Goal: Task Accomplishment & Management: Manage account settings

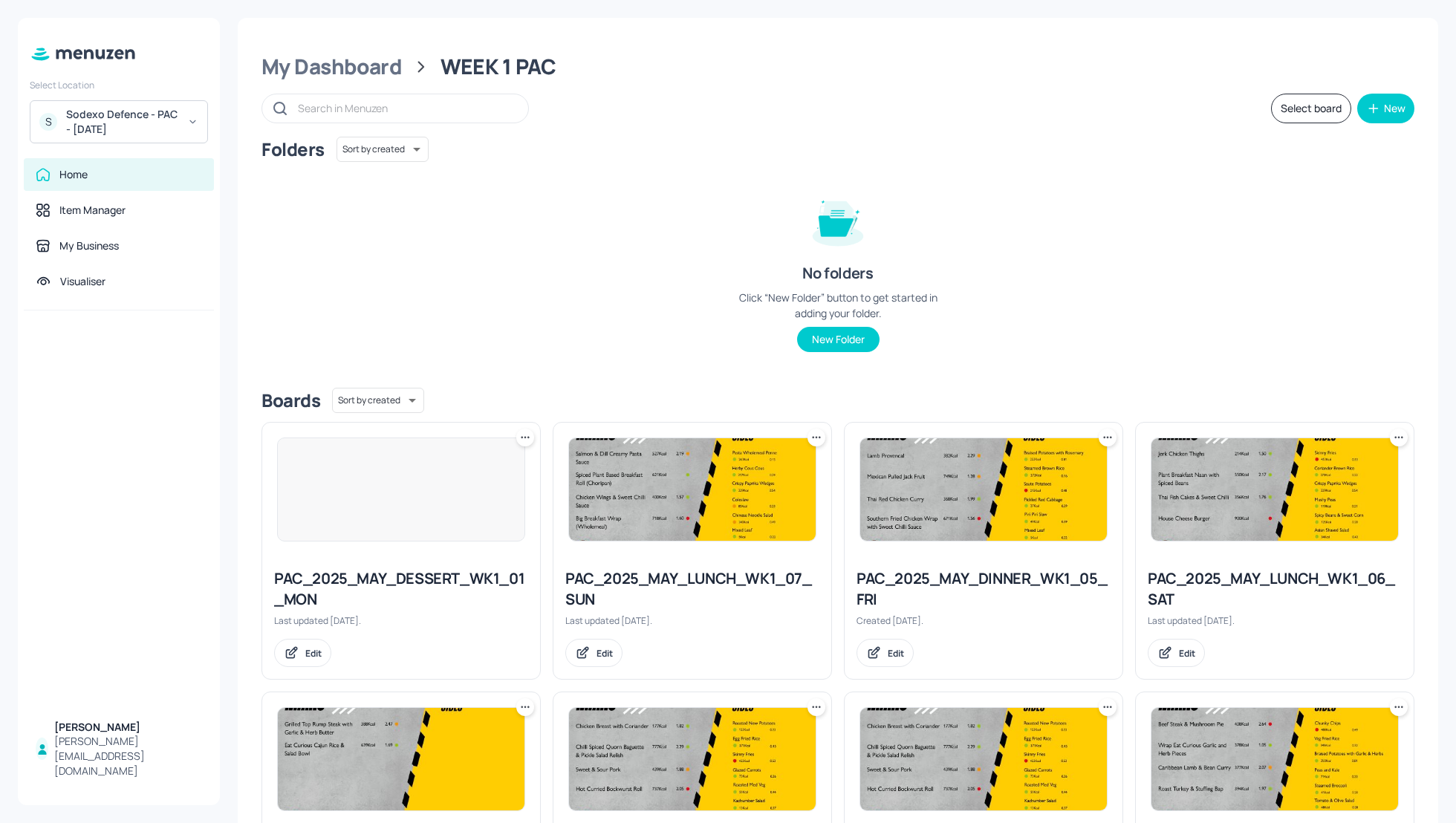
scroll to position [141, 0]
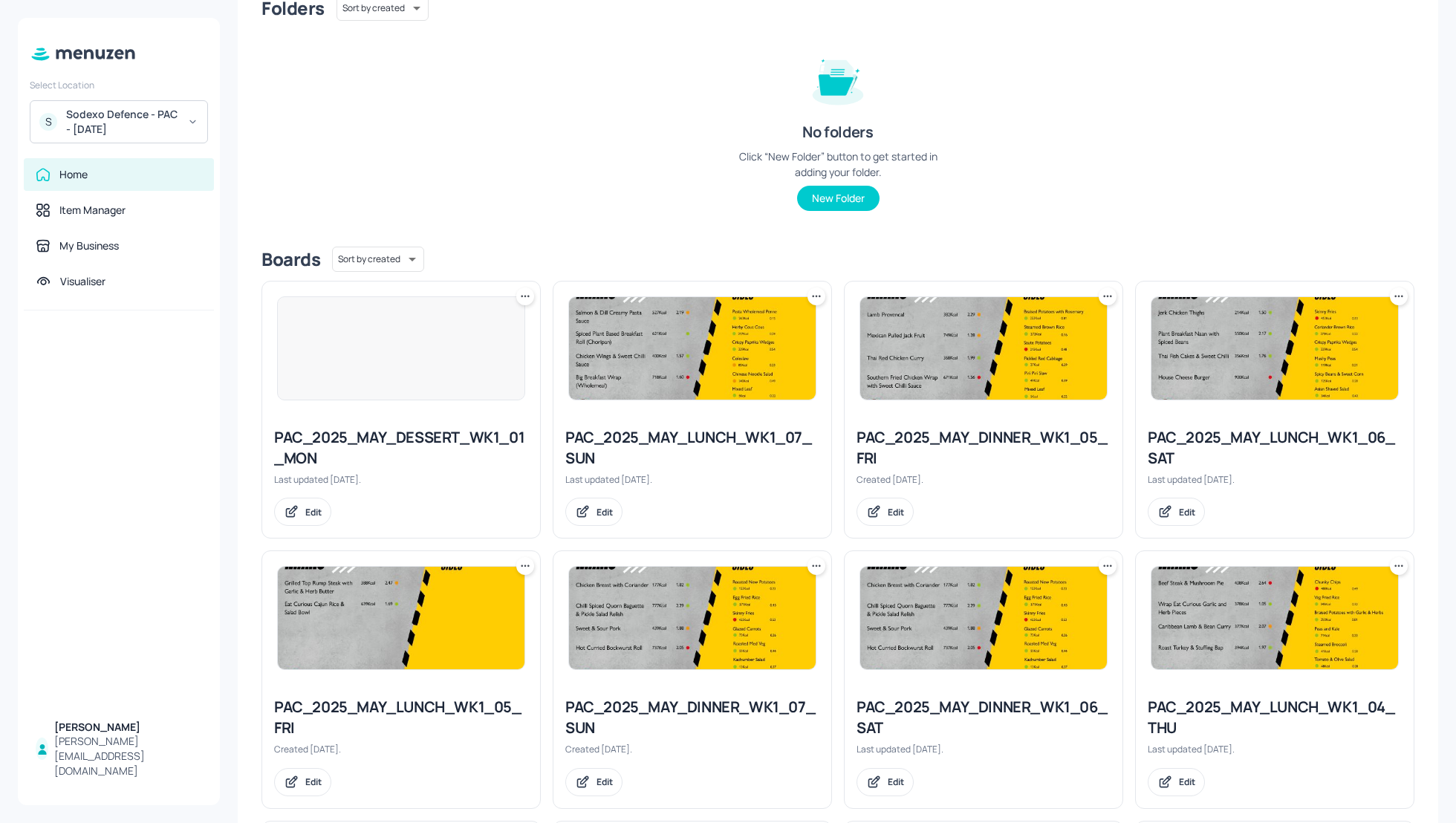
click at [520, 142] on div "Folders Sort by created id ​ No folders Click “New Folder” button to get starte…" at bounding box center [838, 116] width 1153 height 239
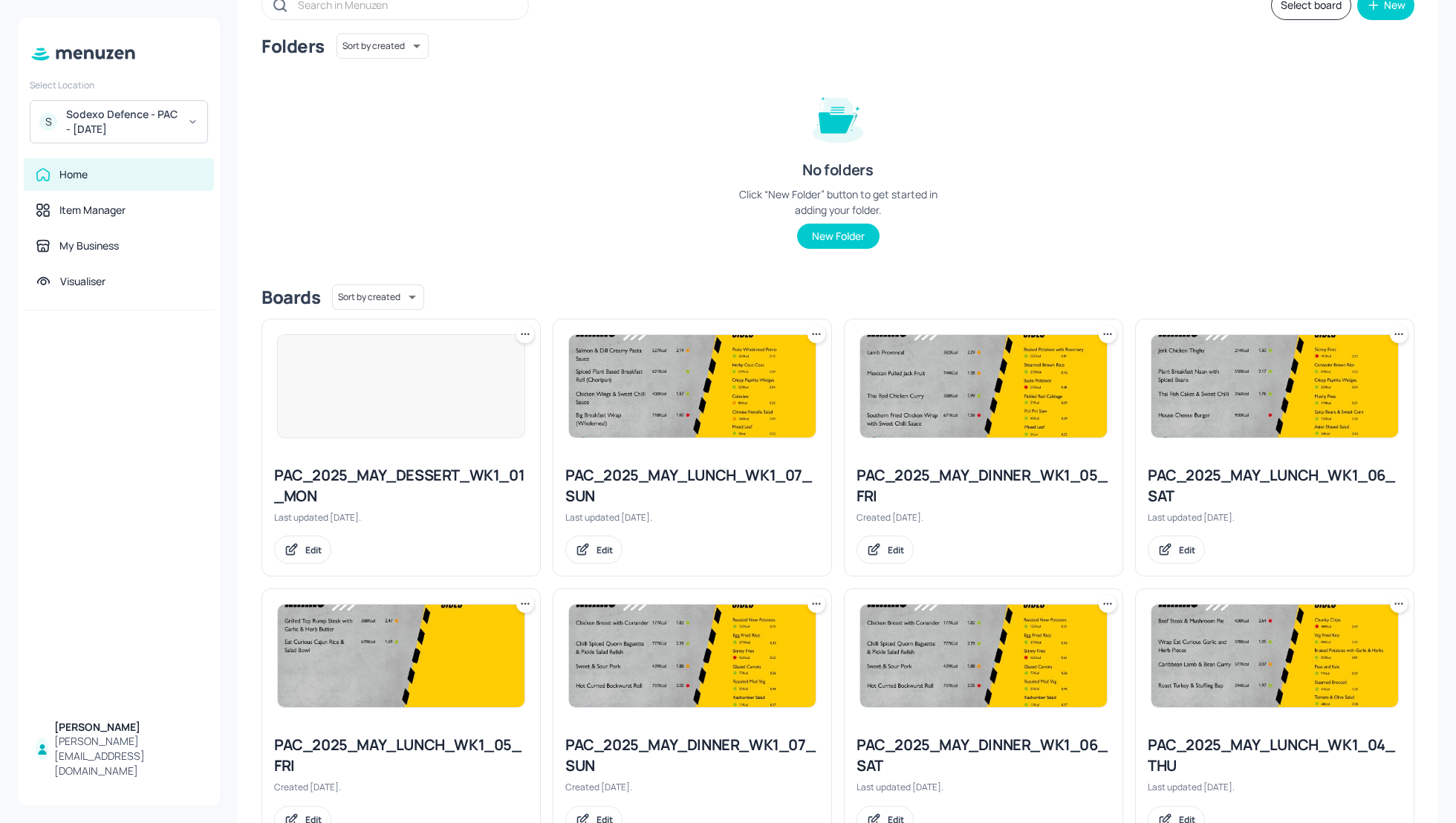
scroll to position [101, 0]
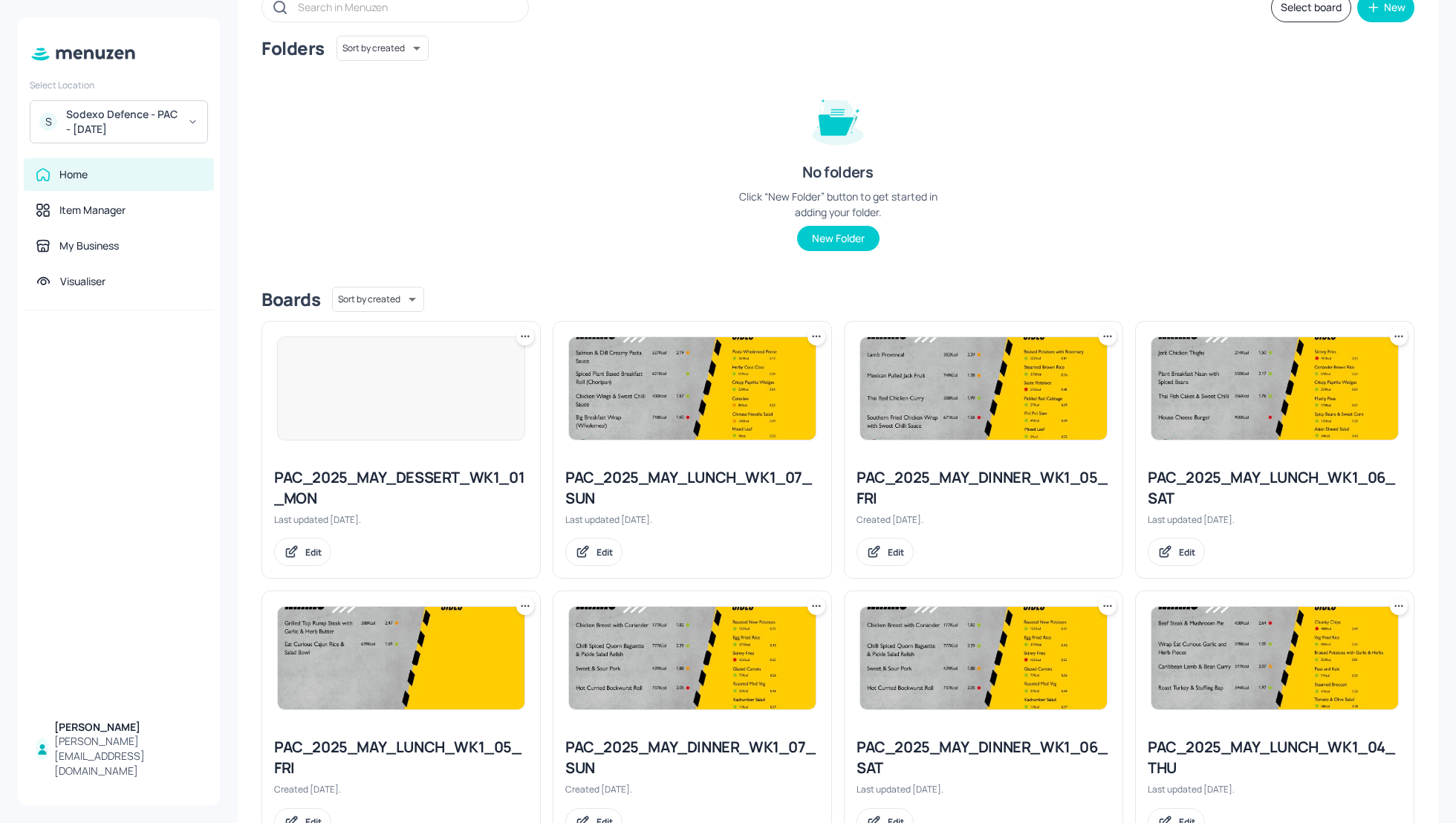
click at [490, 83] on div "Folders Sort by created id ​ No folders Click “New Folder” button to get starte…" at bounding box center [838, 156] width 1153 height 239
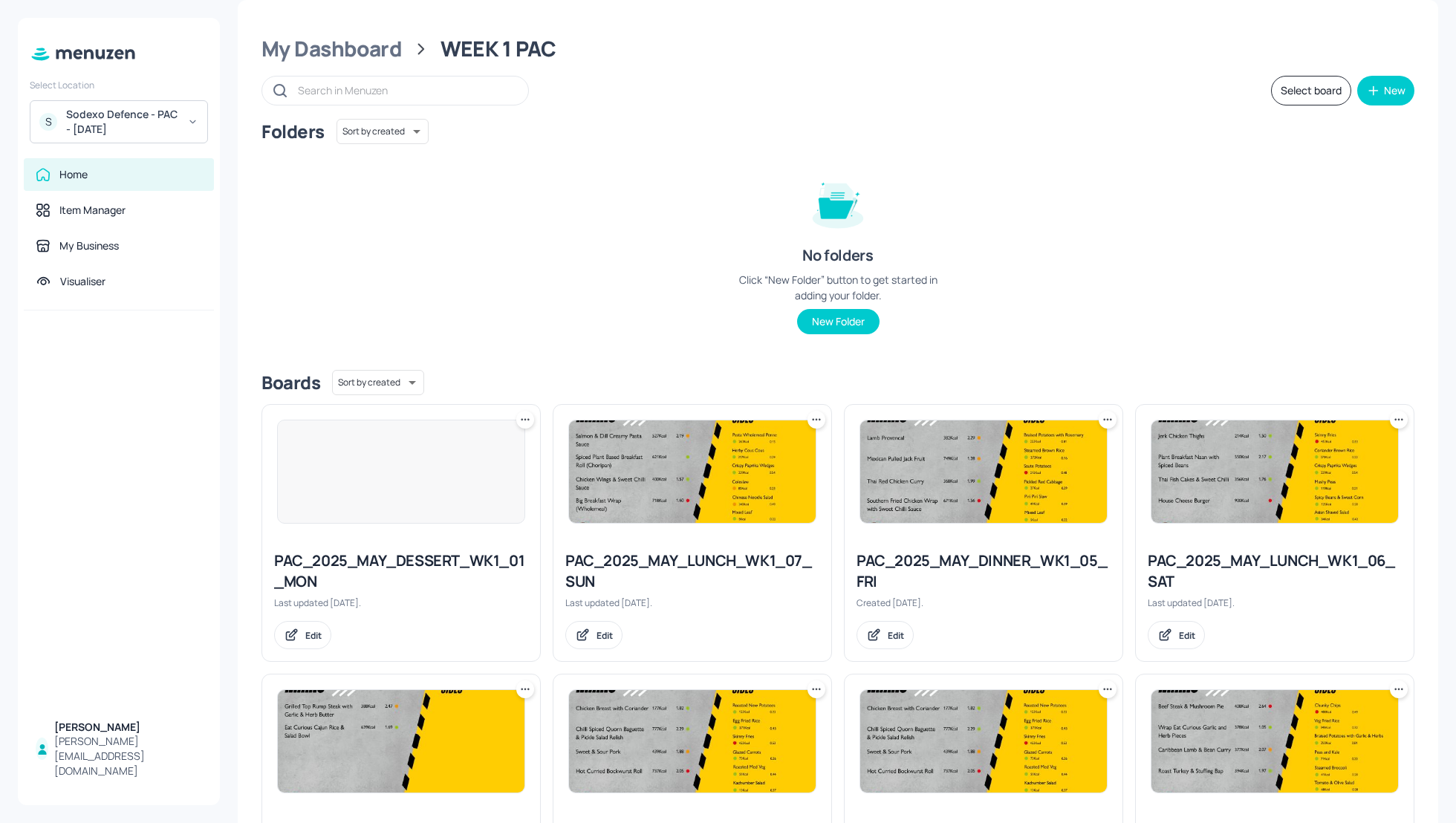
scroll to position [0, 0]
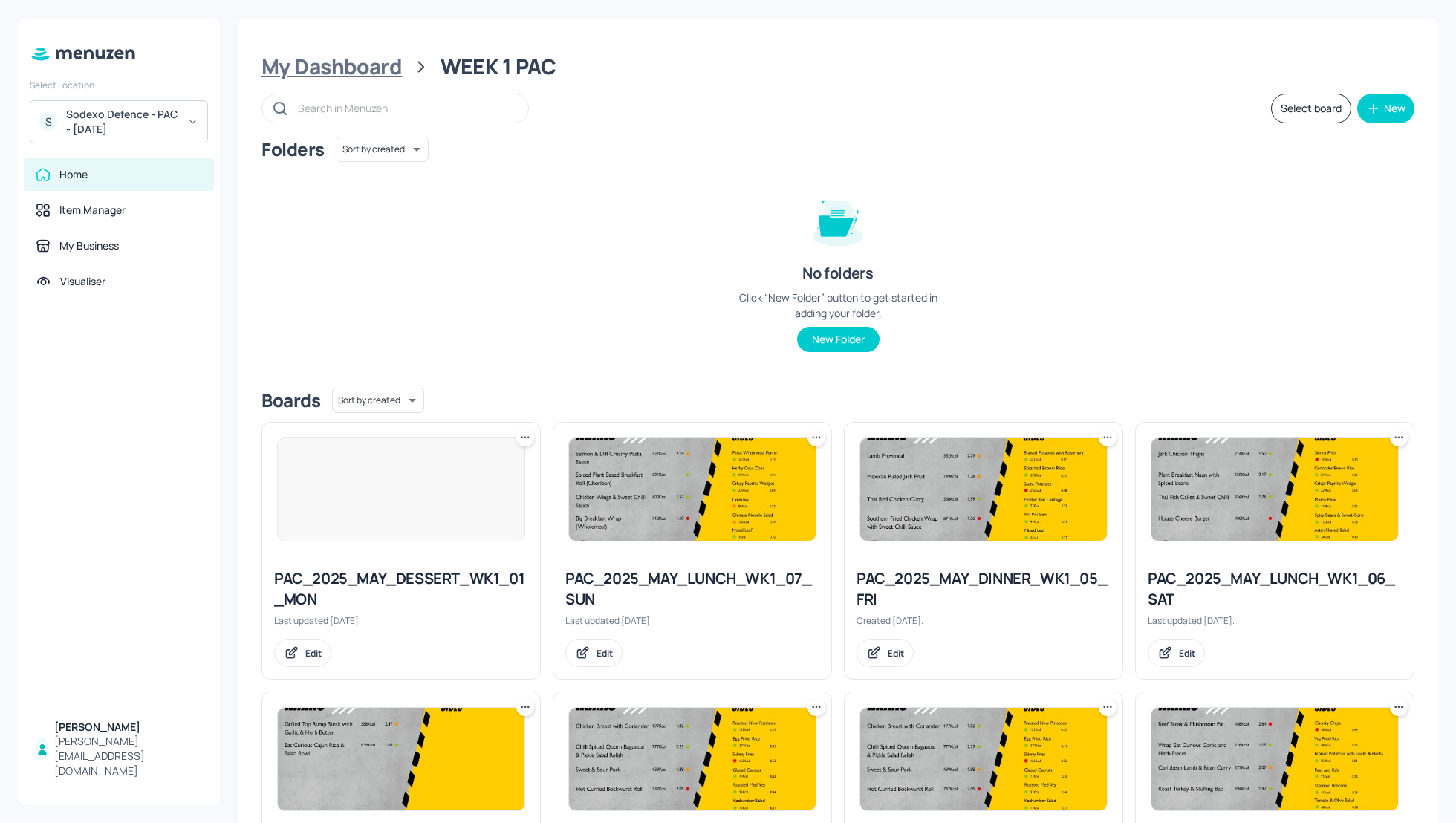
click at [312, 64] on div "My Dashboard" at bounding box center [331, 67] width 141 height 27
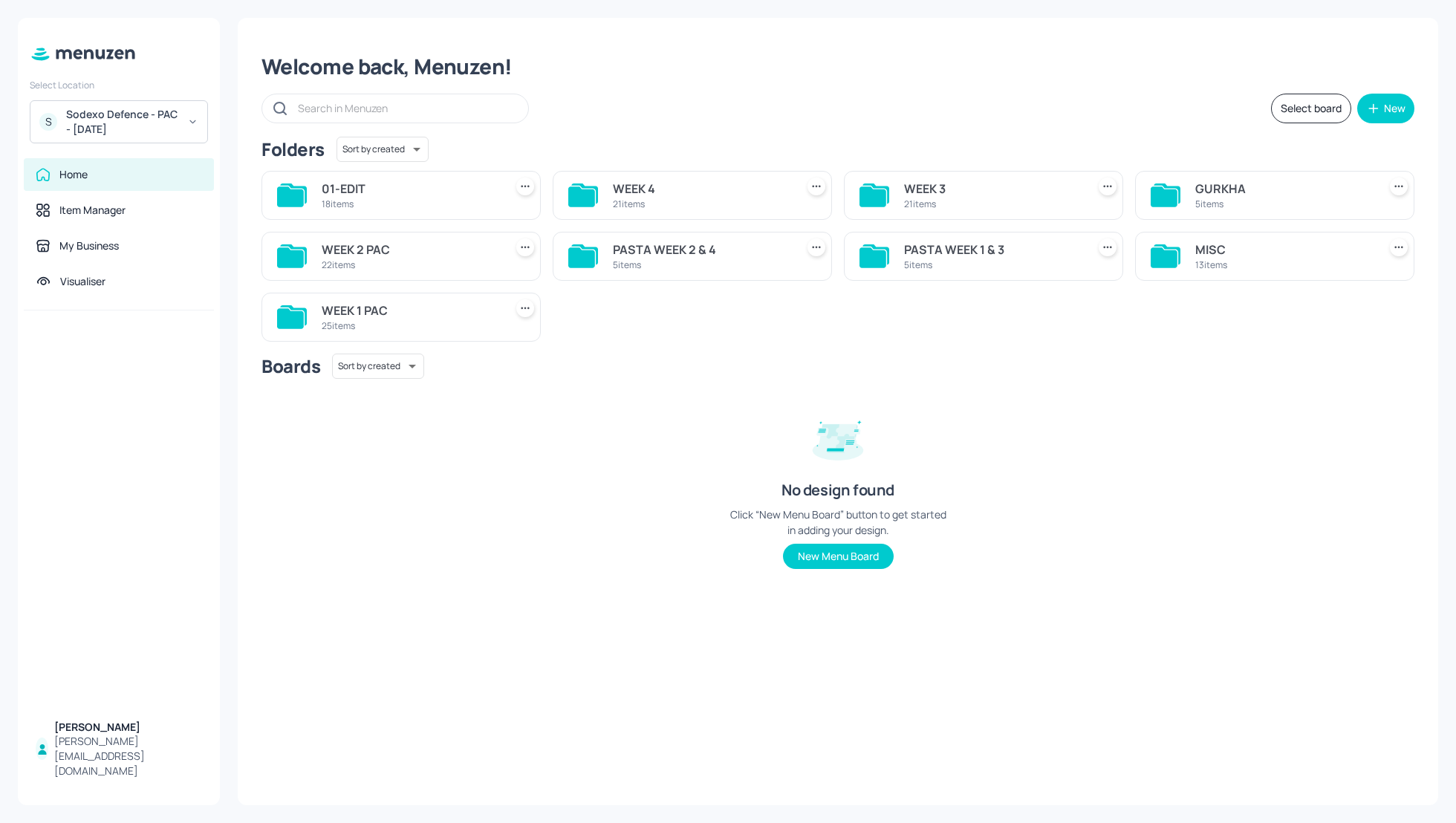
click at [645, 185] on div "WEEK 4" at bounding box center [700, 188] width 177 height 18
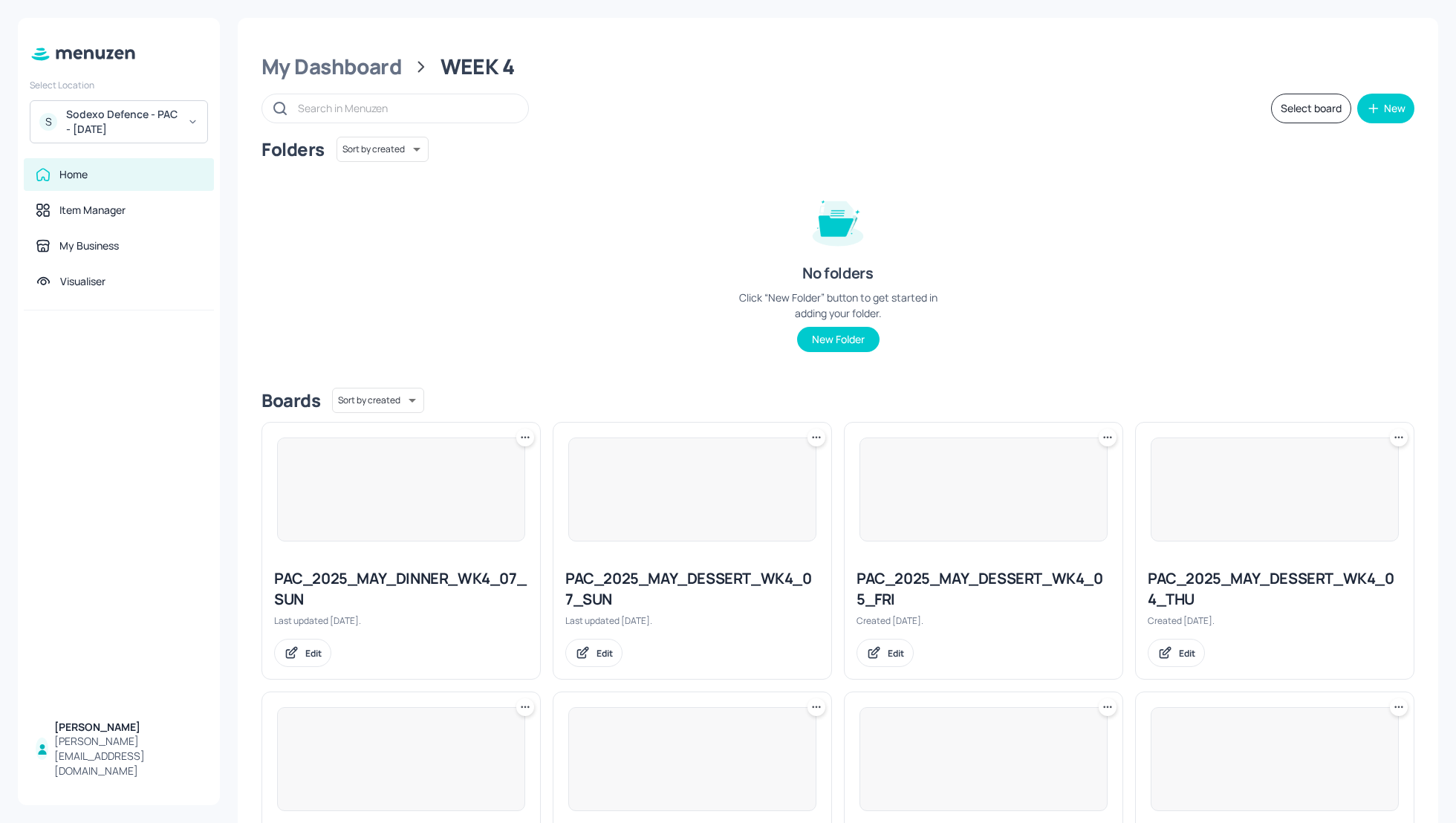
click at [1213, 303] on div "Folders Sort by created id ​ No folders Click “New Folder” button to get starte…" at bounding box center [838, 256] width 1153 height 239
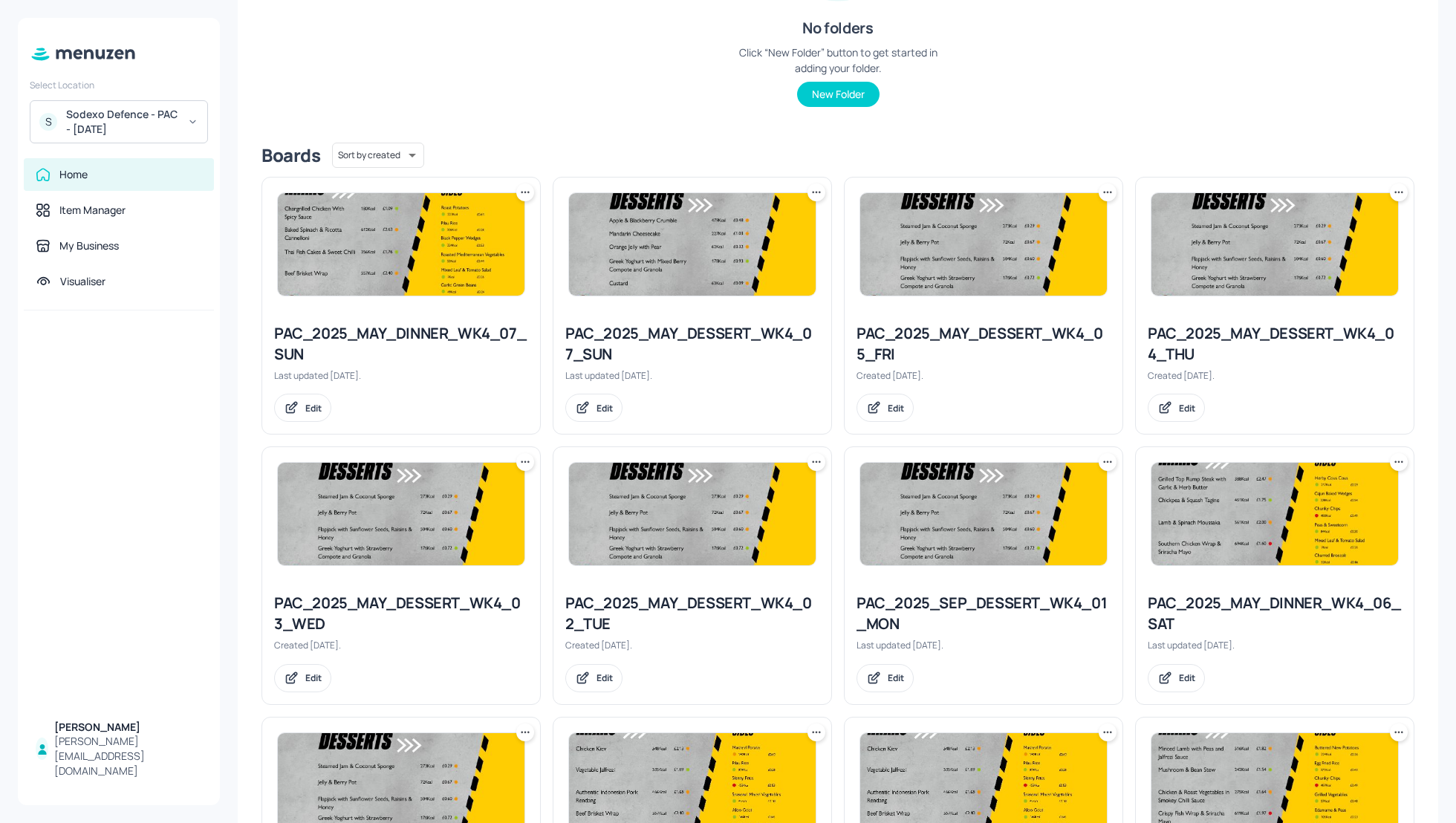
scroll to position [206, 0]
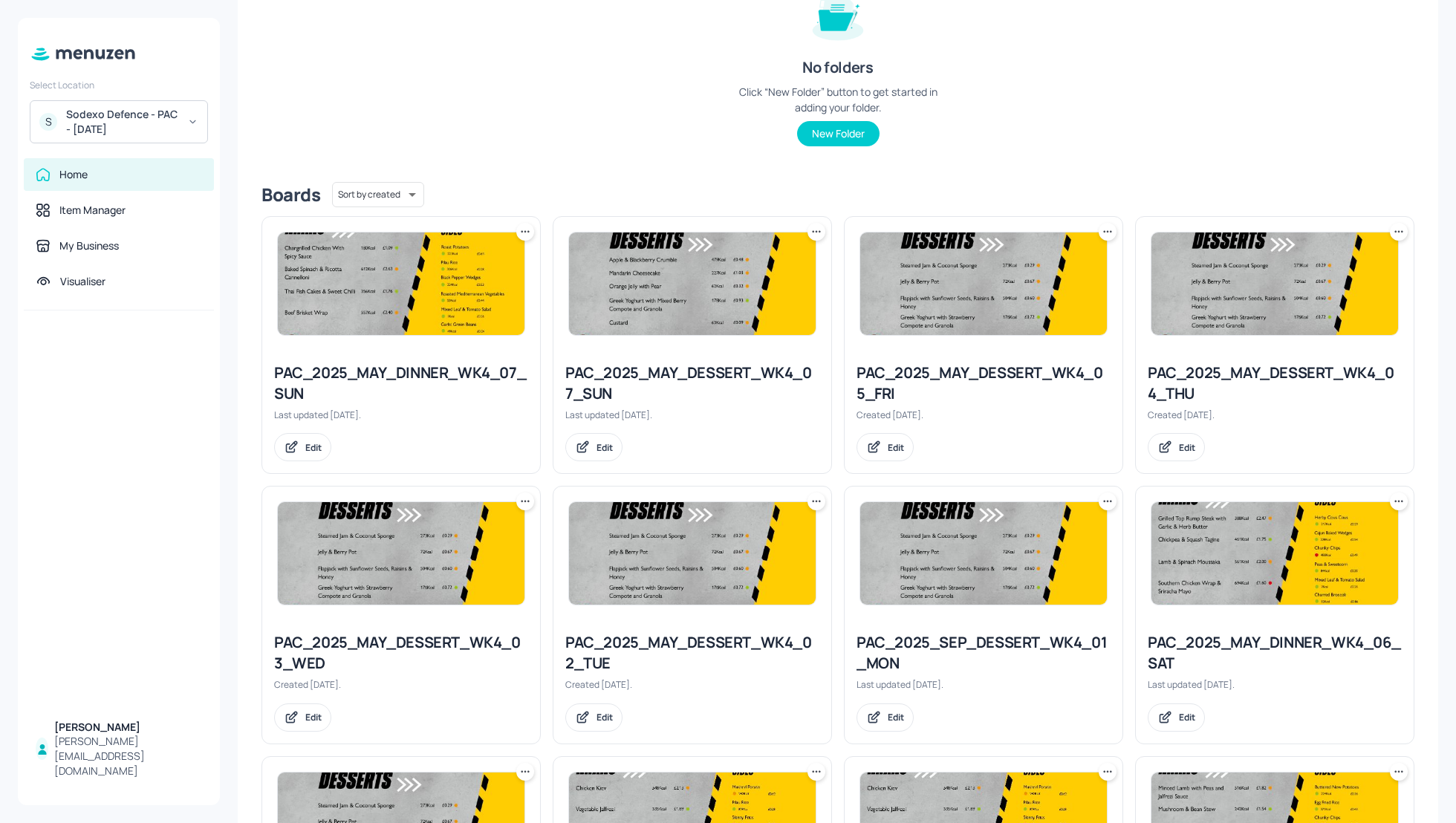
click at [1431, 567] on div "My Dashboard WEEK 4 Select board New Folders Sort by created id ​ No folders Cl…" at bounding box center [838, 836] width 1200 height 2048
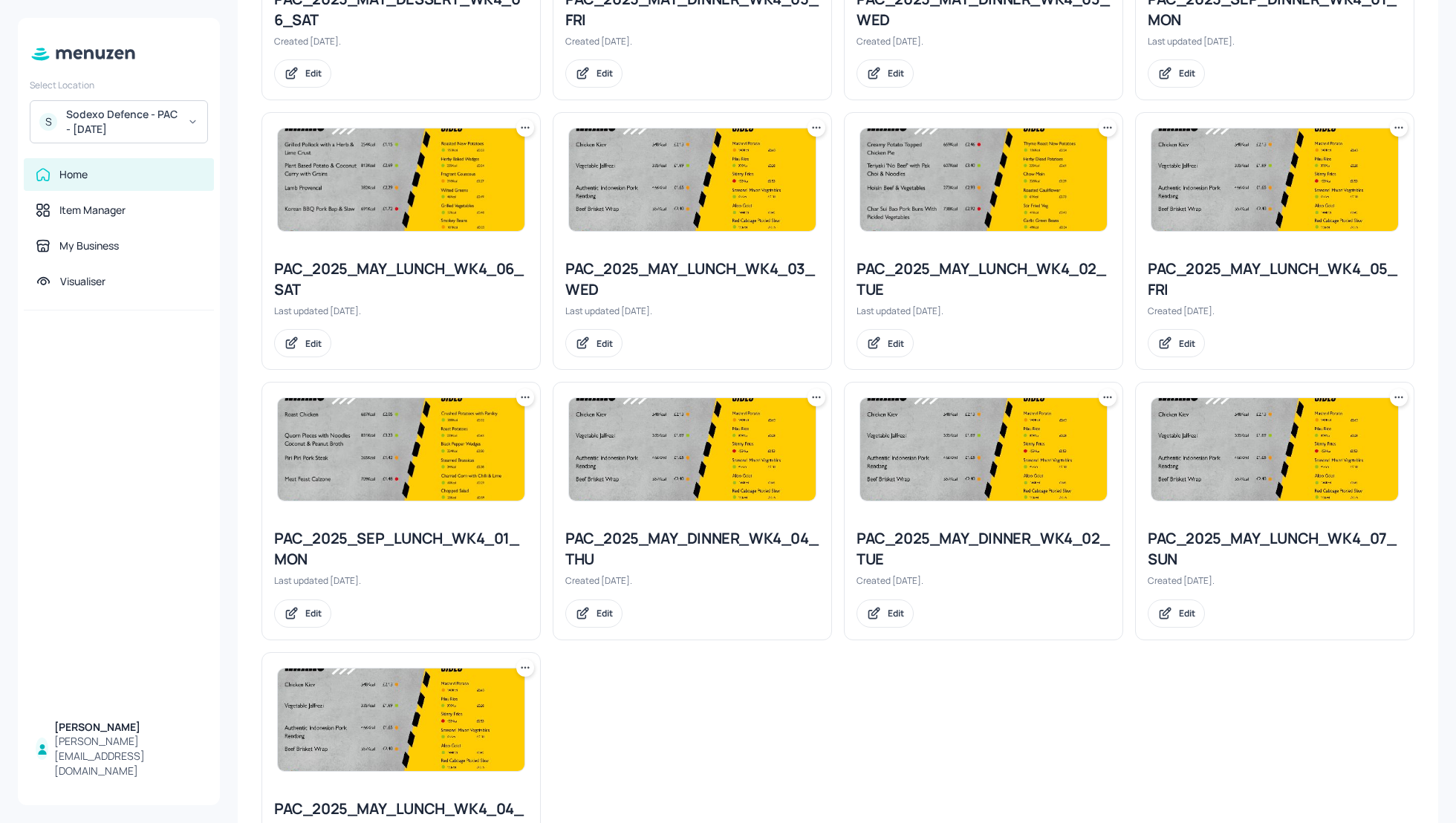
scroll to position [1118, 0]
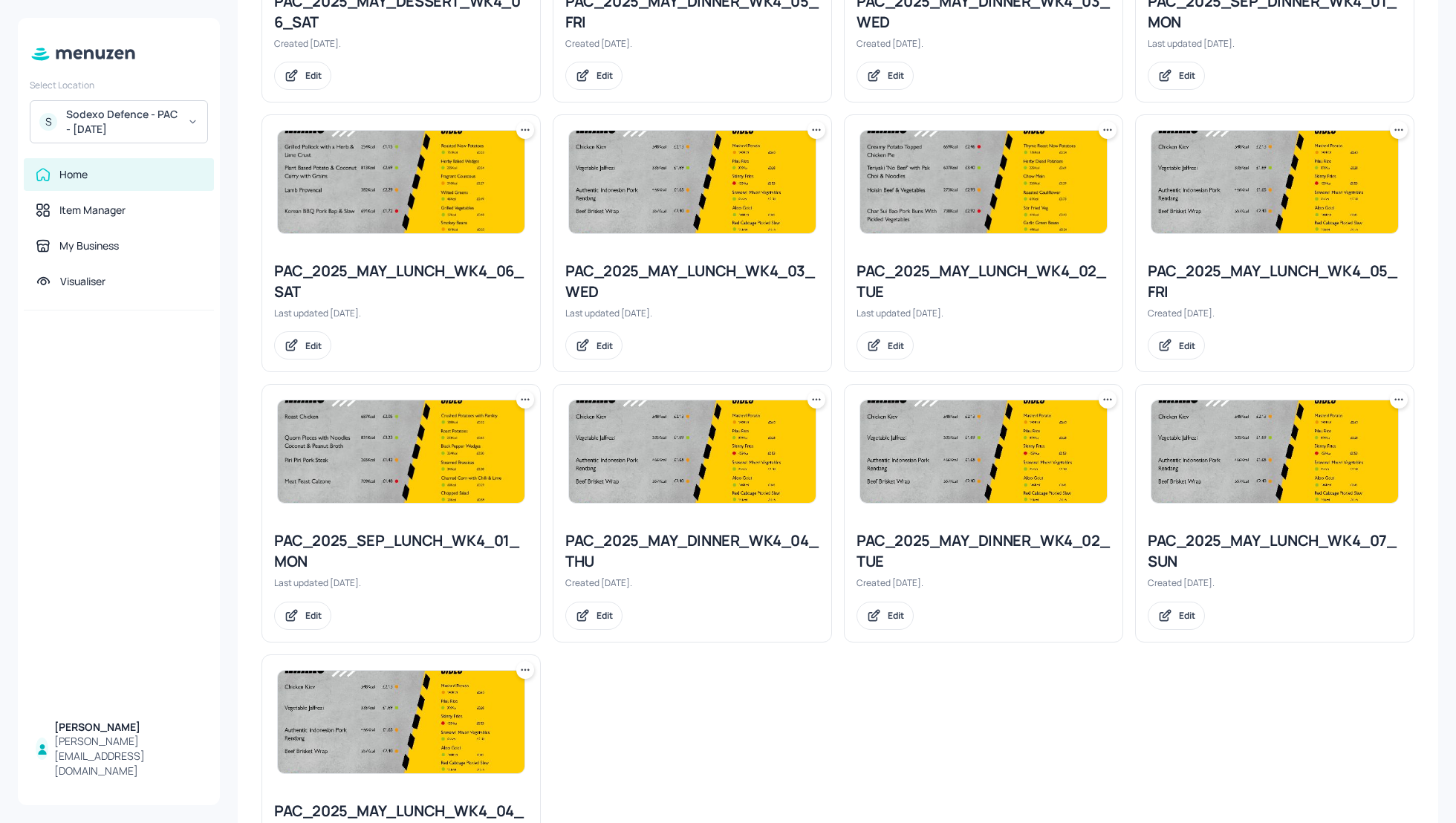
click at [1103, 129] on icon at bounding box center [1104, 130] width 3 height 3
click at [1023, 157] on p "Rename" at bounding box center [1028, 157] width 34 height 13
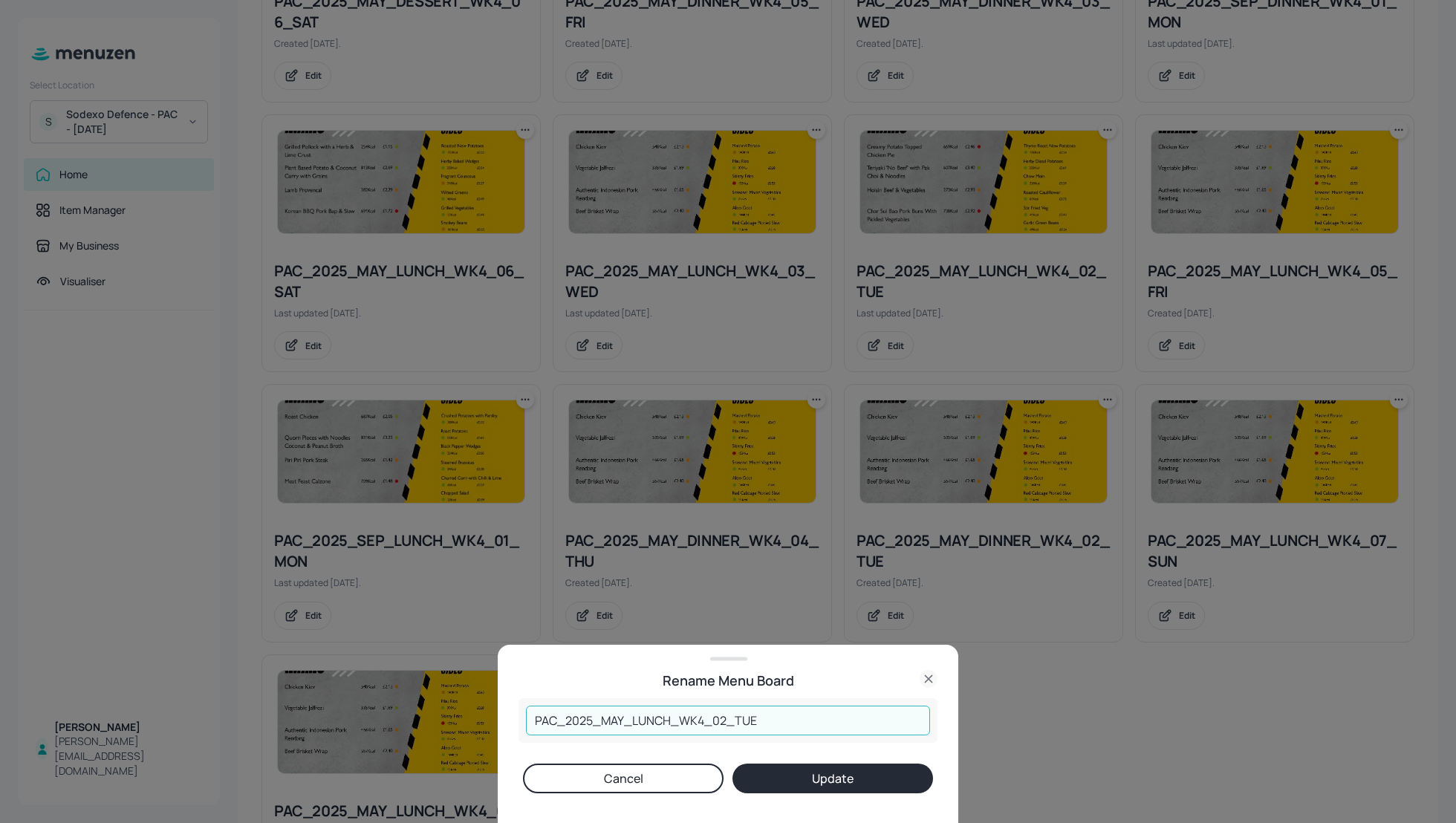
drag, startPoint x: 623, startPoint y: 718, endPoint x: 603, endPoint y: 717, distance: 20.0
click at [603, 717] on input "PAC_2025_MAY_LUNCH_WK4_02_TUE" at bounding box center [727, 721] width 404 height 30
type input "PAC_2025_SEP_LUNCH_WK4_02_TUE"
click at [842, 779] on button "Update" at bounding box center [833, 779] width 201 height 30
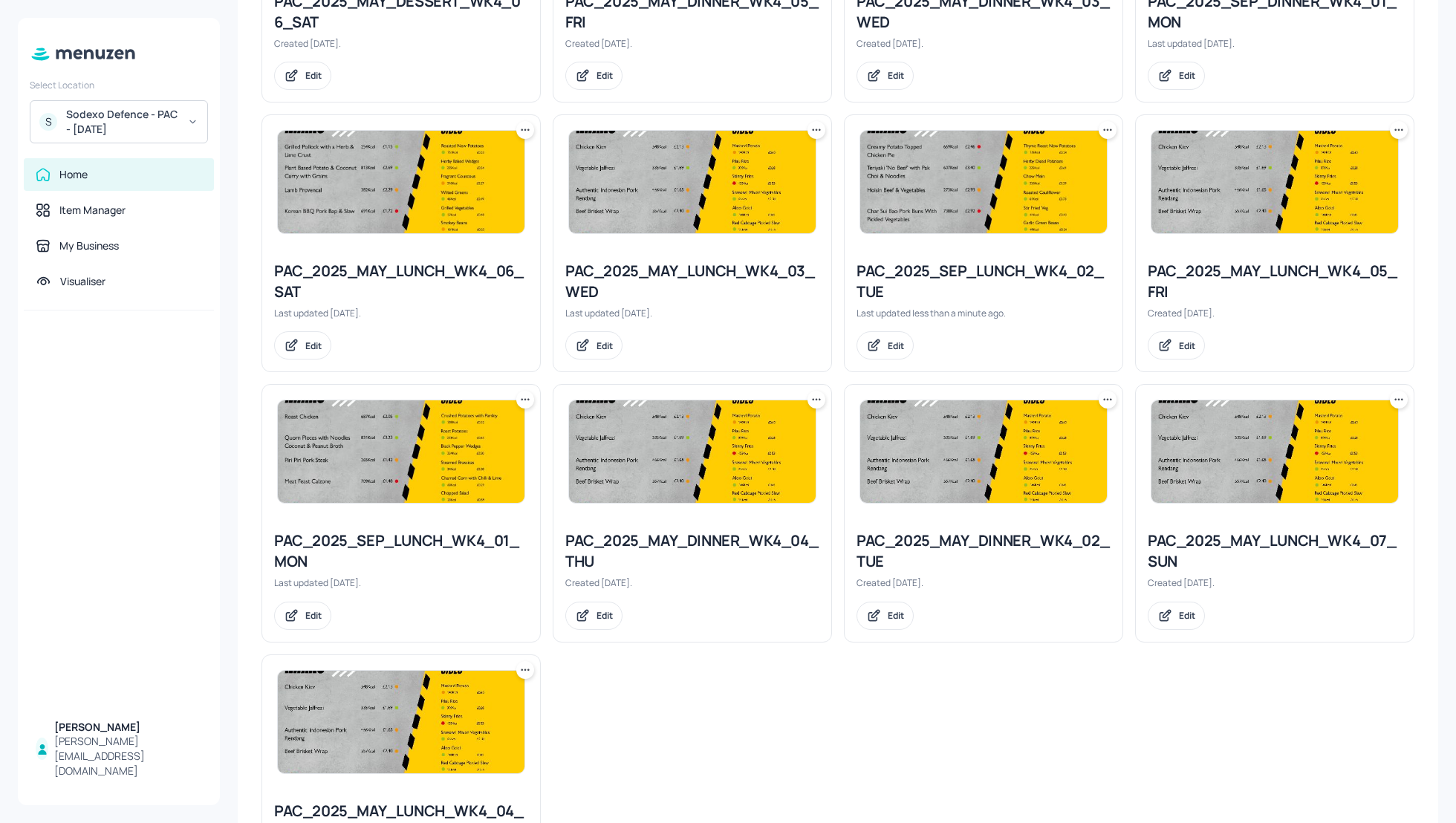
click at [930, 275] on div "PAC_2025_SEP_LUNCH_WK4_02_TUE" at bounding box center [983, 282] width 254 height 42
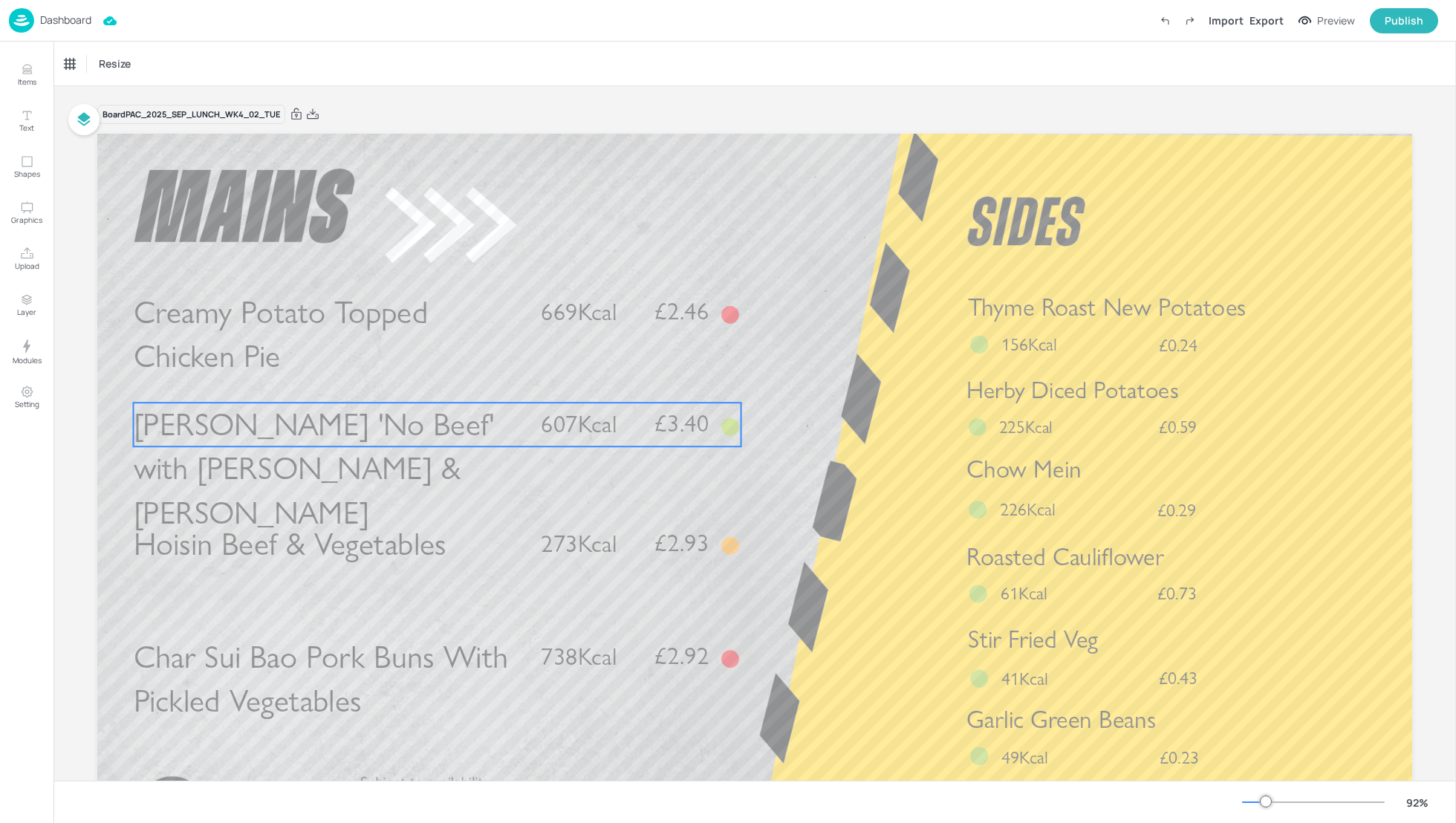
click at [326, 431] on span "Teriyaki 'No Beef' with Pak Choi & Noodles" at bounding box center [314, 469] width 361 height 126
click at [426, 378] on icon "Edit Item" at bounding box center [428, 375] width 6 height 6
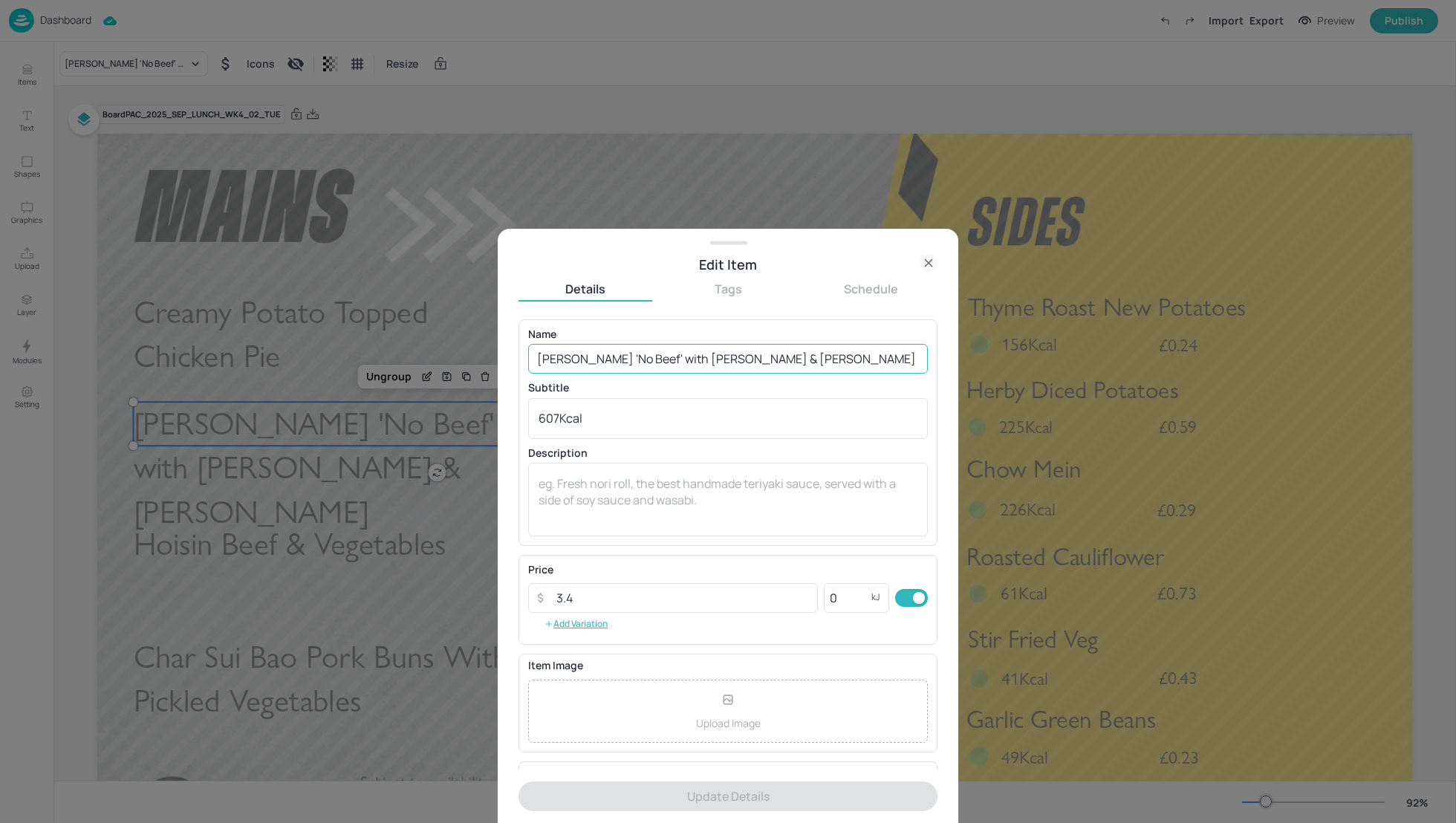
click at [741, 361] on input "Teriyaki 'No Beef' with Pak Choi & Noodles" at bounding box center [728, 359] width 400 height 30
click at [607, 599] on input "3.4" at bounding box center [682, 599] width 270 height 30
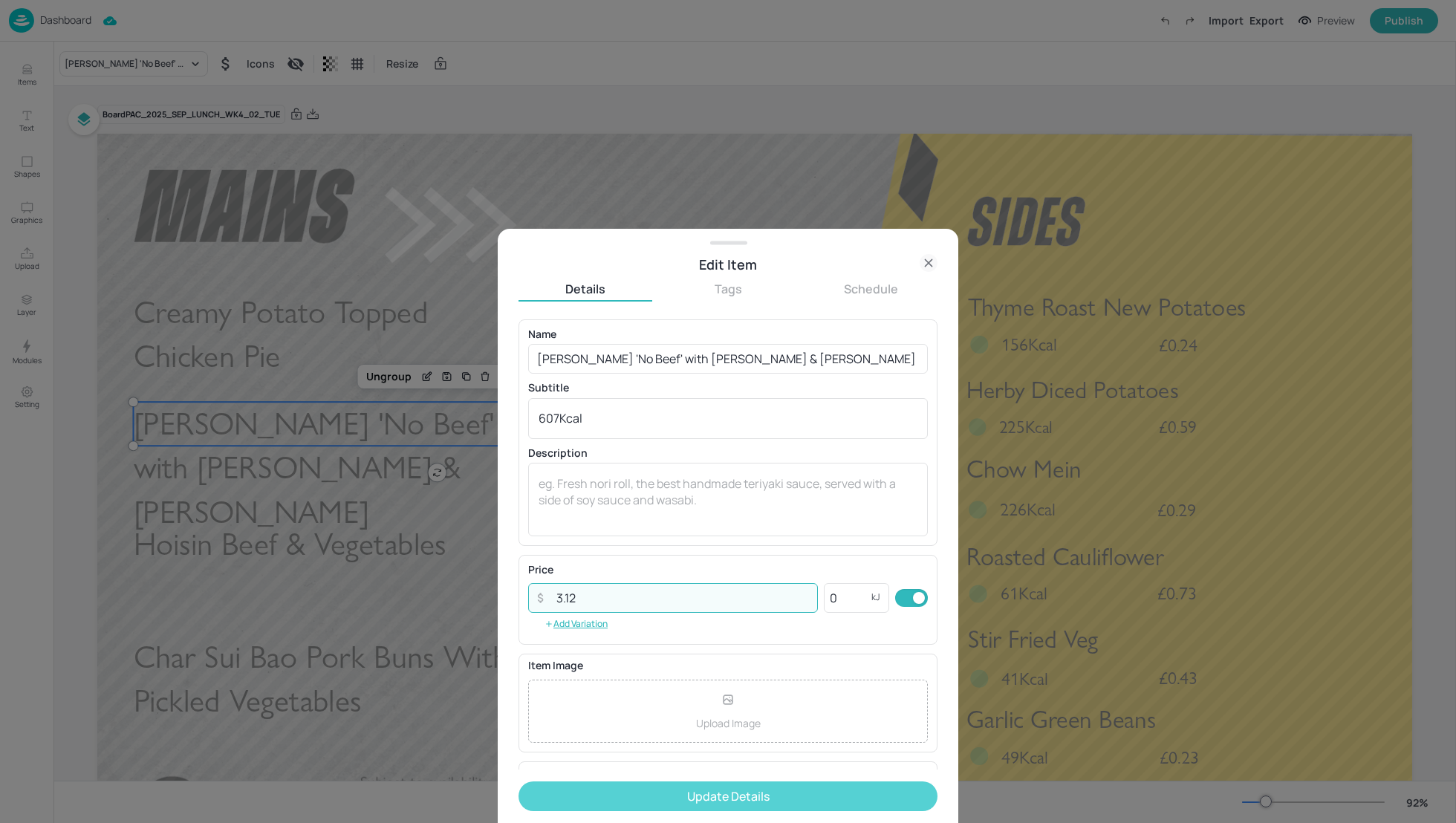
type input "3.12"
click at [696, 798] on button "Update Details" at bounding box center [728, 797] width 419 height 30
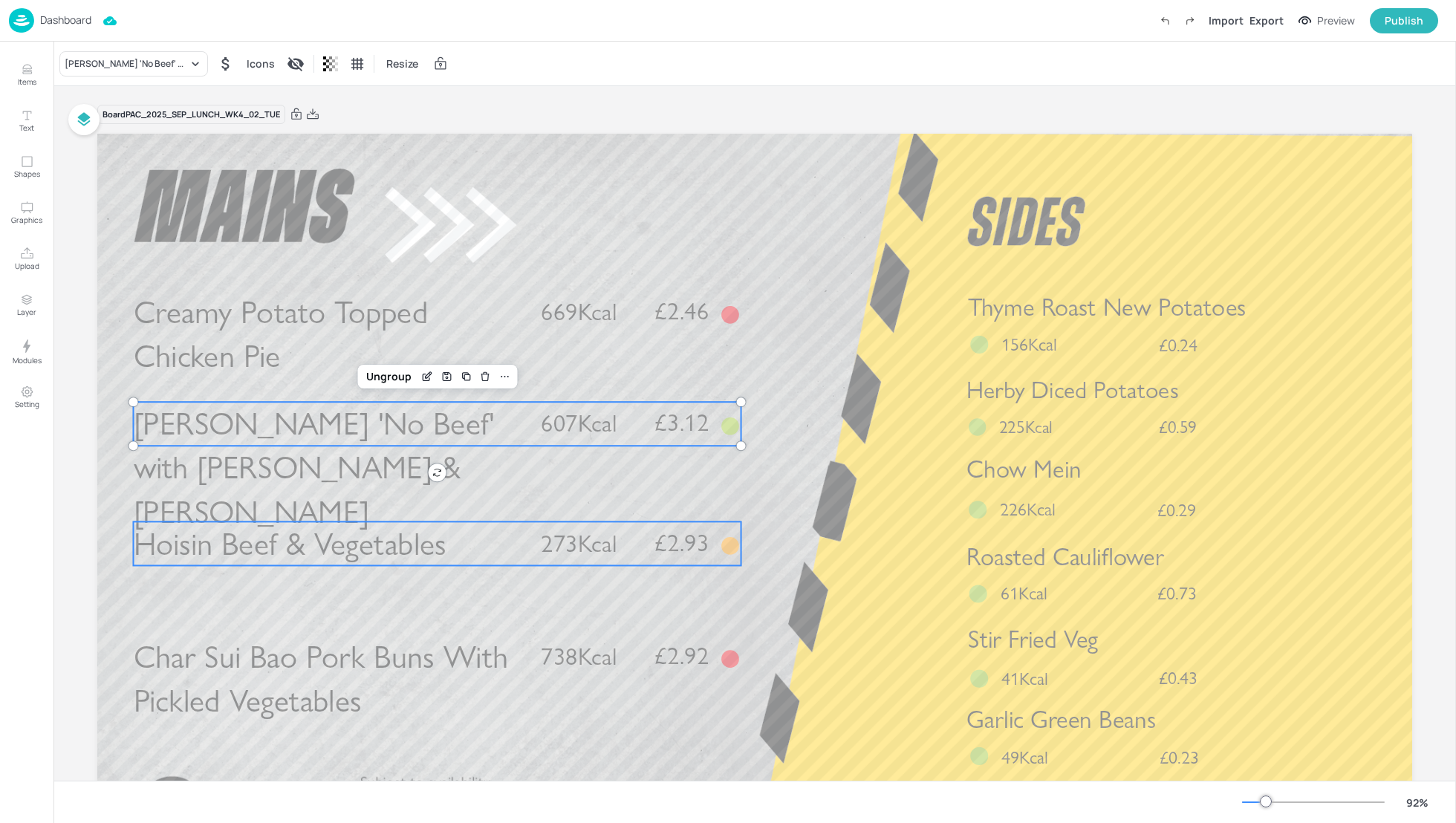
click at [621, 550] on p "273Kcal" at bounding box center [588, 543] width 96 height 33
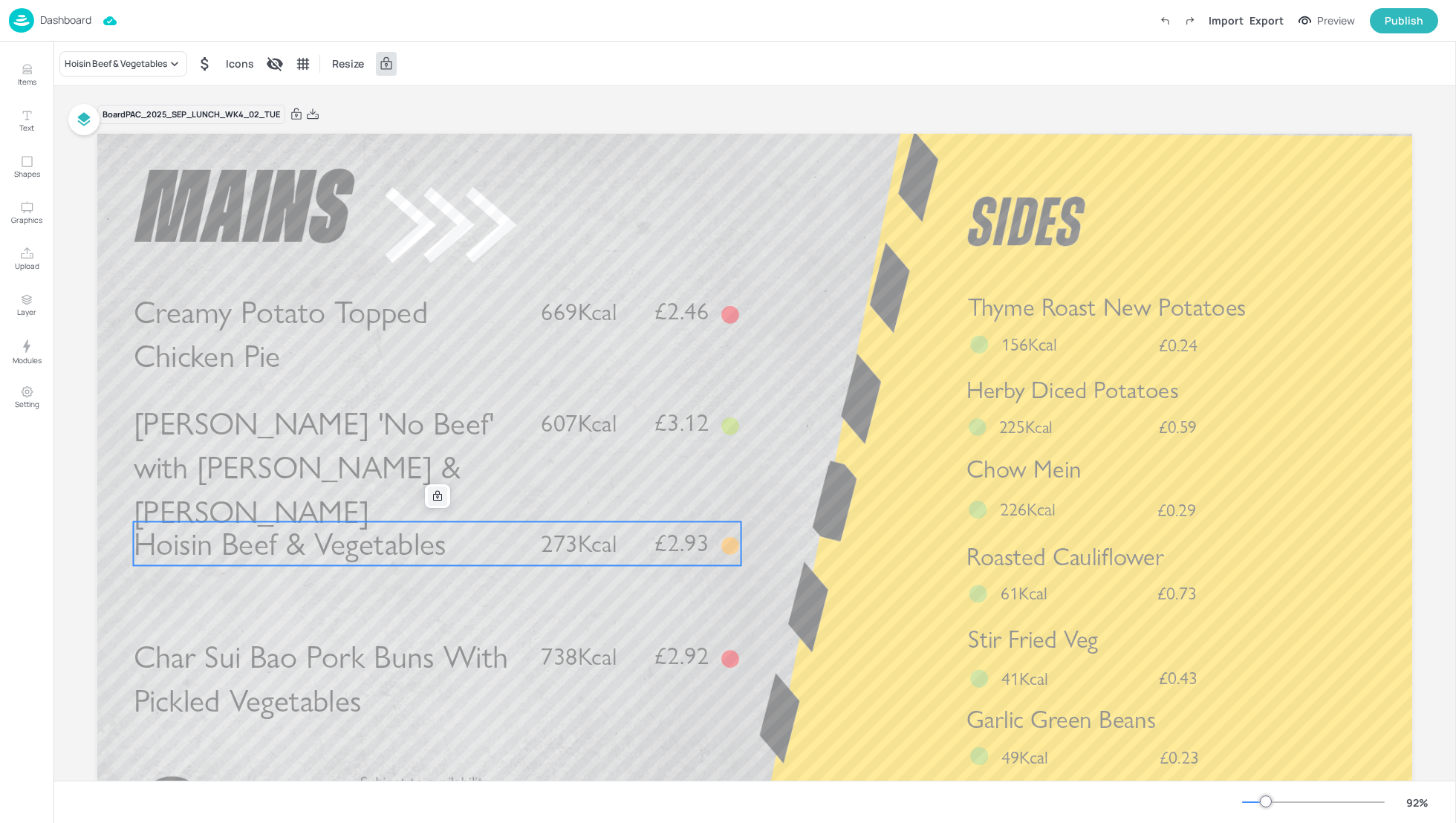
click at [438, 497] on icon at bounding box center [438, 496] width 12 height 12
click at [421, 496] on icon "Edit Item" at bounding box center [427, 496] width 13 height 12
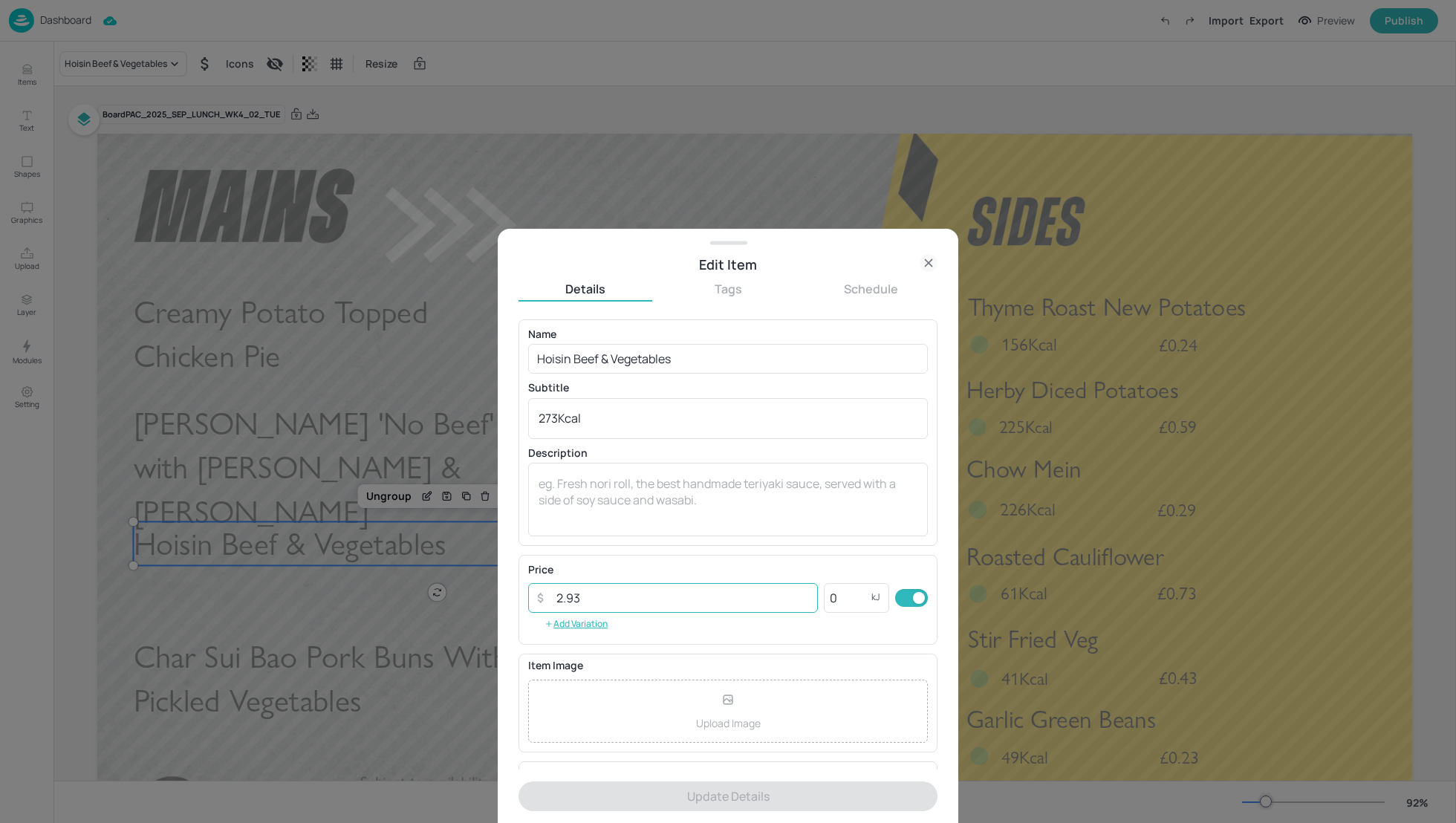
click at [592, 598] on input "2.93" at bounding box center [682, 599] width 270 height 30
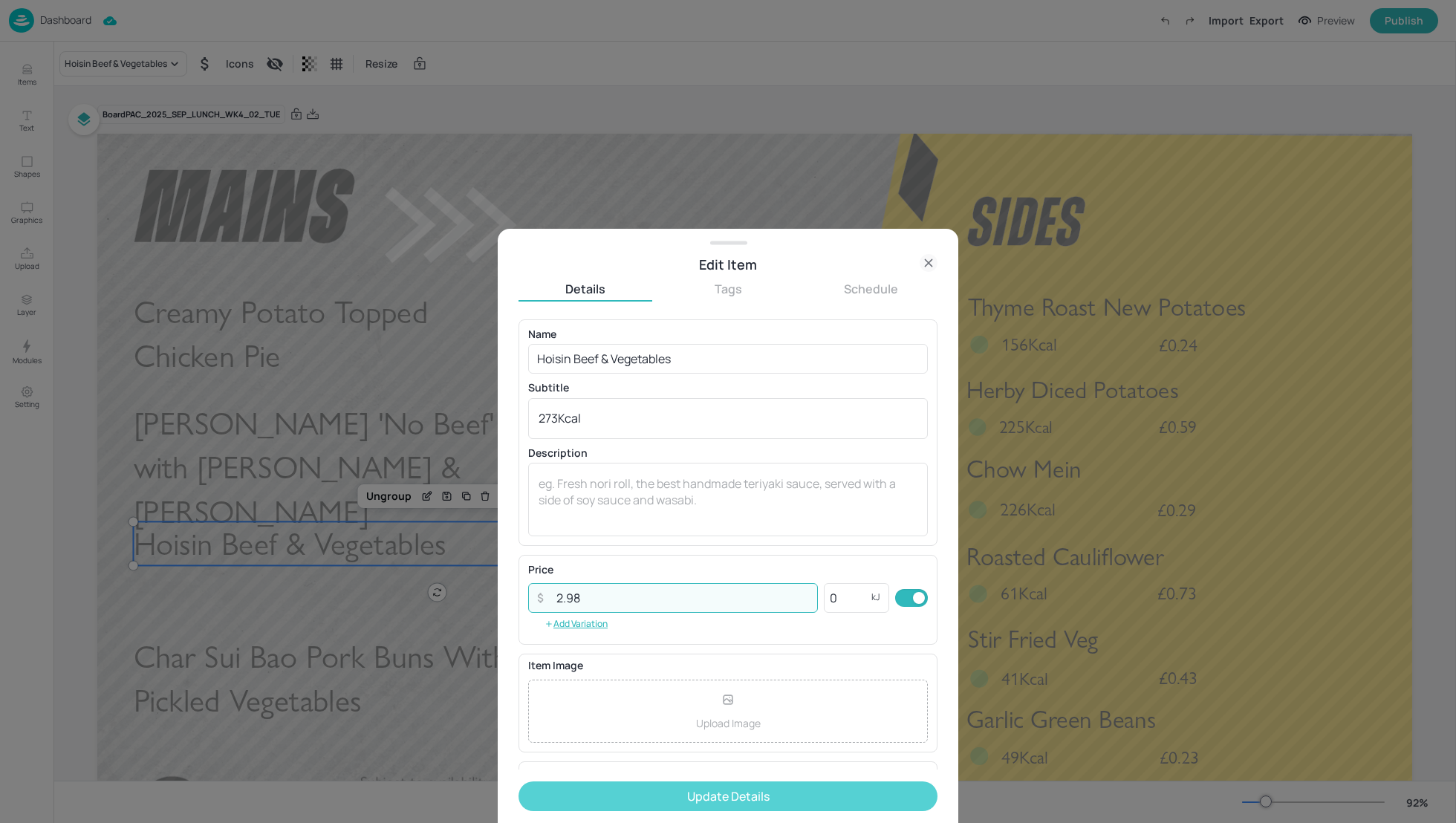
type input "2.98"
click at [731, 795] on button "Update Details" at bounding box center [728, 797] width 419 height 30
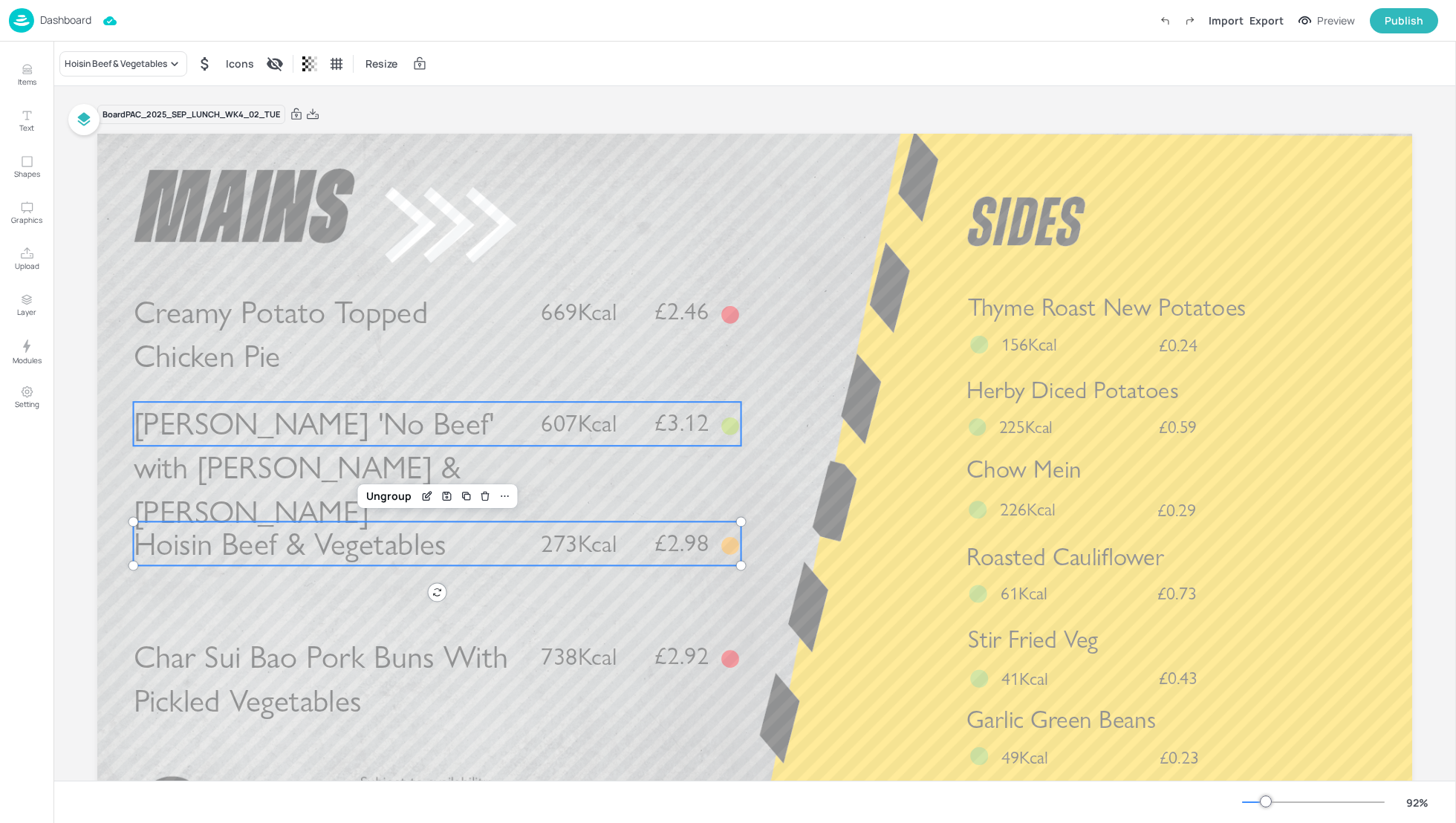
click at [335, 423] on span "Teriyaki 'No Beef' with Pak Choi & Noodles" at bounding box center [314, 468] width 361 height 126
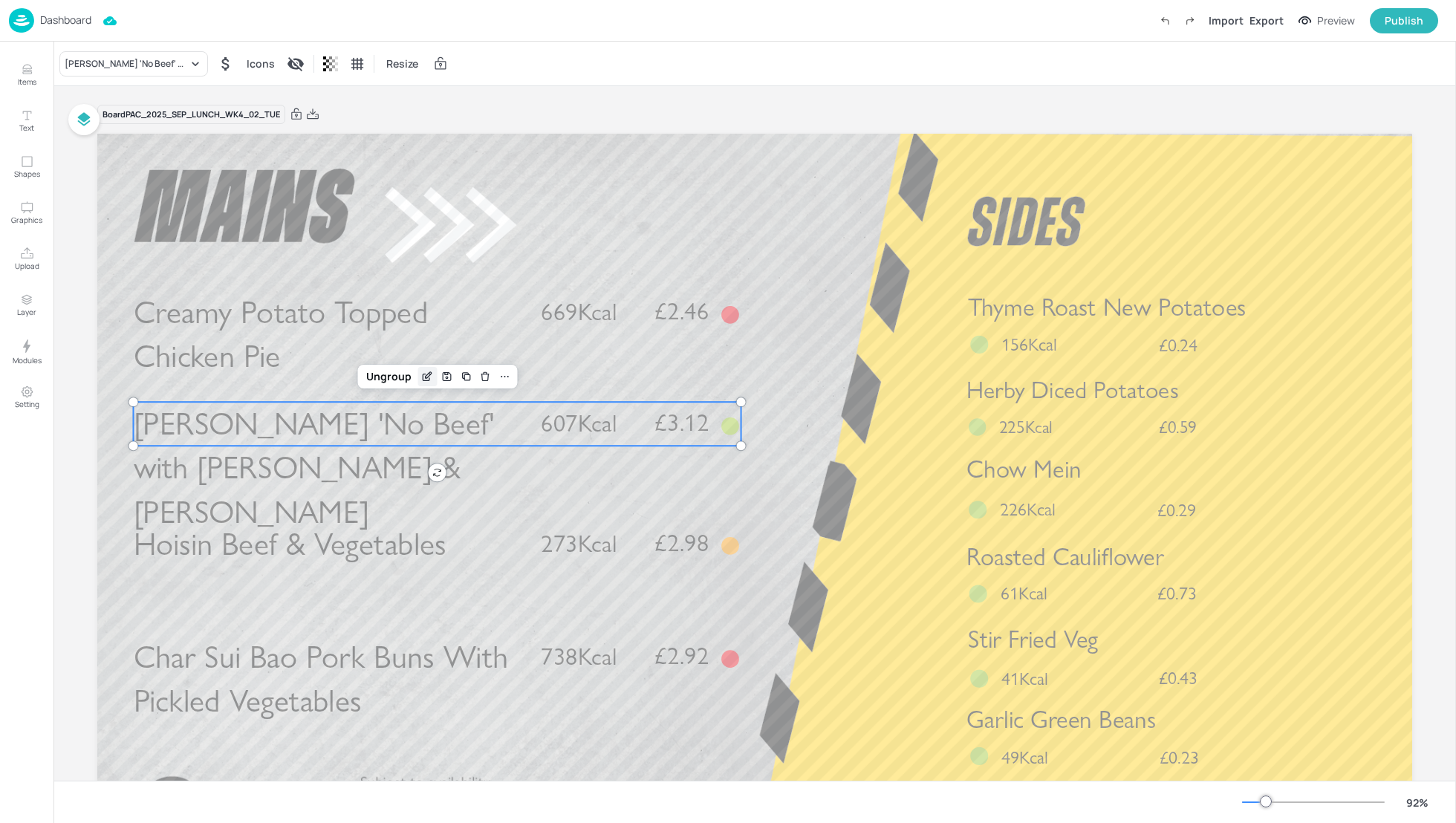
click at [423, 380] on icon "Edit Item" at bounding box center [427, 377] width 13 height 12
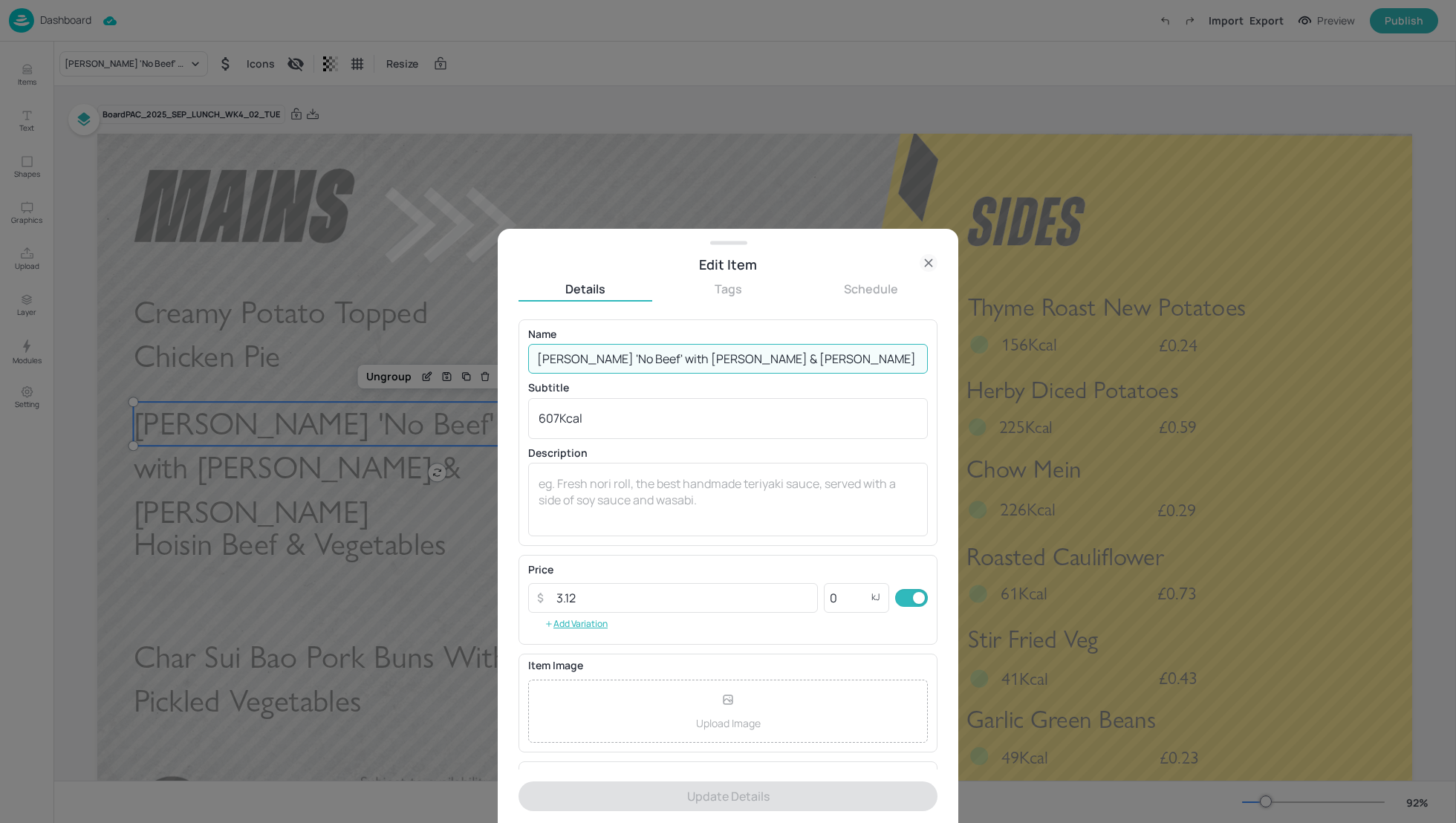
drag, startPoint x: 778, startPoint y: 357, endPoint x: 516, endPoint y: 357, distance: 262.0
click at [516, 357] on div "Edit Item Details Tags Schedule Name Teriyaki 'No Beef' with Pak Choi & Noodles…" at bounding box center [728, 526] width 460 height 594
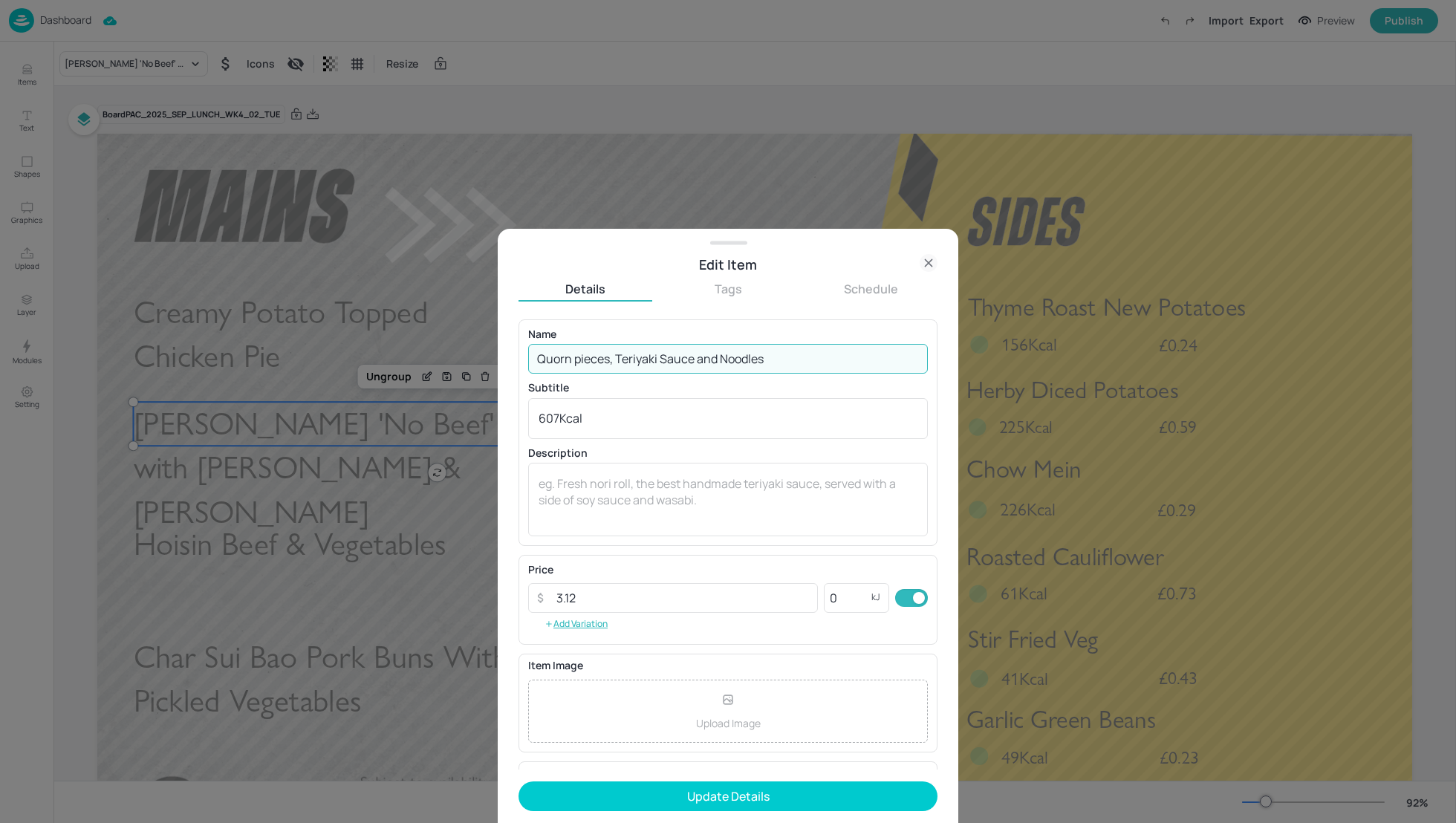
click at [578, 355] on input "Quorn pieces, Teriyaki Sauce and Noodles" at bounding box center [728, 359] width 400 height 30
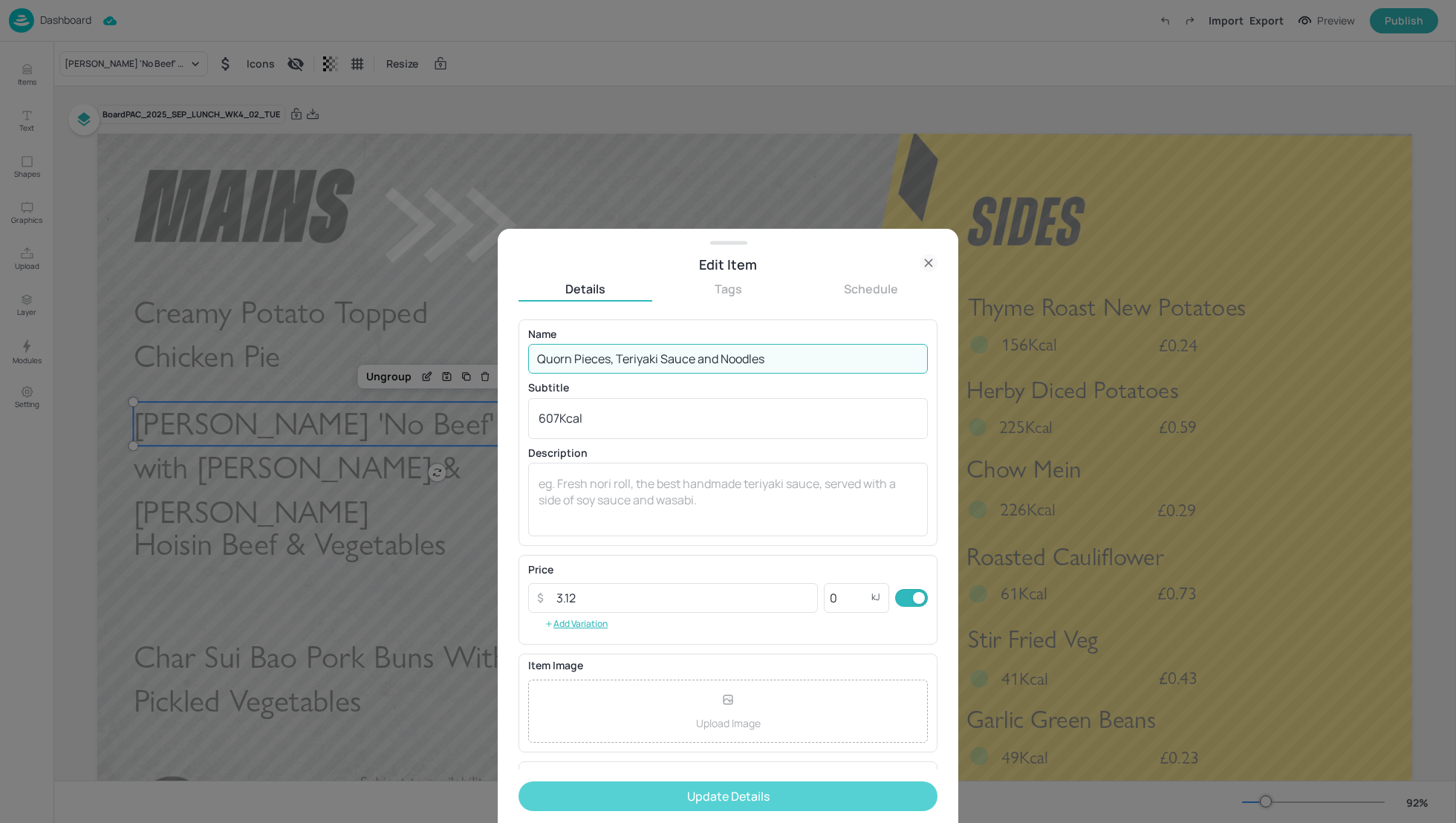
type input "Quorn Pieces, Teriyaki Sauce and Noodles"
click at [767, 793] on button "Update Details" at bounding box center [728, 797] width 419 height 30
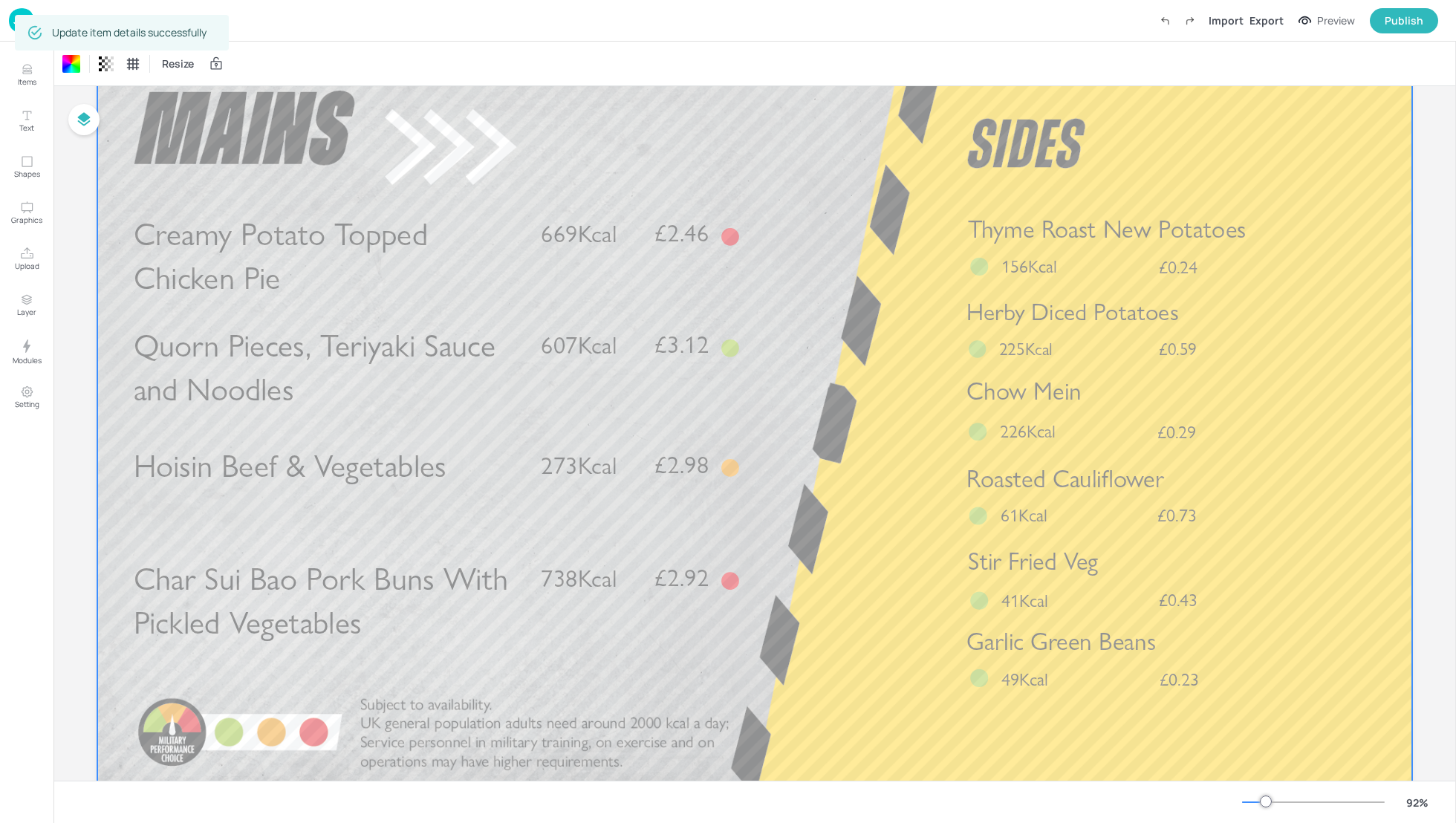
scroll to position [119, 0]
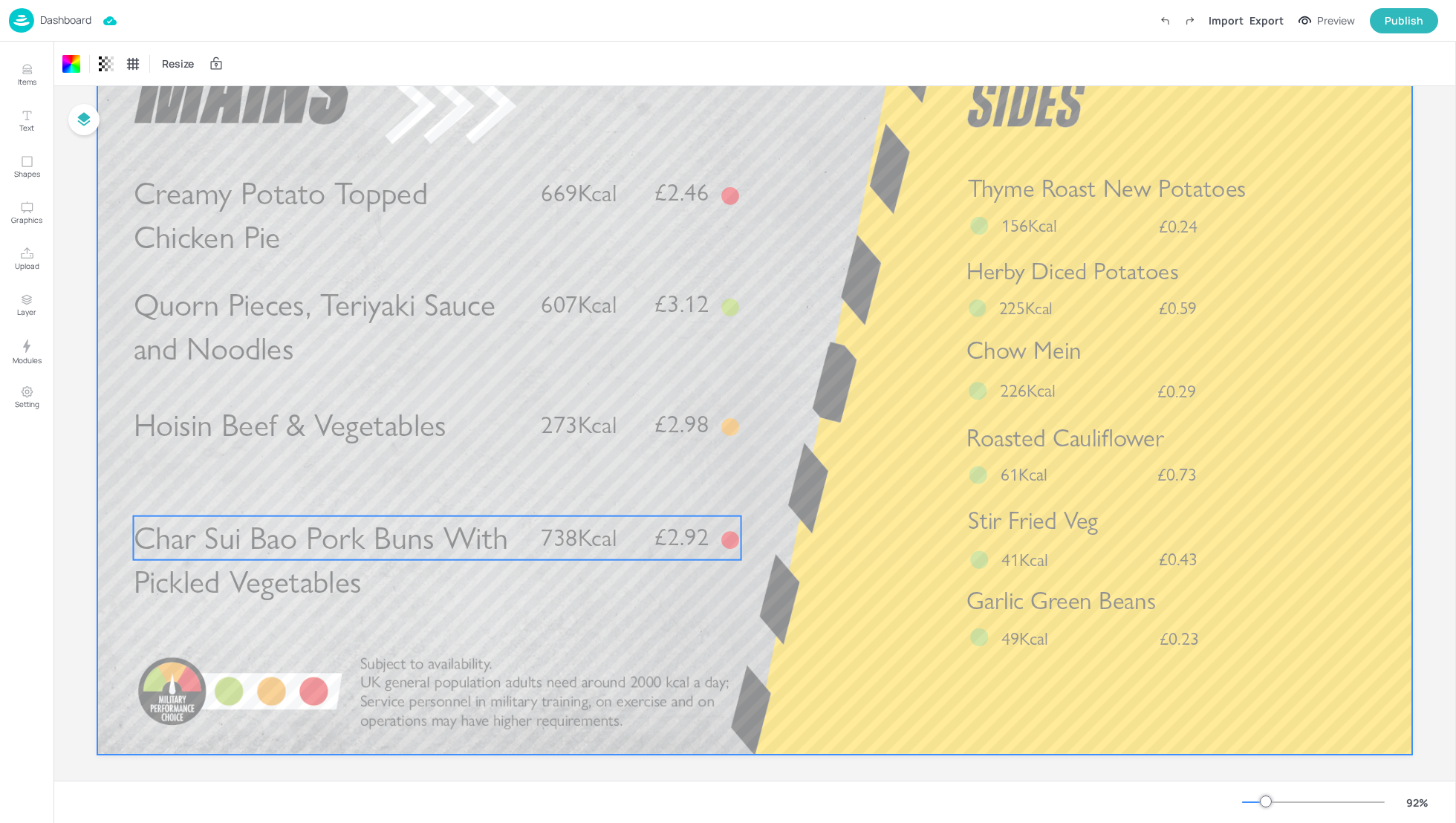
click at [358, 528] on span "Char Sui Bao Pork Buns With Pickled Vegetables" at bounding box center [320, 560] width 374 height 83
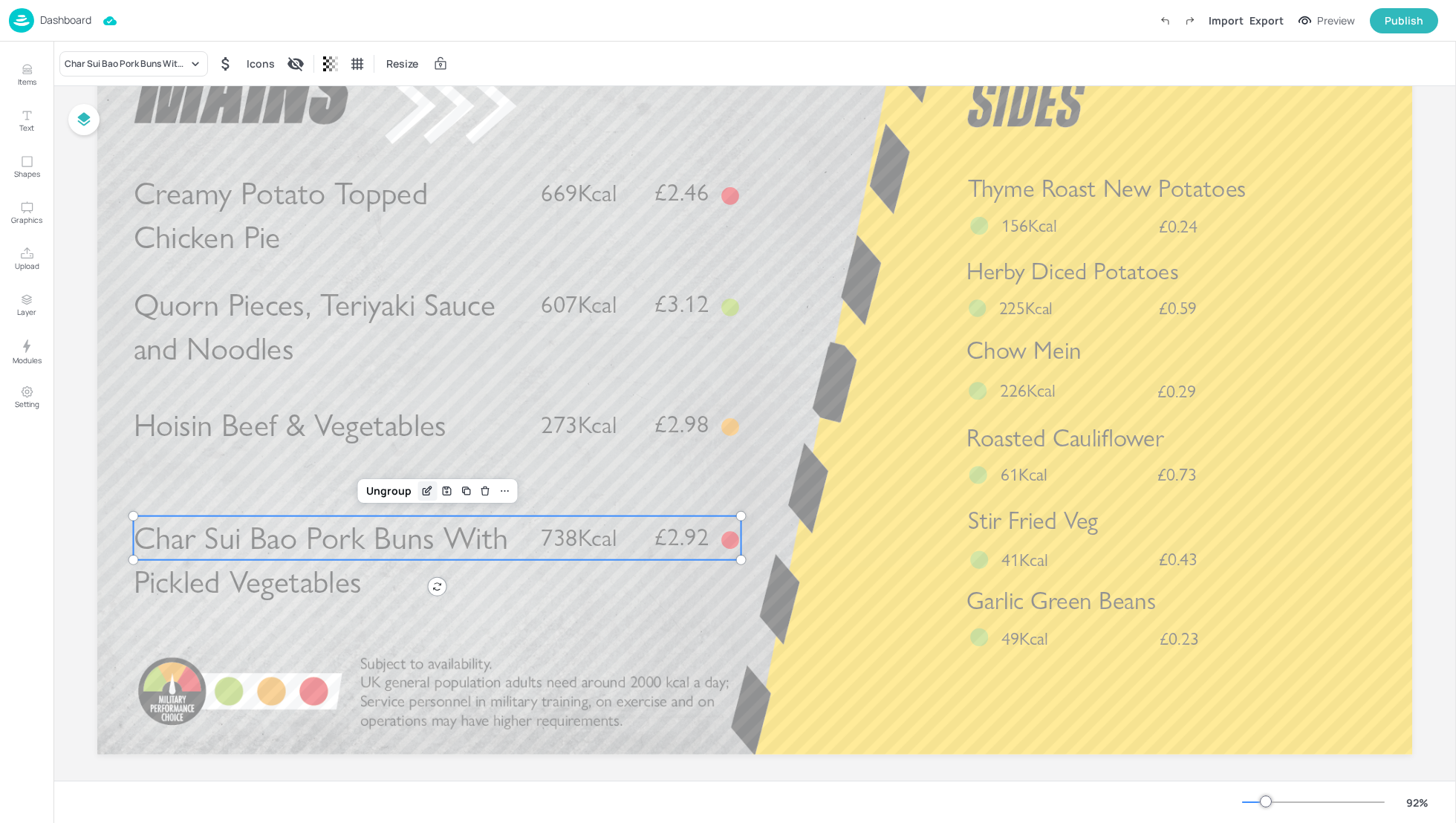
click at [426, 489] on icon "Edit Item" at bounding box center [428, 489] width 6 height 6
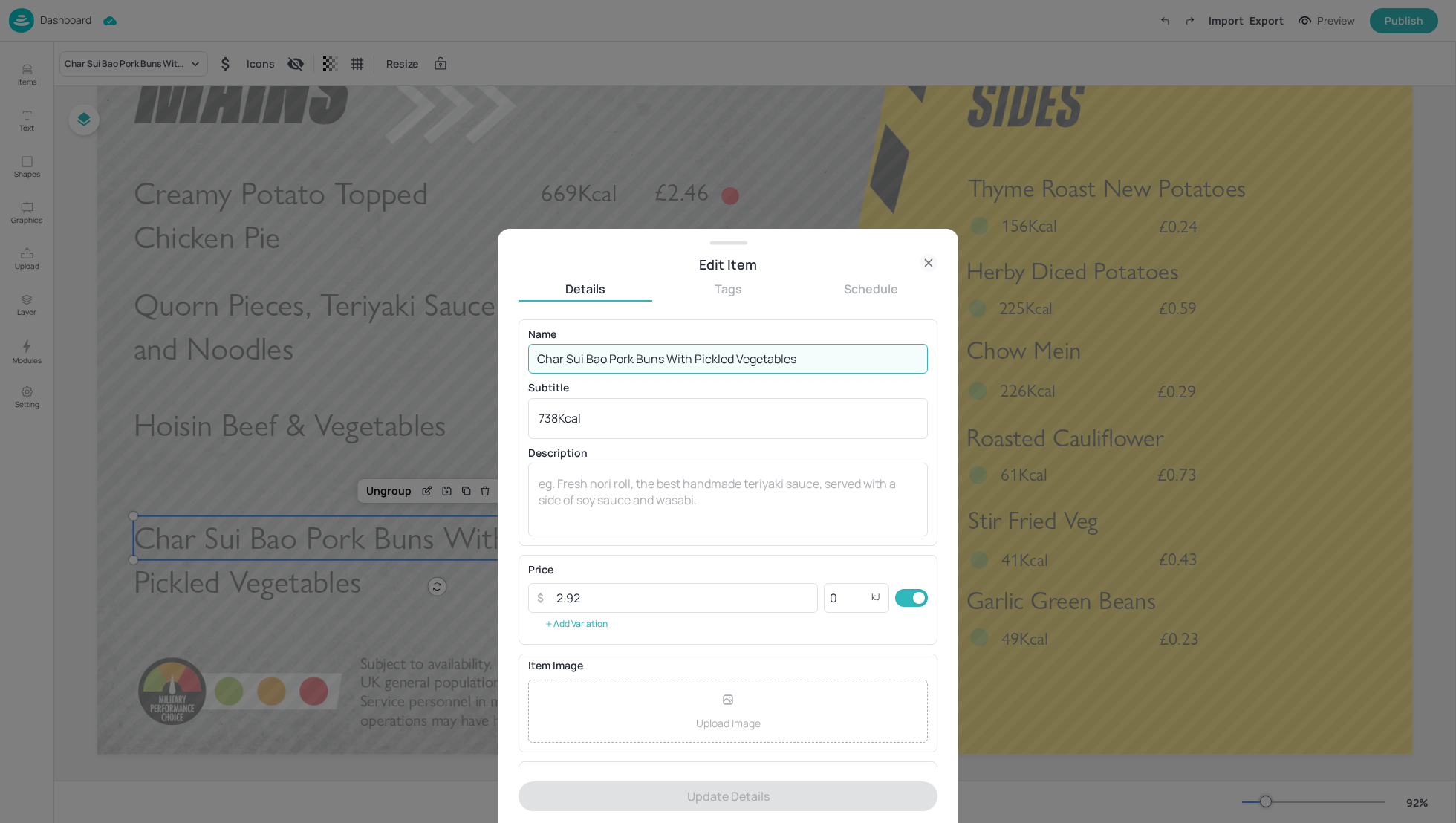
drag, startPoint x: 834, startPoint y: 359, endPoint x: 669, endPoint y: 357, distance: 165.0
click at [668, 357] on input "Char Sui Bao Pork Buns With Pickled Vegetables" at bounding box center [728, 359] width 400 height 30
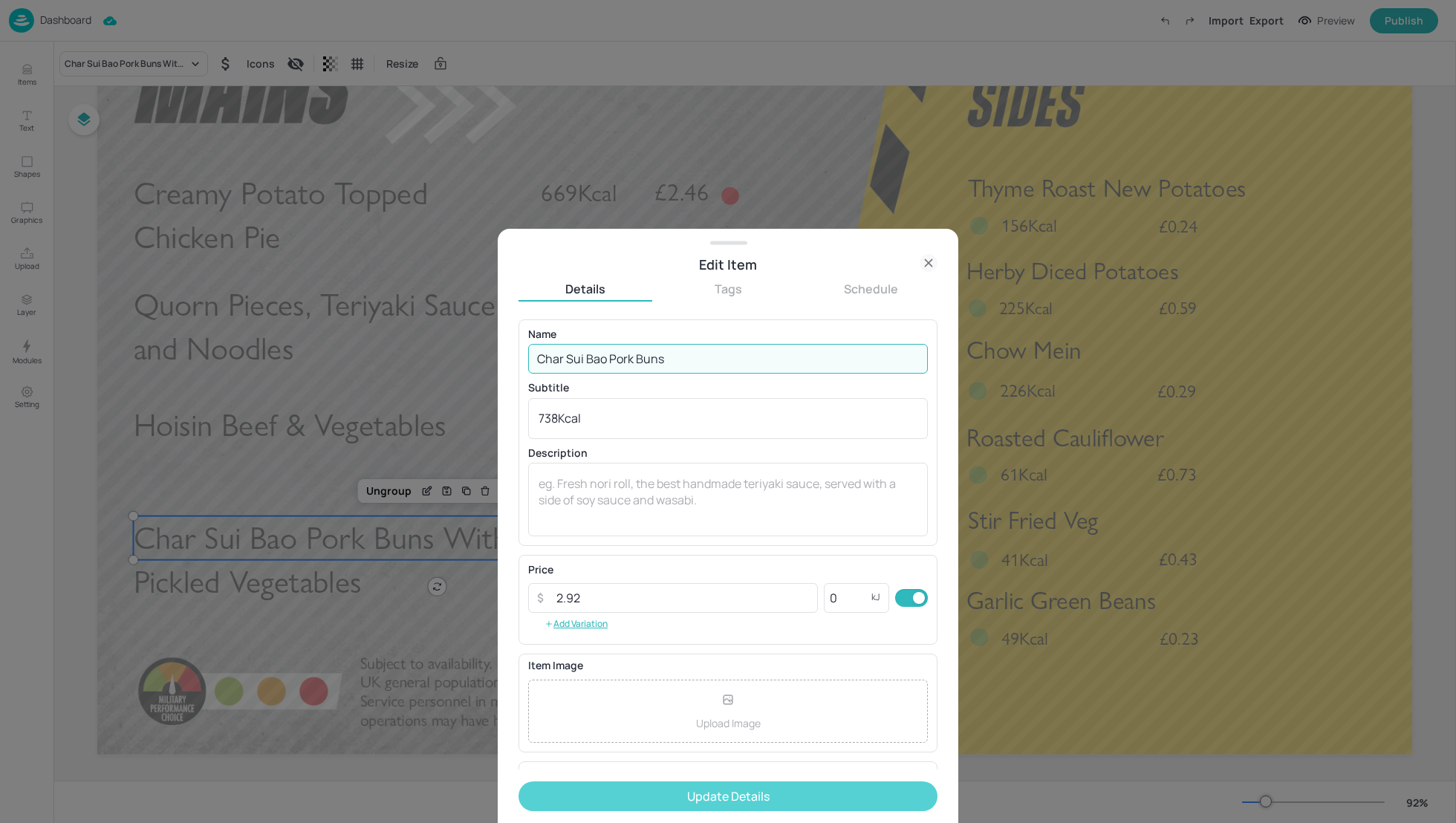
type input "Char Sui Bao Pork Buns"
click at [731, 802] on button "Update Details" at bounding box center [728, 797] width 419 height 30
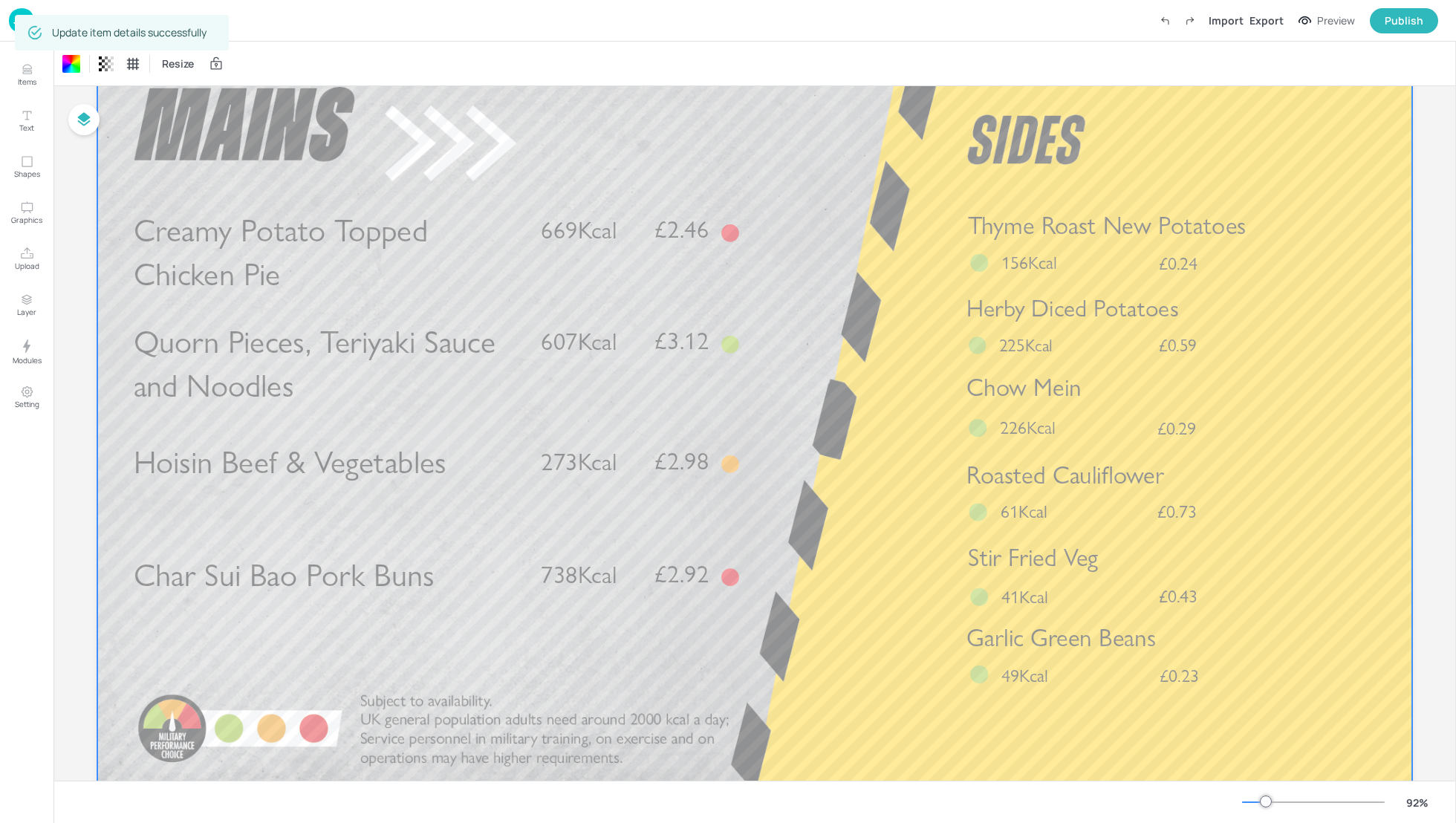
scroll to position [79, 0]
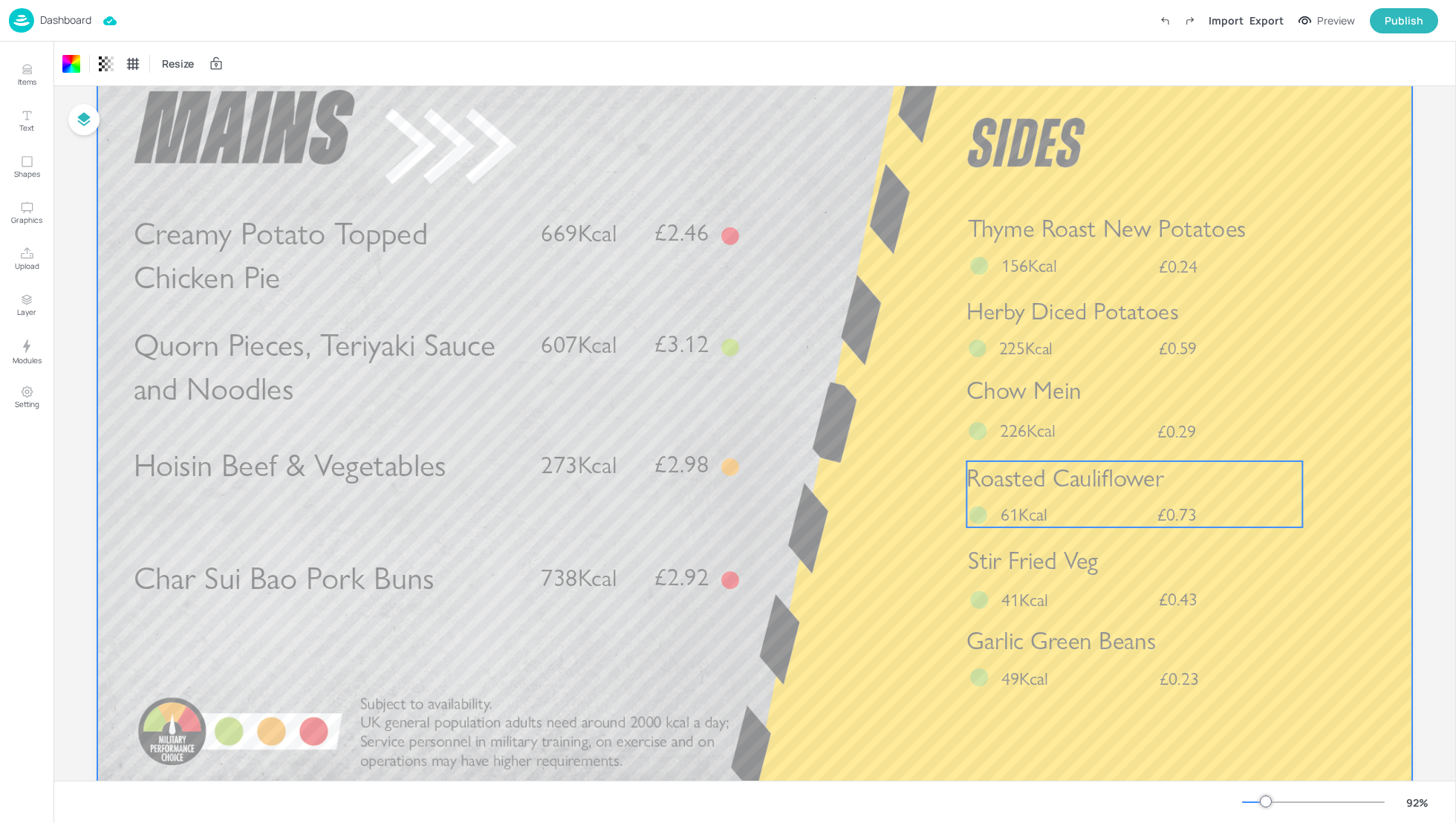
click at [1115, 493] on span "Roasted Cauliflower" at bounding box center [1065, 479] width 197 height 30
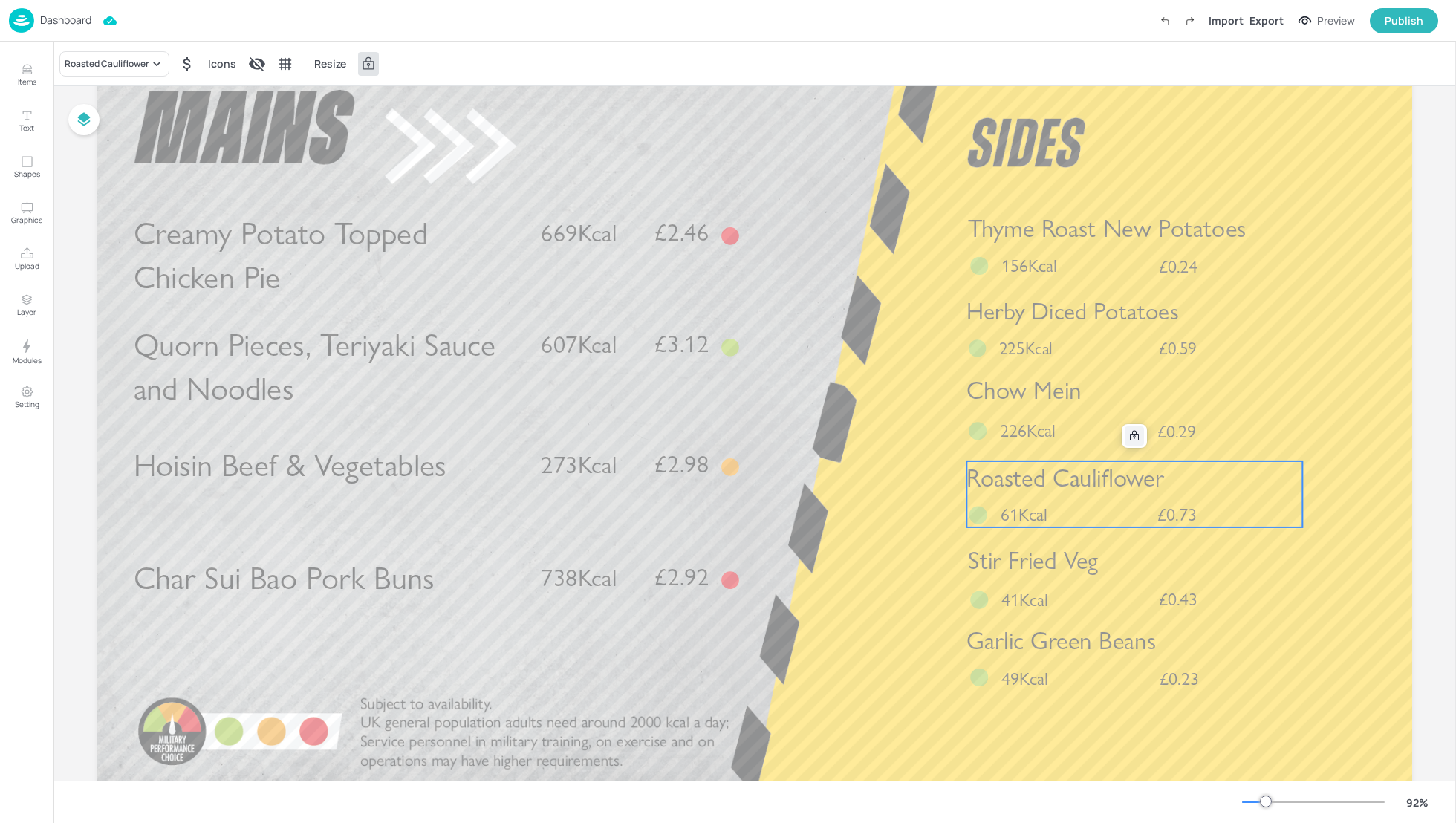
click at [1131, 436] on icon at bounding box center [1134, 436] width 12 height 12
click at [1118, 433] on icon "Edit Item" at bounding box center [1124, 436] width 13 height 12
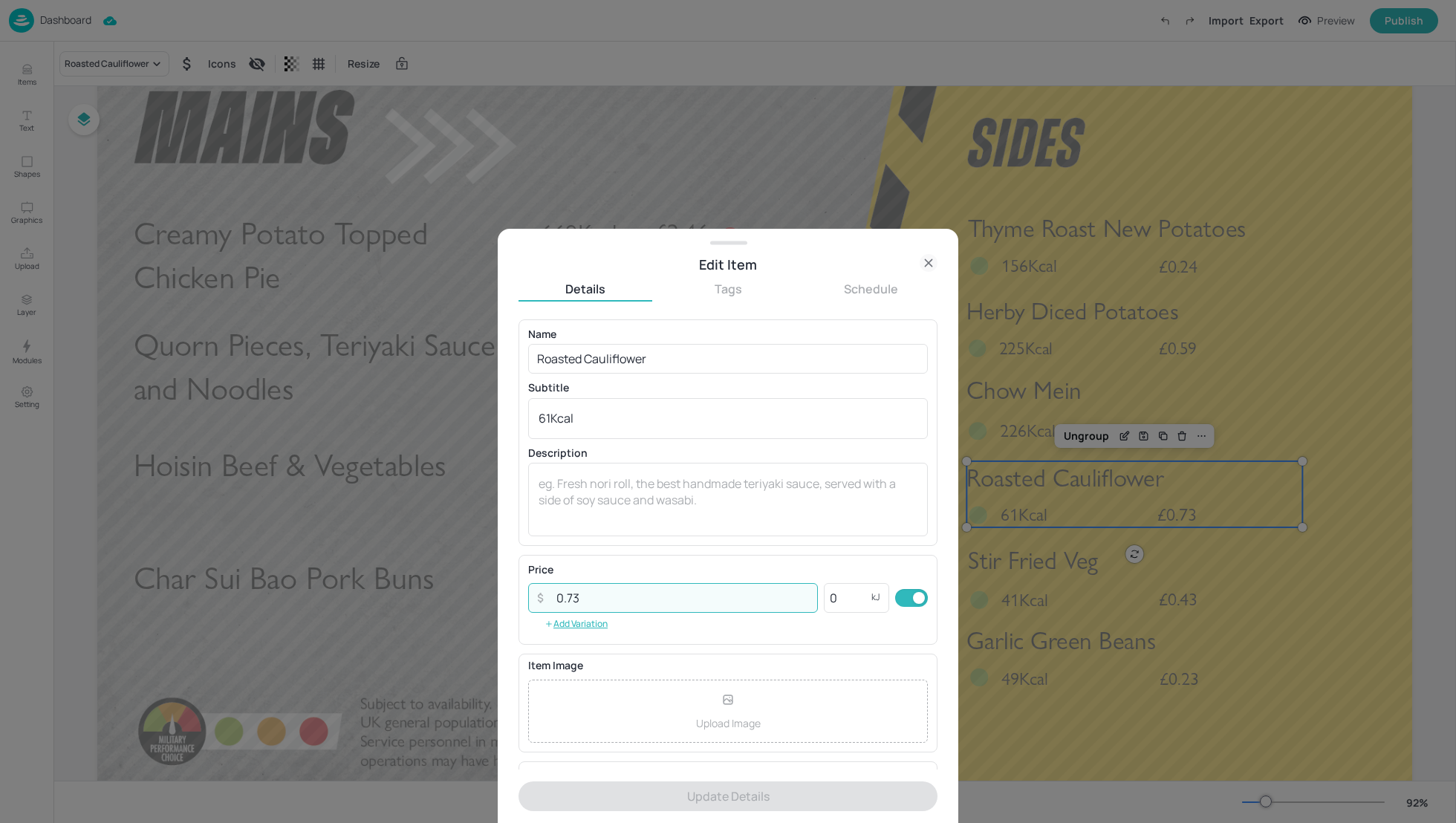
click at [605, 595] on input "0.73" at bounding box center [682, 599] width 270 height 30
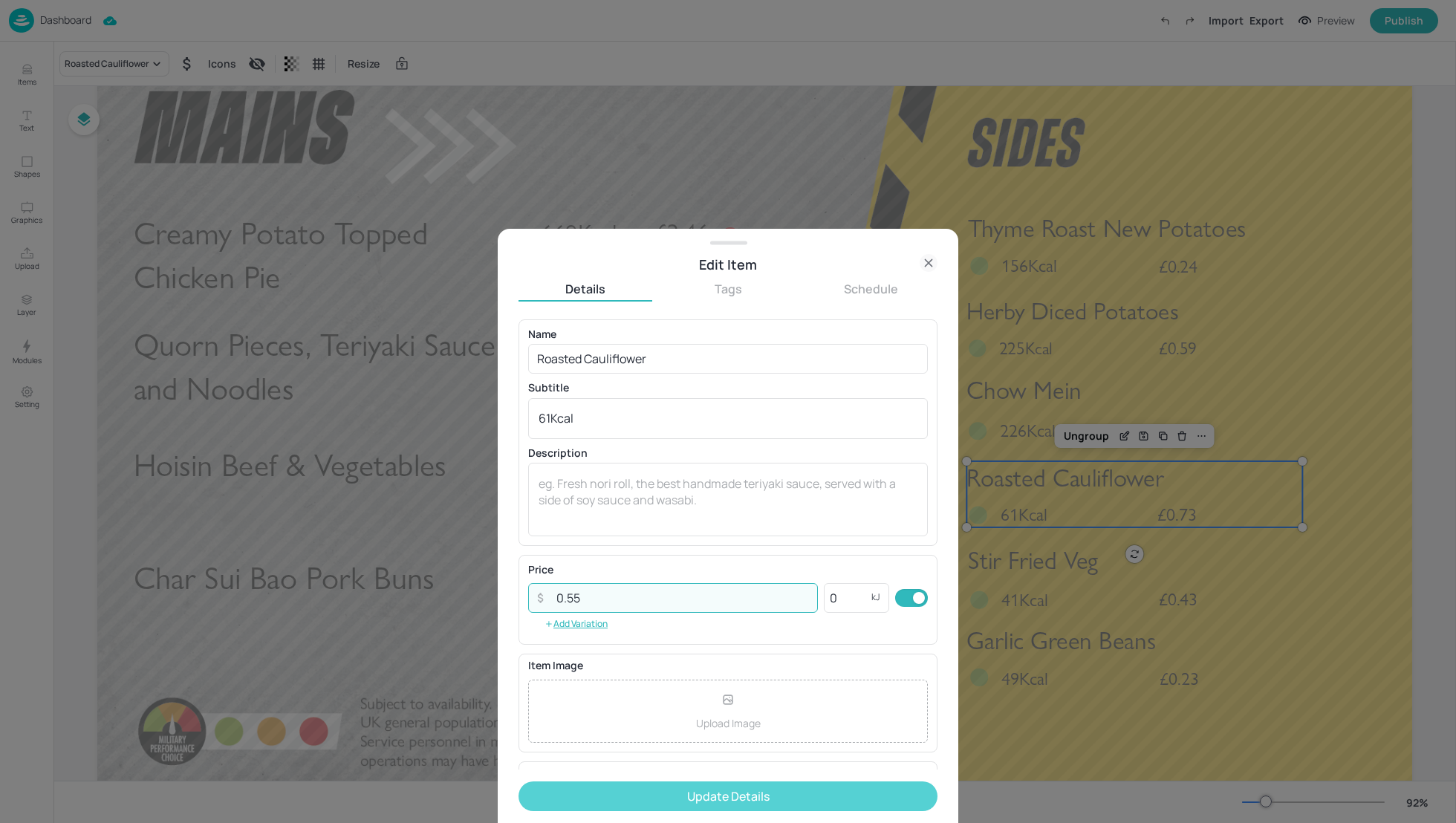
type input "0.55"
click at [714, 795] on button "Update Details" at bounding box center [728, 797] width 419 height 30
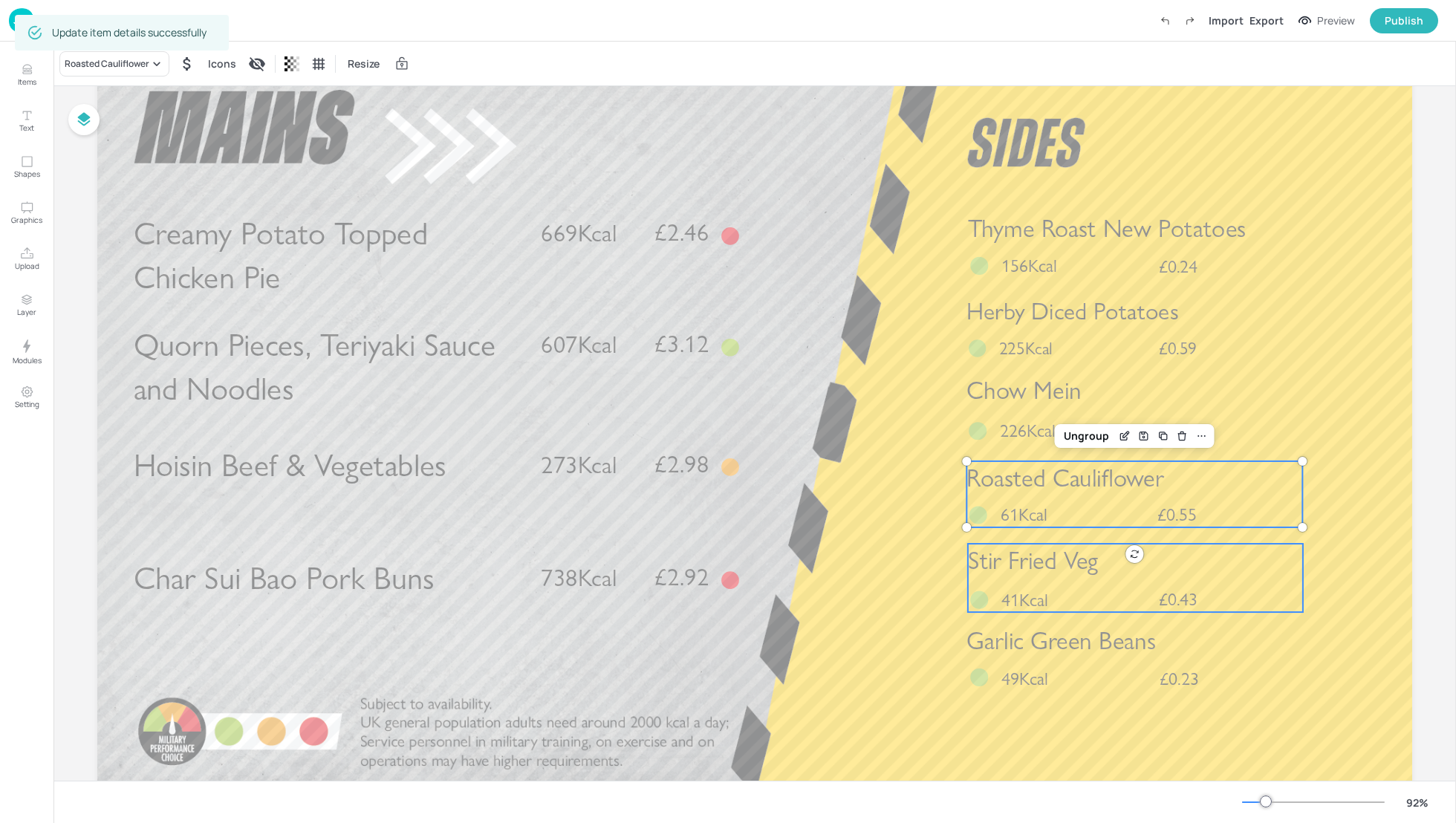
click at [1033, 579] on div "Stir Fried Veg £0.43 41Kcal" at bounding box center [1136, 579] width 335 height 69
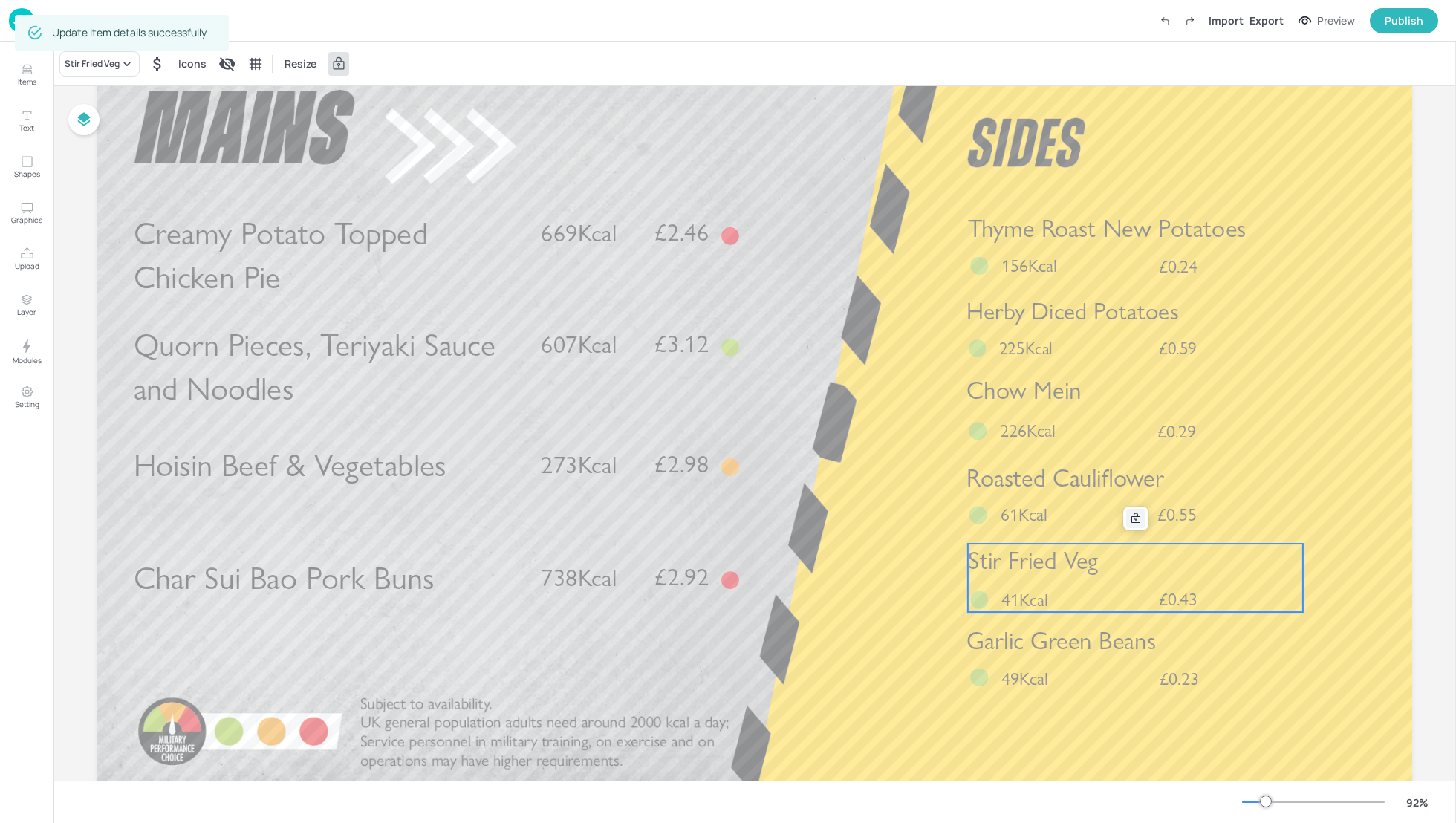
click at [1130, 521] on icon at bounding box center [1136, 518] width 12 height 12
click at [1120, 520] on icon "Edit Item" at bounding box center [1125, 518] width 13 height 12
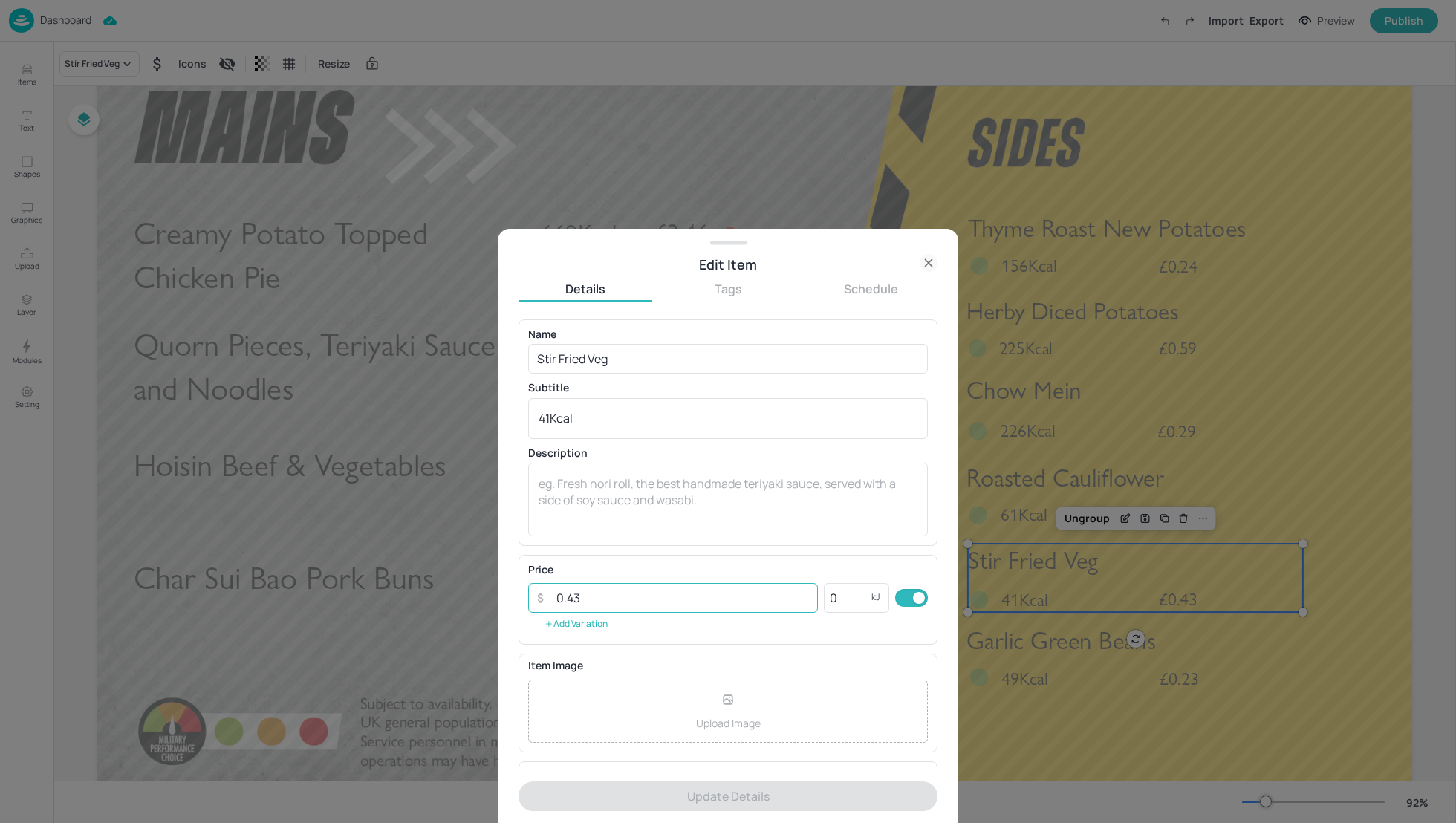
click at [584, 603] on input "0.43" at bounding box center [682, 599] width 270 height 30
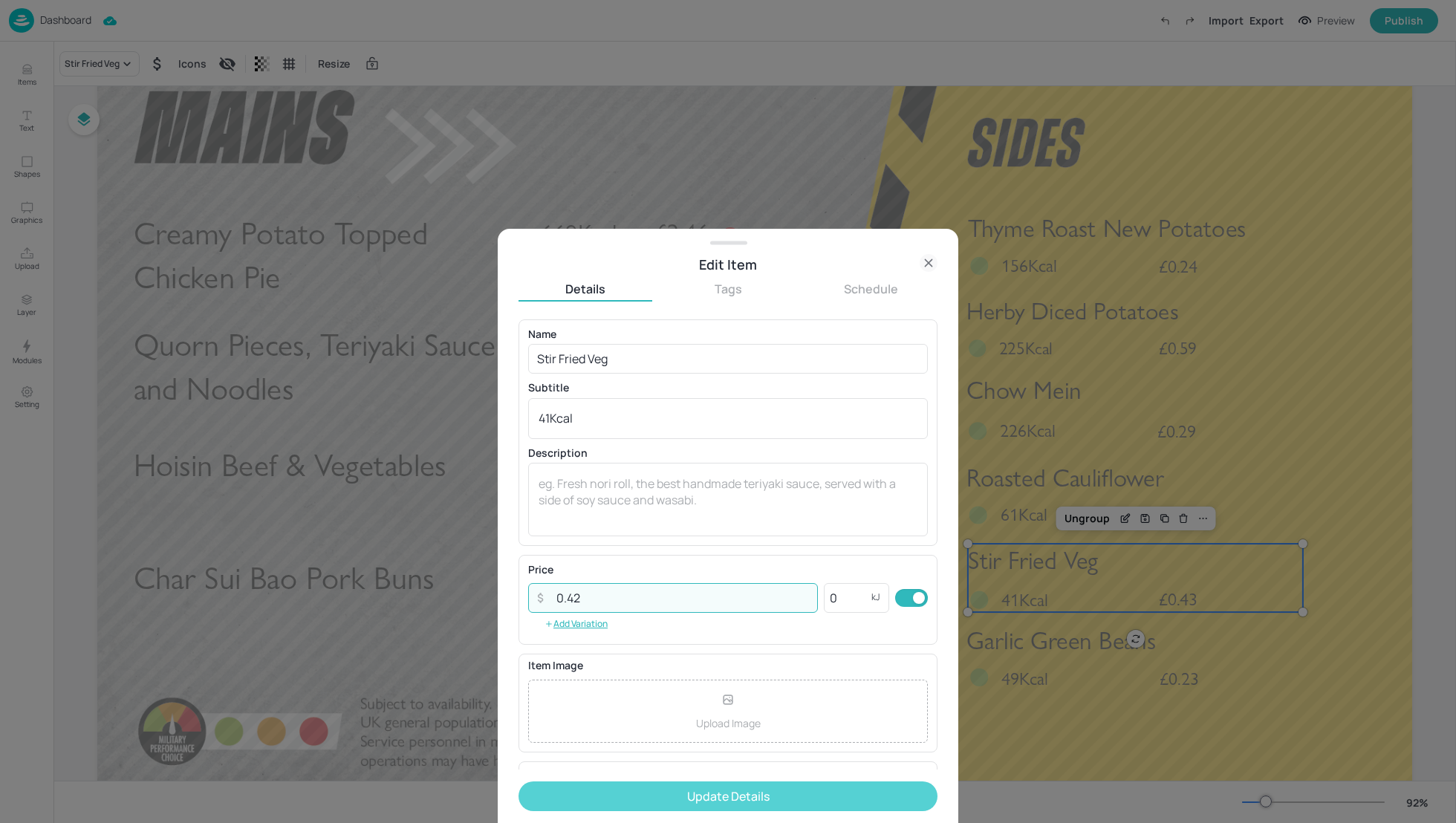
type input "0.42"
click at [717, 797] on button "Update Details" at bounding box center [728, 797] width 419 height 30
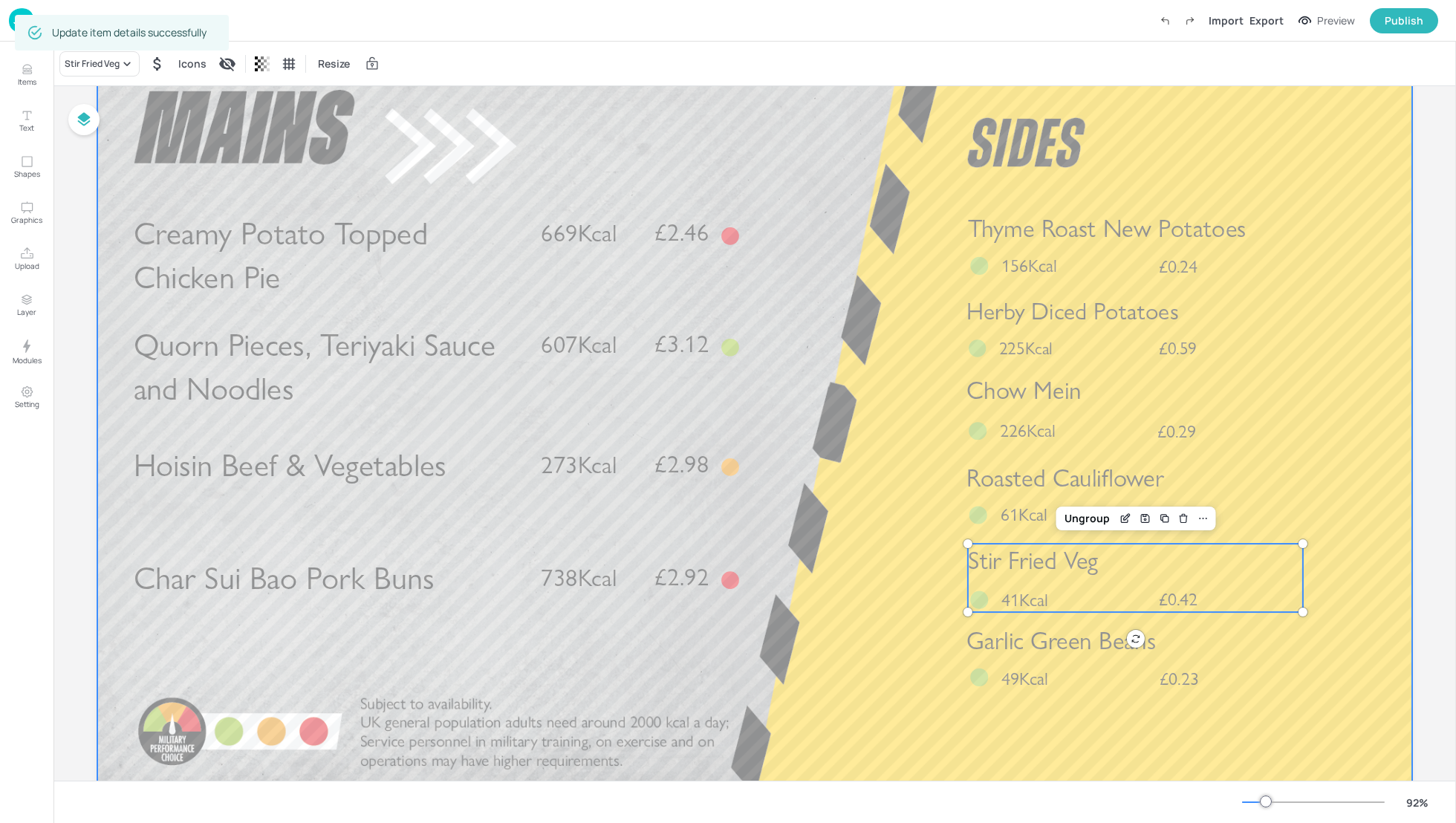
click at [1111, 739] on div at bounding box center [754, 425] width 1315 height 740
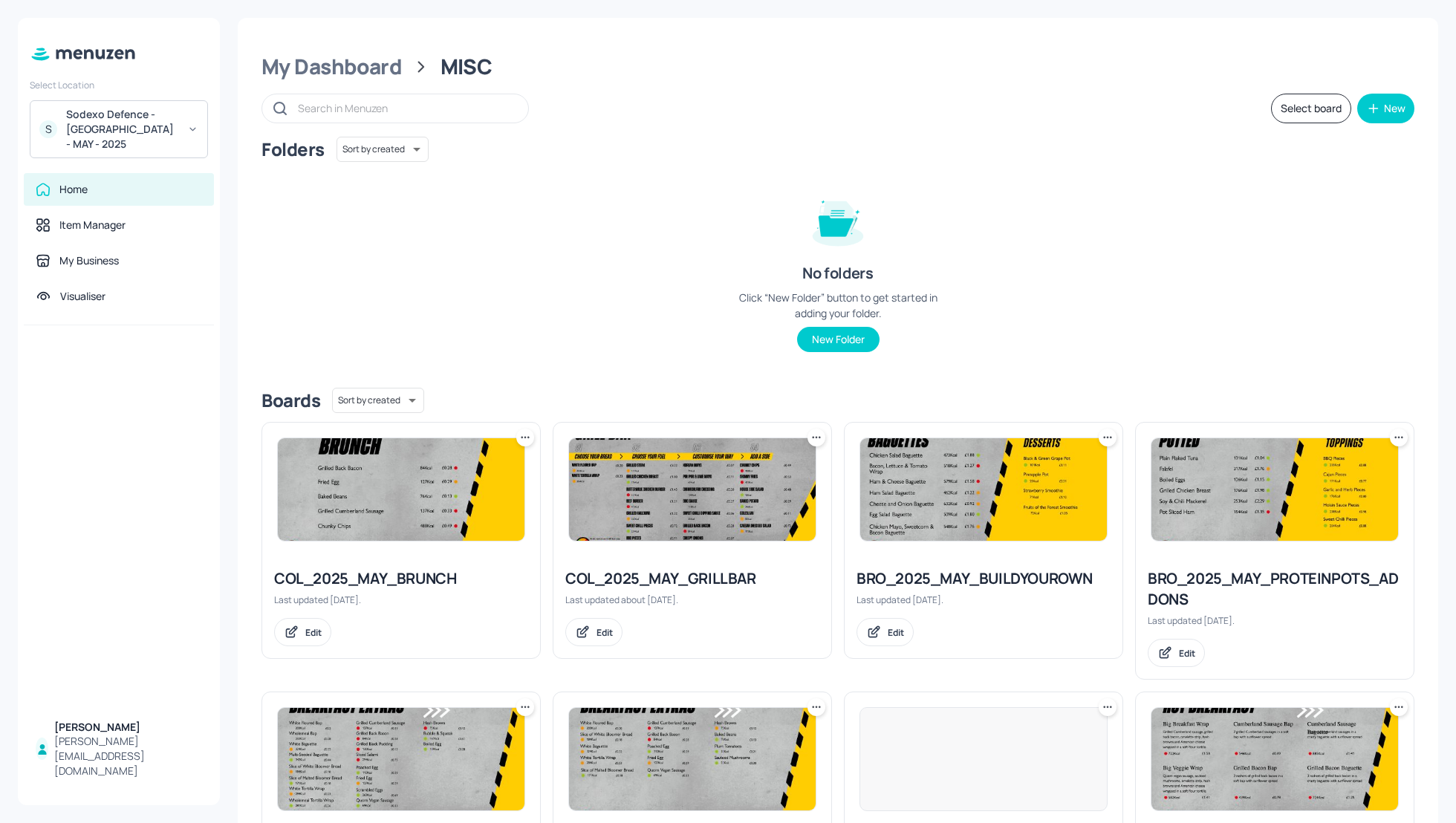
click at [1197, 242] on div "Folders Sort by created id ​ No folders Click “New Folder” button to get starte…" at bounding box center [838, 256] width 1153 height 239
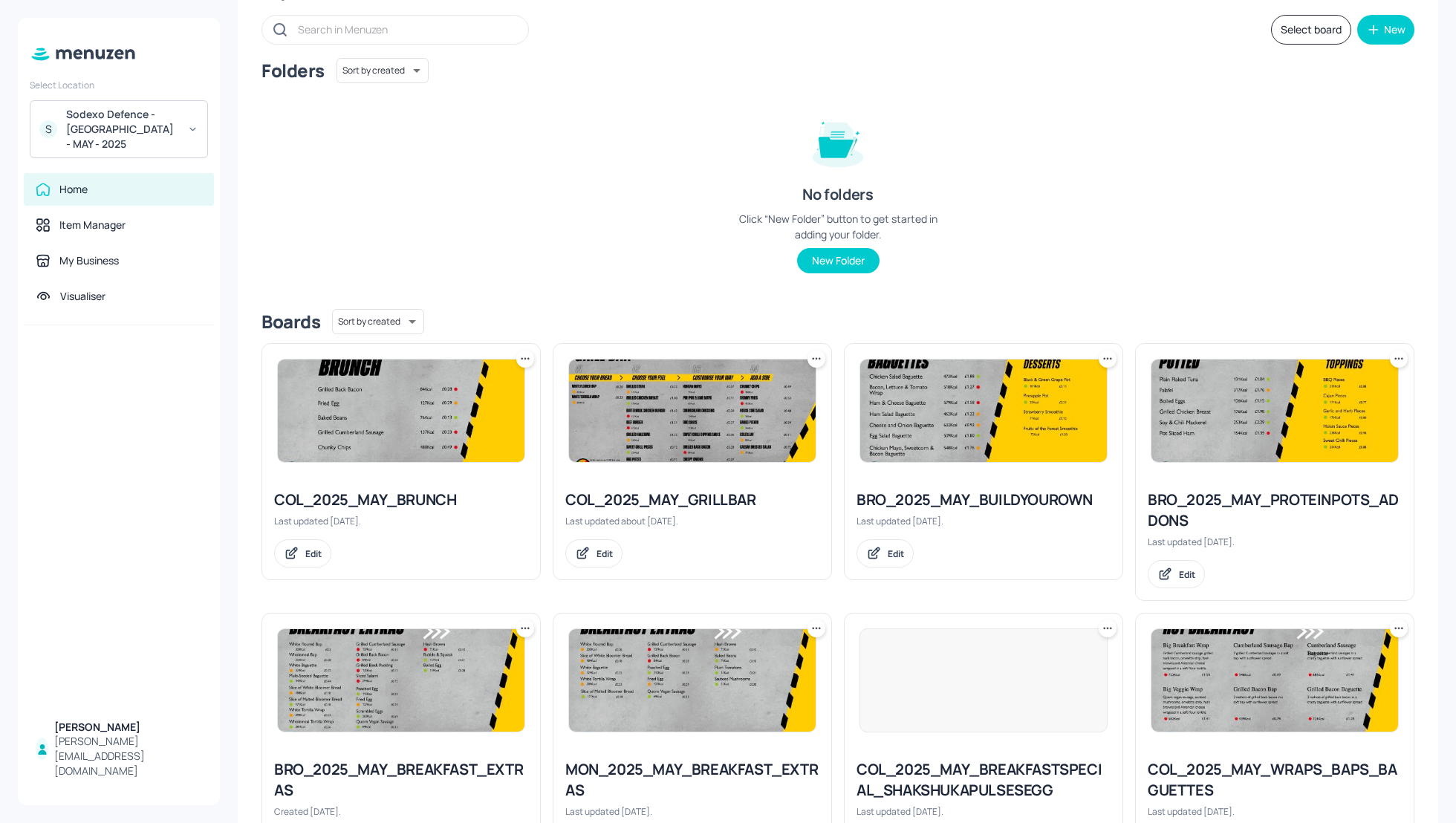
scroll to position [39, 0]
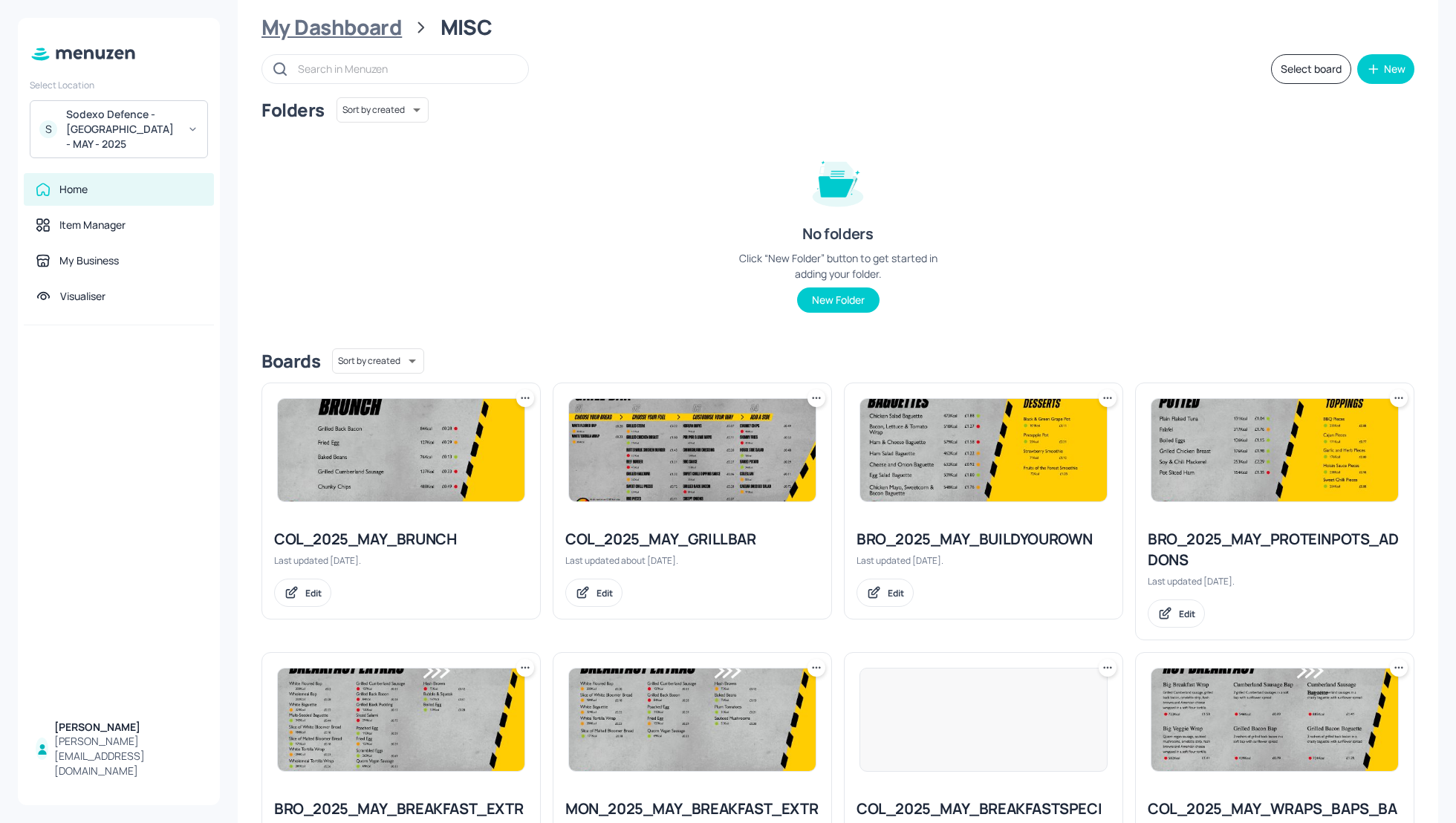
click at [327, 23] on div "My Dashboard" at bounding box center [331, 28] width 141 height 27
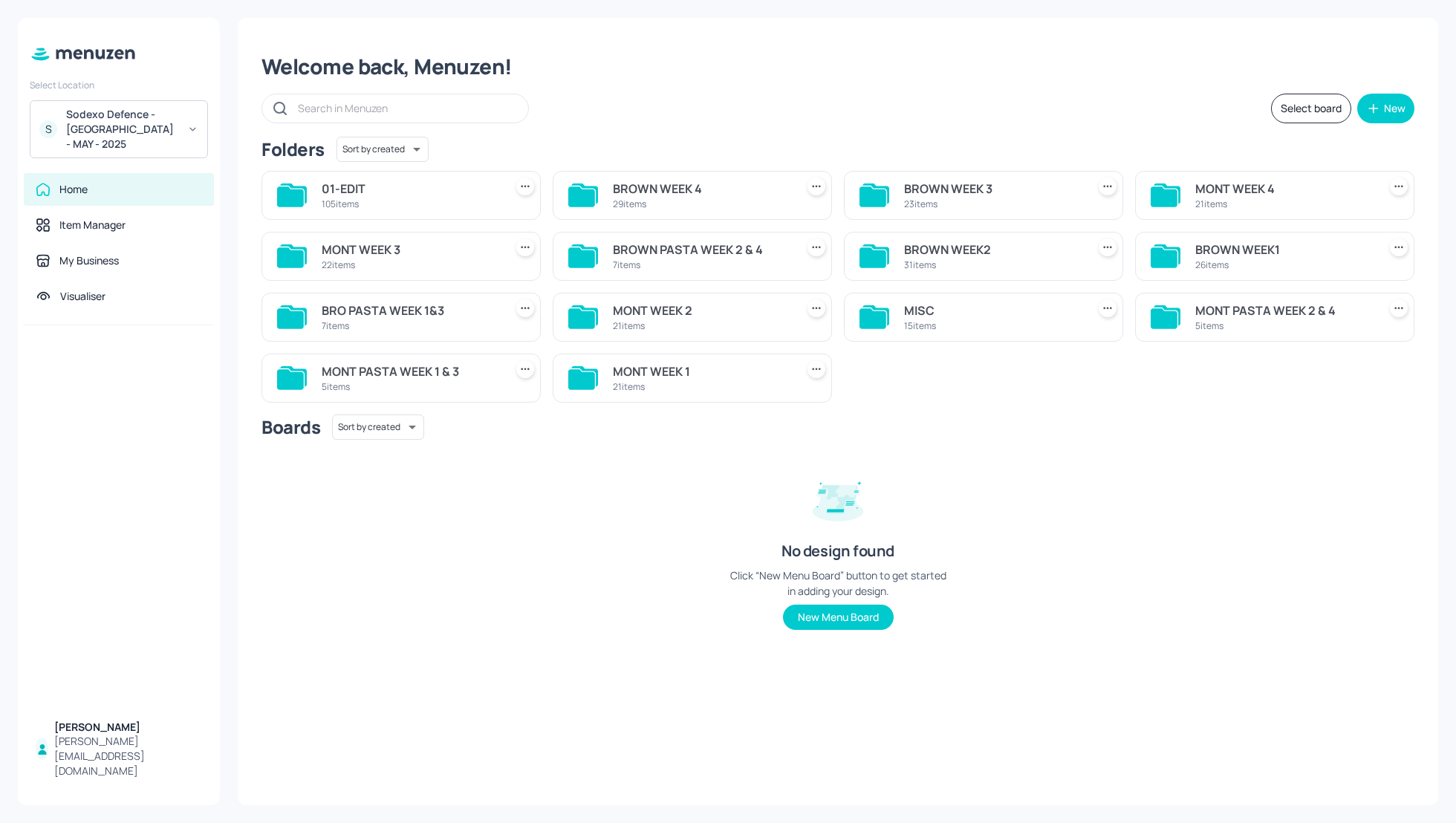
click at [364, 248] on div "MONT WEEK 3" at bounding box center [409, 249] width 177 height 18
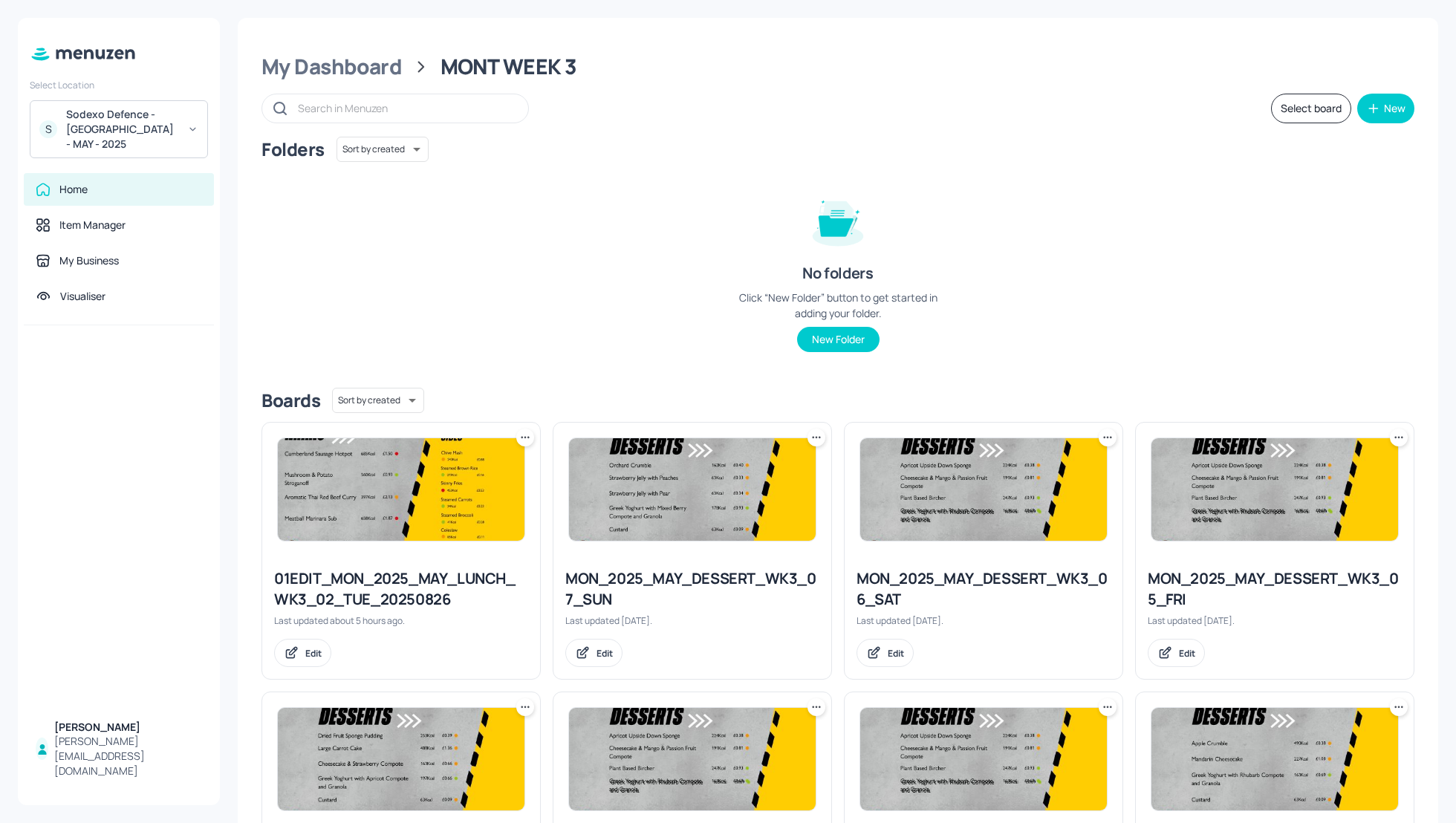
click at [1180, 261] on div "Folders Sort by created id ​ No folders Click “New Folder” button to get starte…" at bounding box center [838, 256] width 1153 height 239
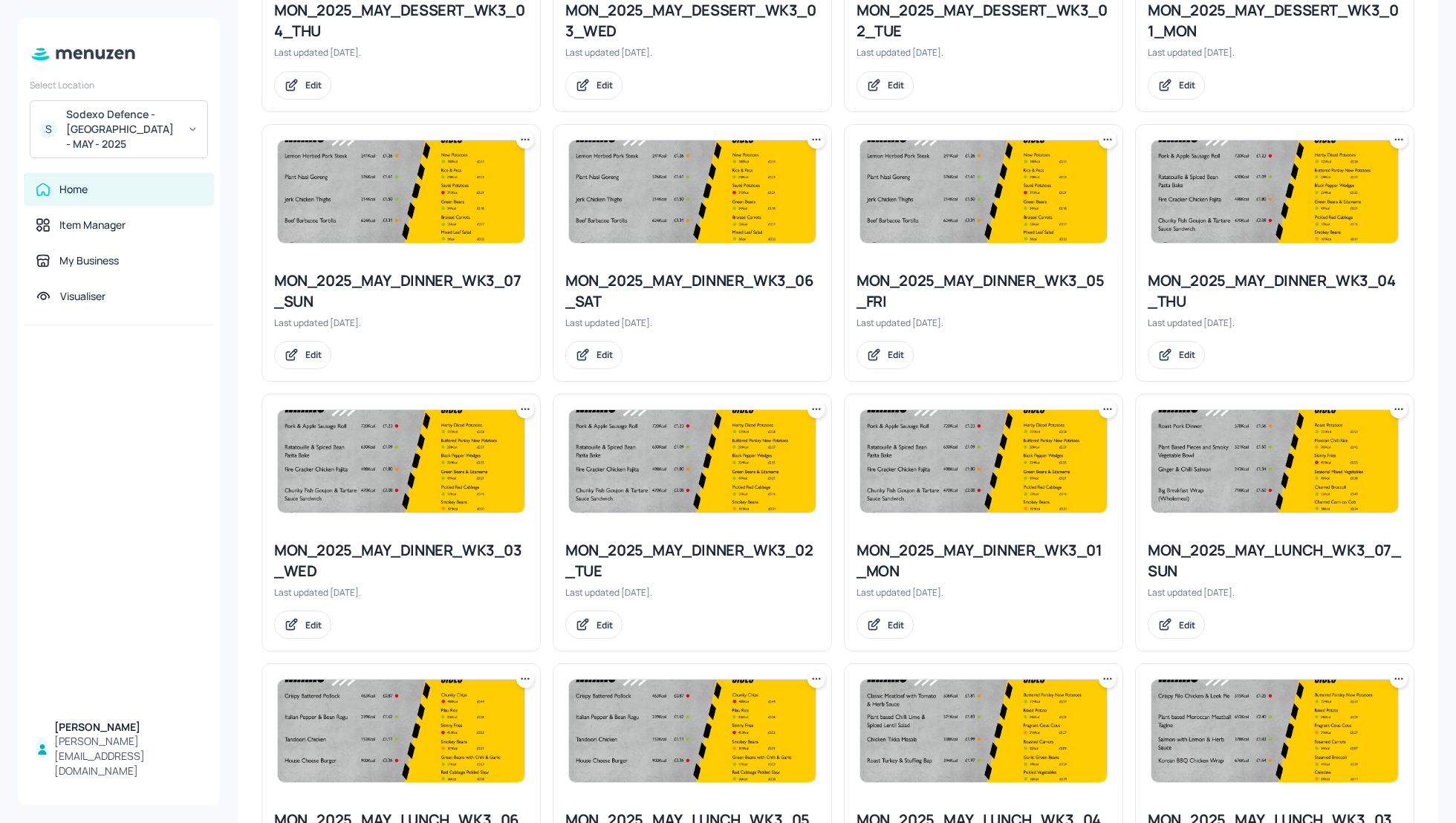
scroll to position [761, 0]
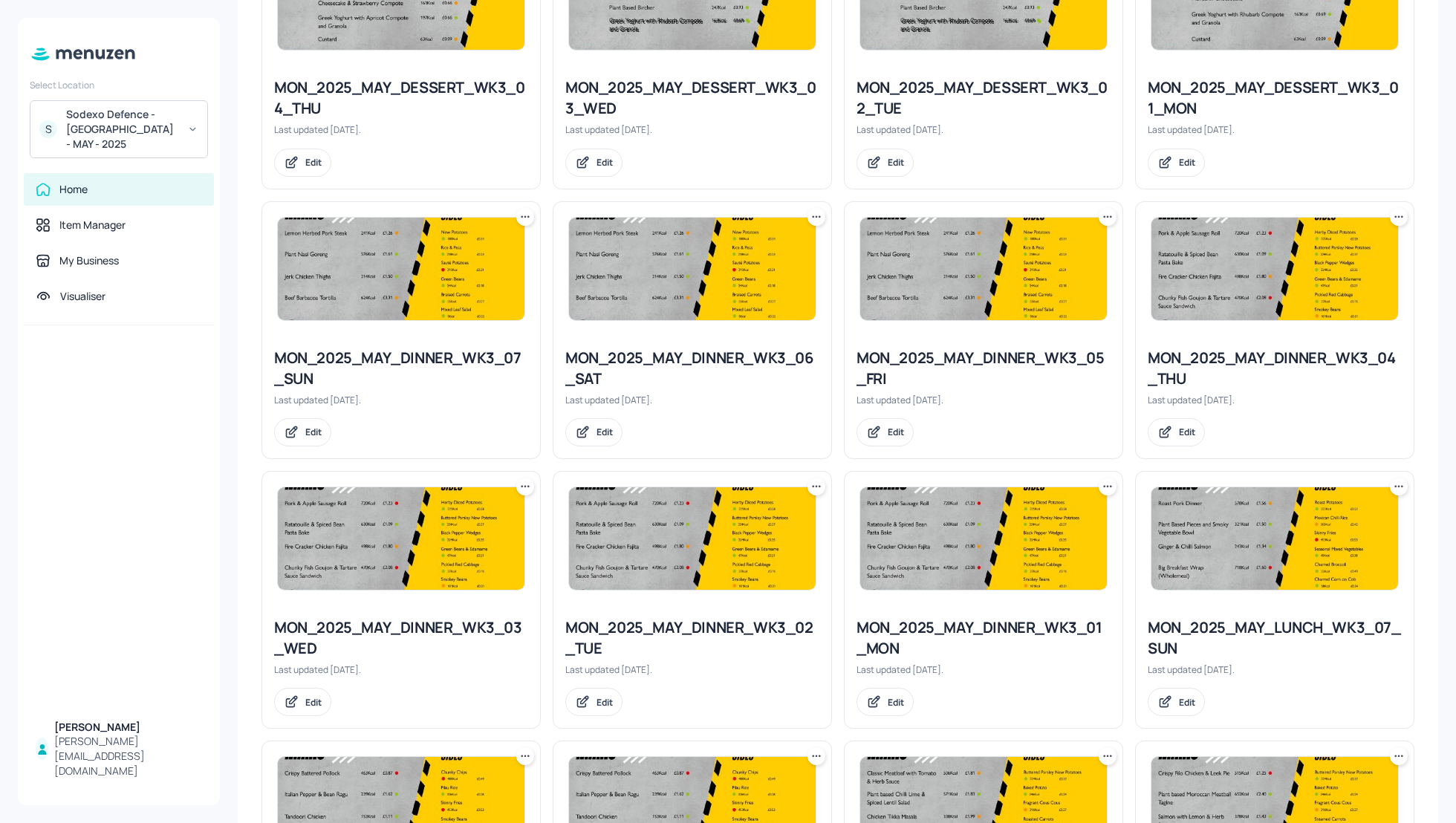
click at [813, 486] on icon at bounding box center [817, 487] width 15 height 15
click at [735, 535] on p "Duplicate" at bounding box center [741, 539] width 40 height 13
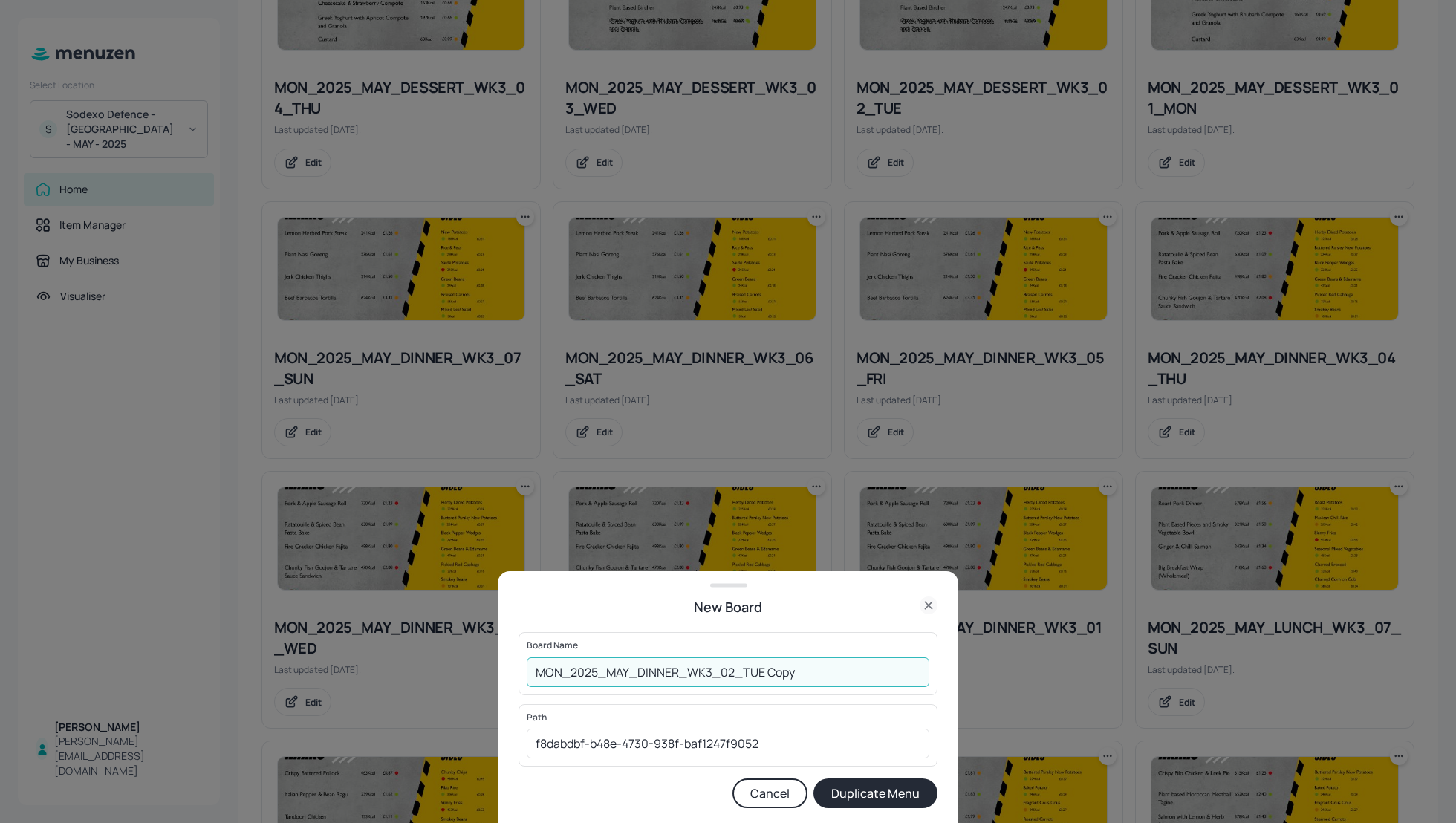
click at [537, 671] on input "MON_2025_MAY_DINNER_WK3_02_TUE Copy" at bounding box center [727, 673] width 402 height 30
click at [858, 666] on input "01-EDIT-MON_2025_MAY_DINNER_WK3_02_TUE Copy" at bounding box center [727, 673] width 402 height 30
click at [582, 671] on input "01-EDIT-MON_2025_MAY_DINNER_WK3_02_TUE Copy" at bounding box center [727, 673] width 402 height 30
click at [551, 671] on input "01EDIT_MON_2025_MAY_DINNER_WK3_02_TUE Copy" at bounding box center [727, 673] width 402 height 30
click at [869, 668] on input "01_EDIT_MON_2025_MAY_DINNER_WK3_02_TUE Copy" at bounding box center [727, 673] width 402 height 30
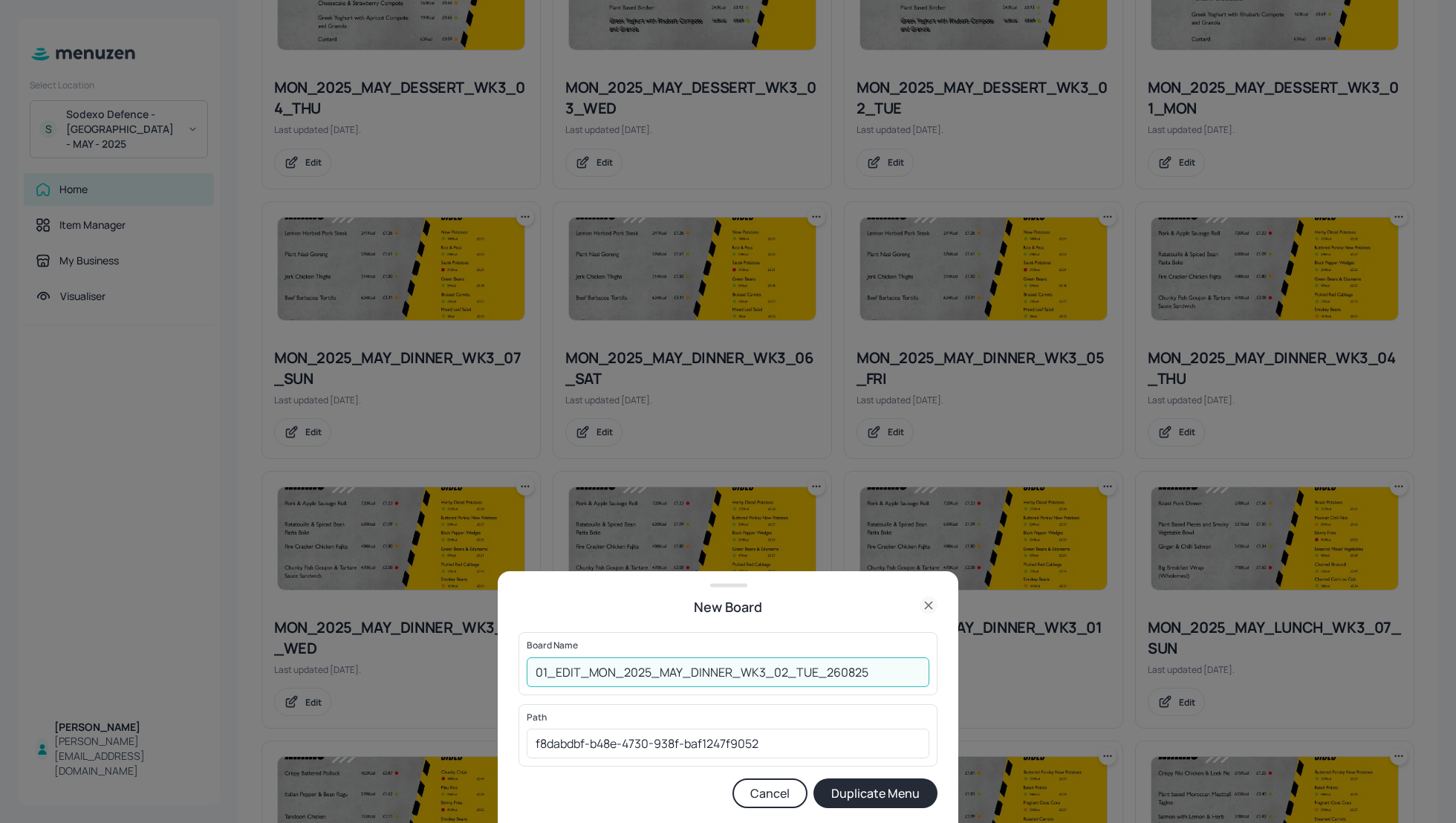
type input "01_EDIT_MON_2025_MAY_DINNER_WK3_02_TUE_260825"
click at [867, 795] on button "Duplicate Menu" at bounding box center [875, 794] width 124 height 30
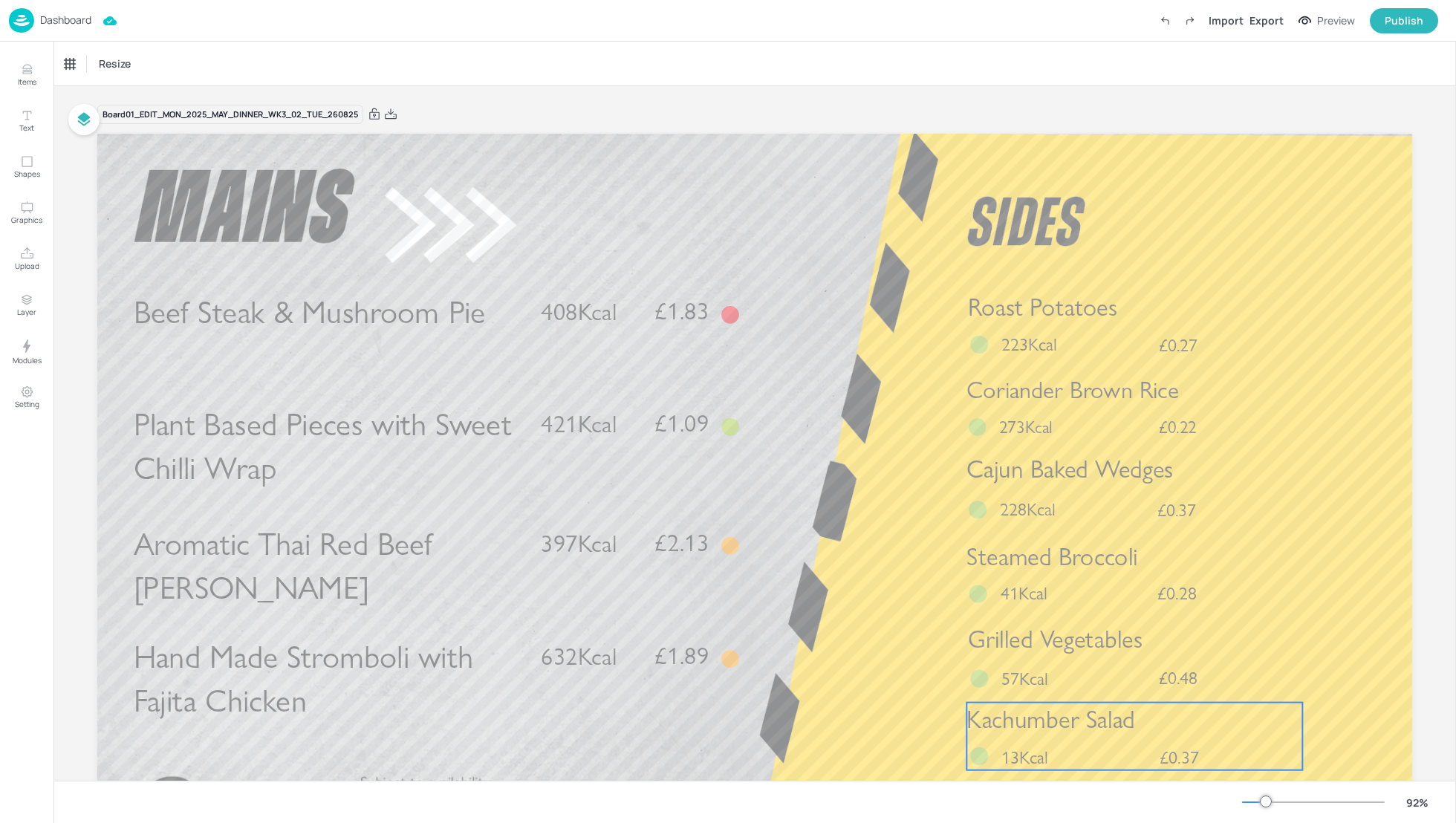
click at [1088, 721] on span "Kachumber Salad" at bounding box center [1050, 719] width 168 height 30
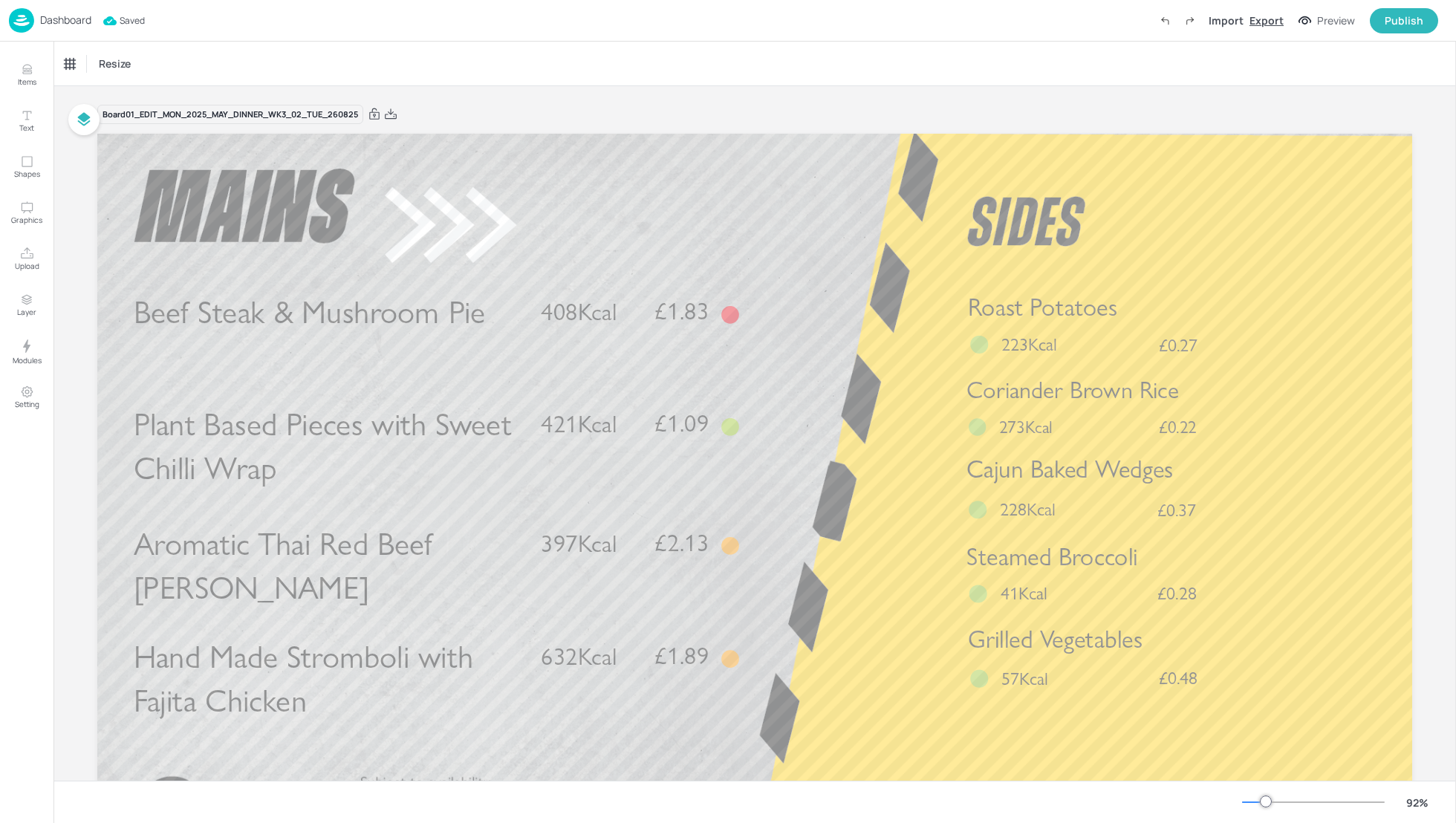
click at [1262, 17] on div "Export" at bounding box center [1266, 20] width 34 height 16
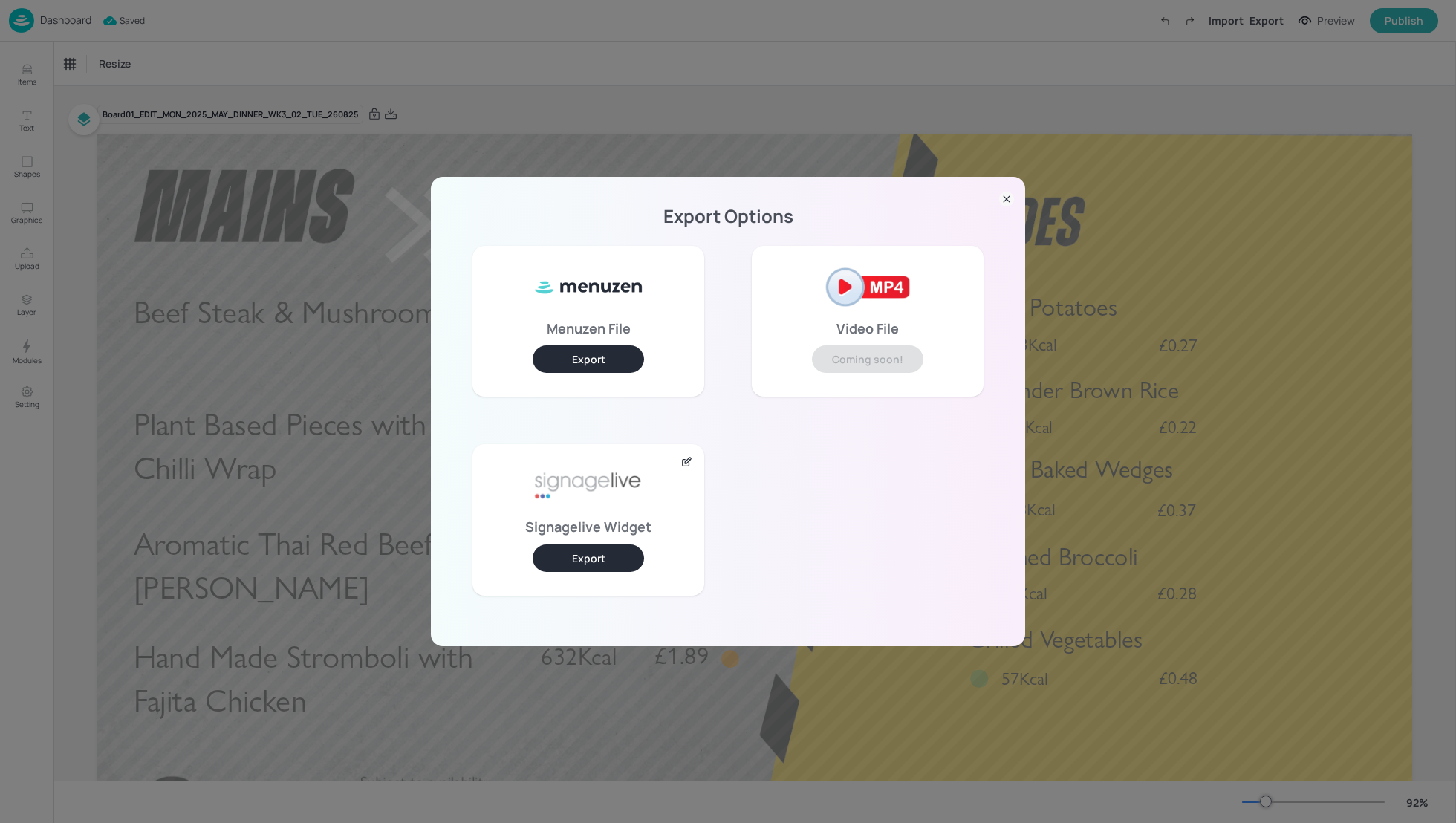
click at [588, 558] on button "Export" at bounding box center [587, 558] width 111 height 28
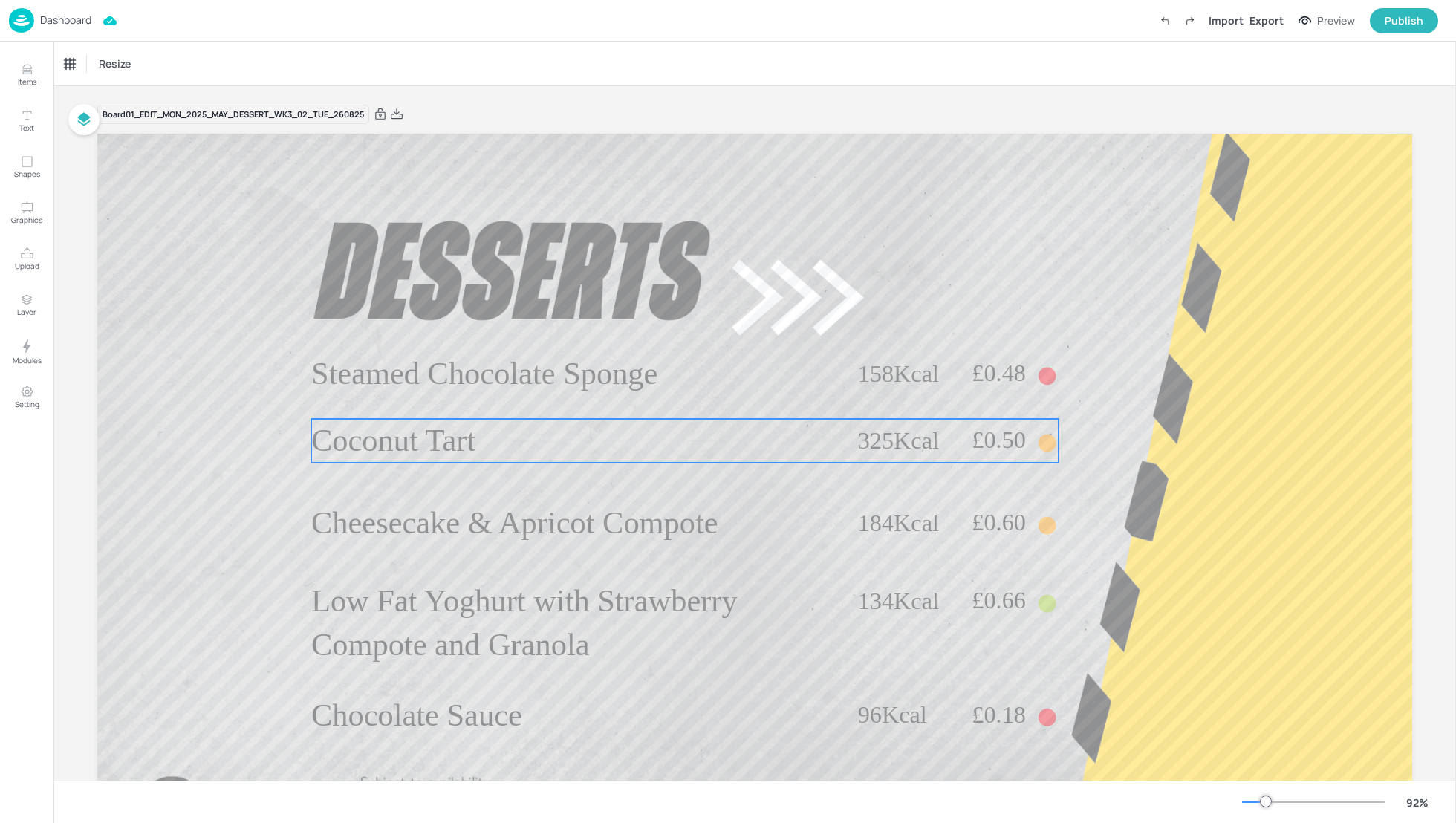
click at [426, 436] on span "Coconut Tart" at bounding box center [393, 440] width 164 height 35
click at [111, 69] on div "Coconut Tart" at bounding box center [100, 64] width 80 height 25
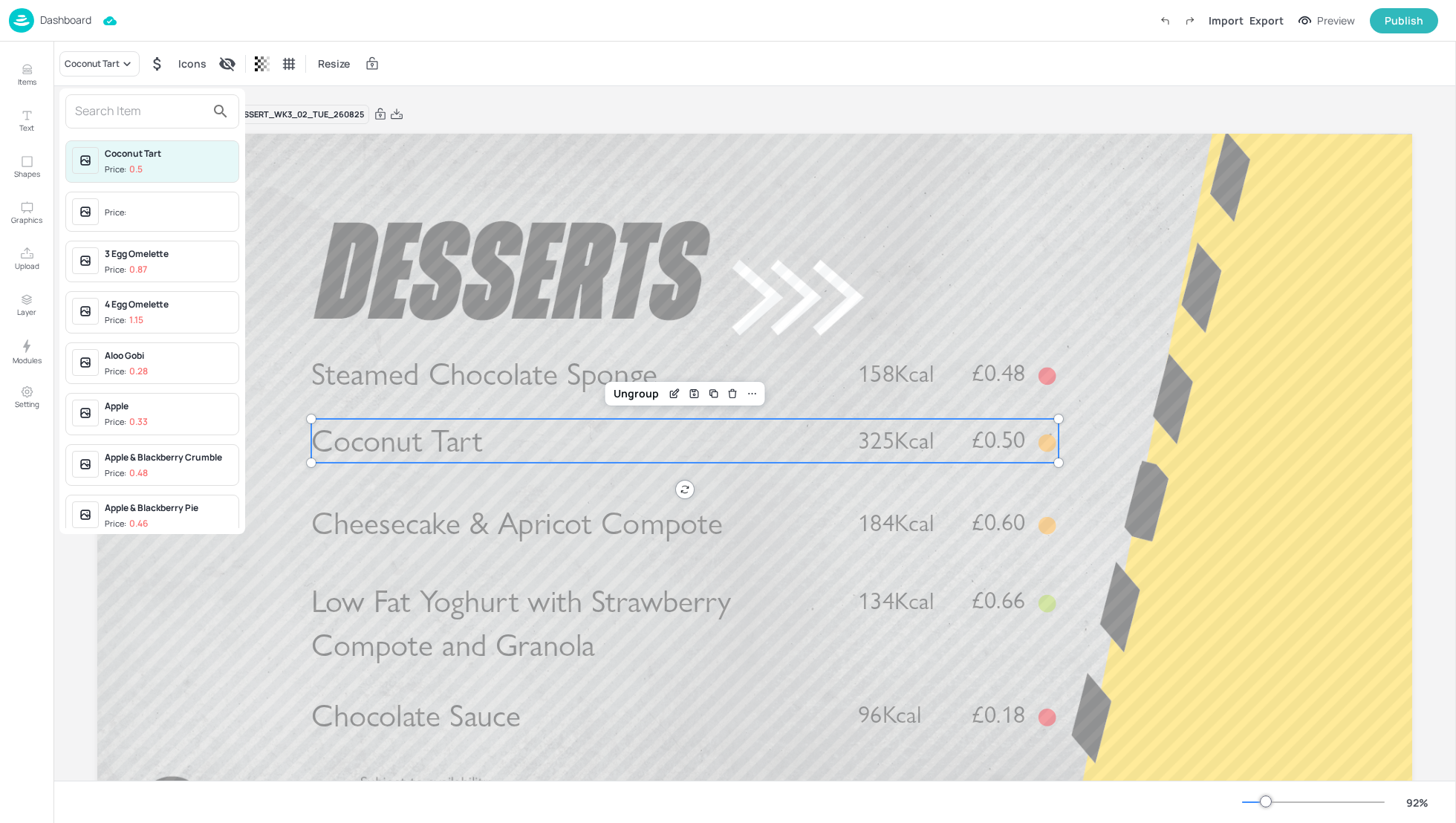
click at [99, 113] on input "text" at bounding box center [141, 111] width 131 height 23
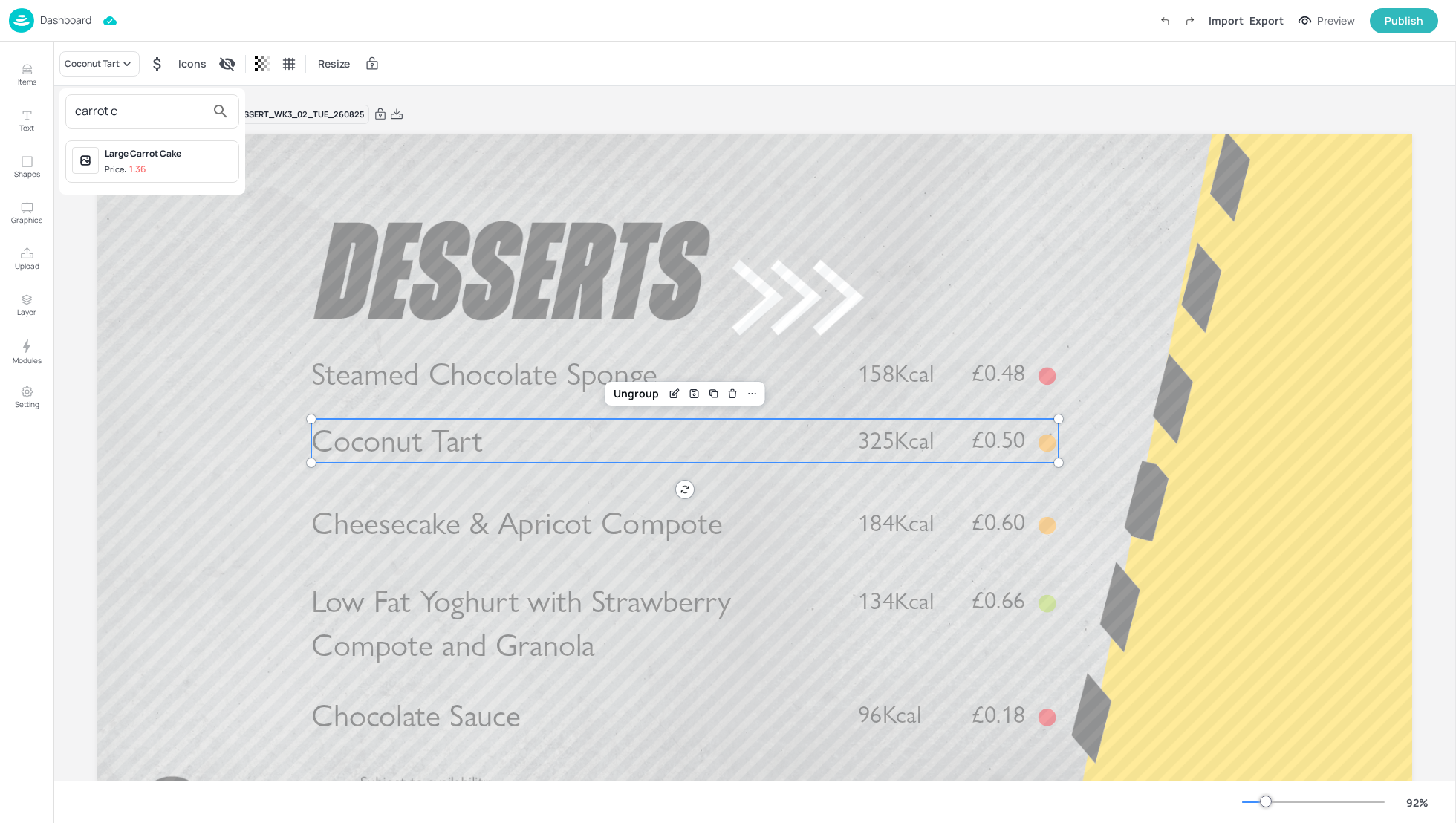
type input "carrot c"
click at [120, 155] on div "Large Carrot Cake" at bounding box center [168, 154] width 128 height 13
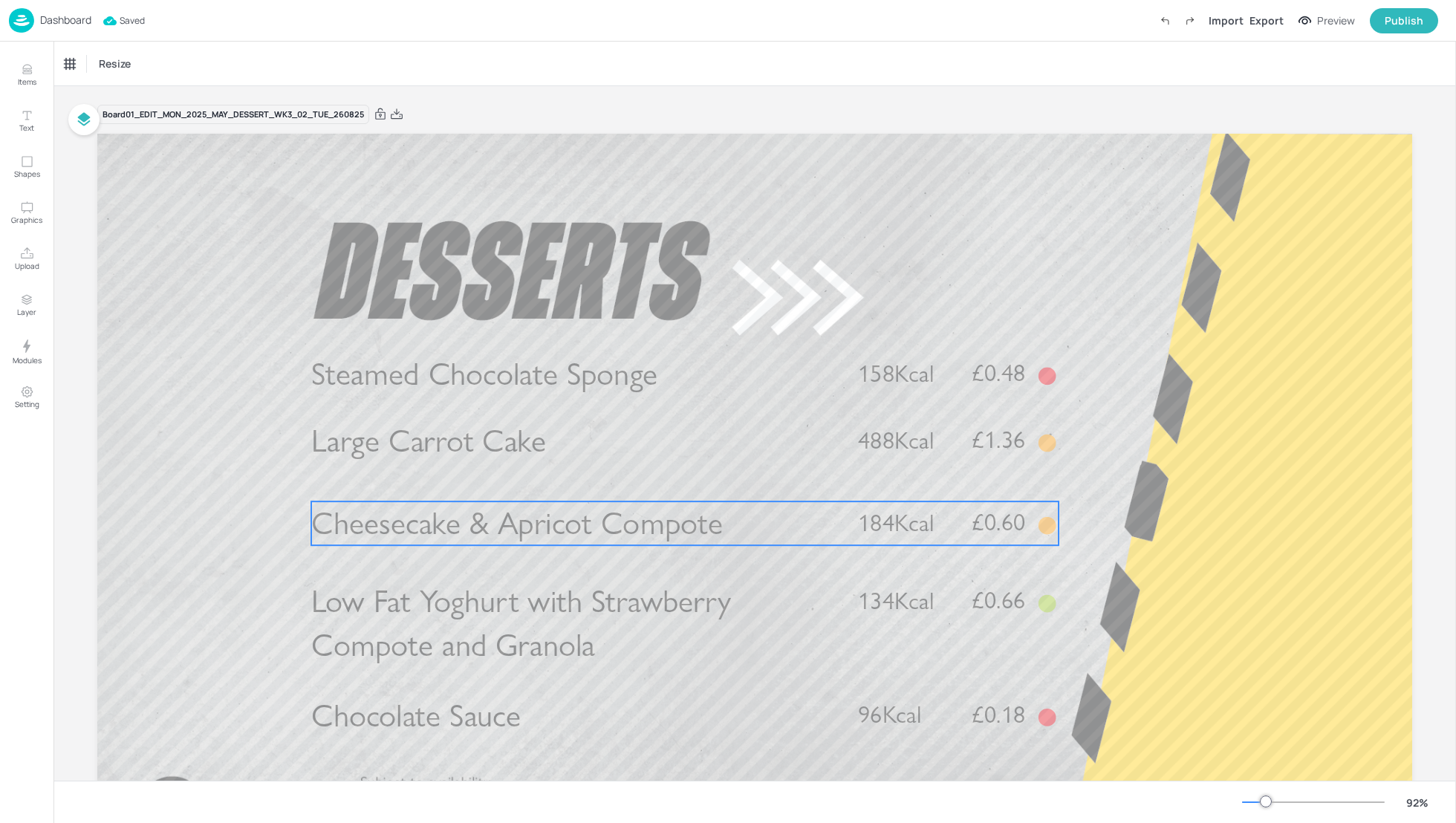
click at [683, 530] on span "Cheesecake & Apricot Compote" at bounding box center [517, 524] width 412 height 39
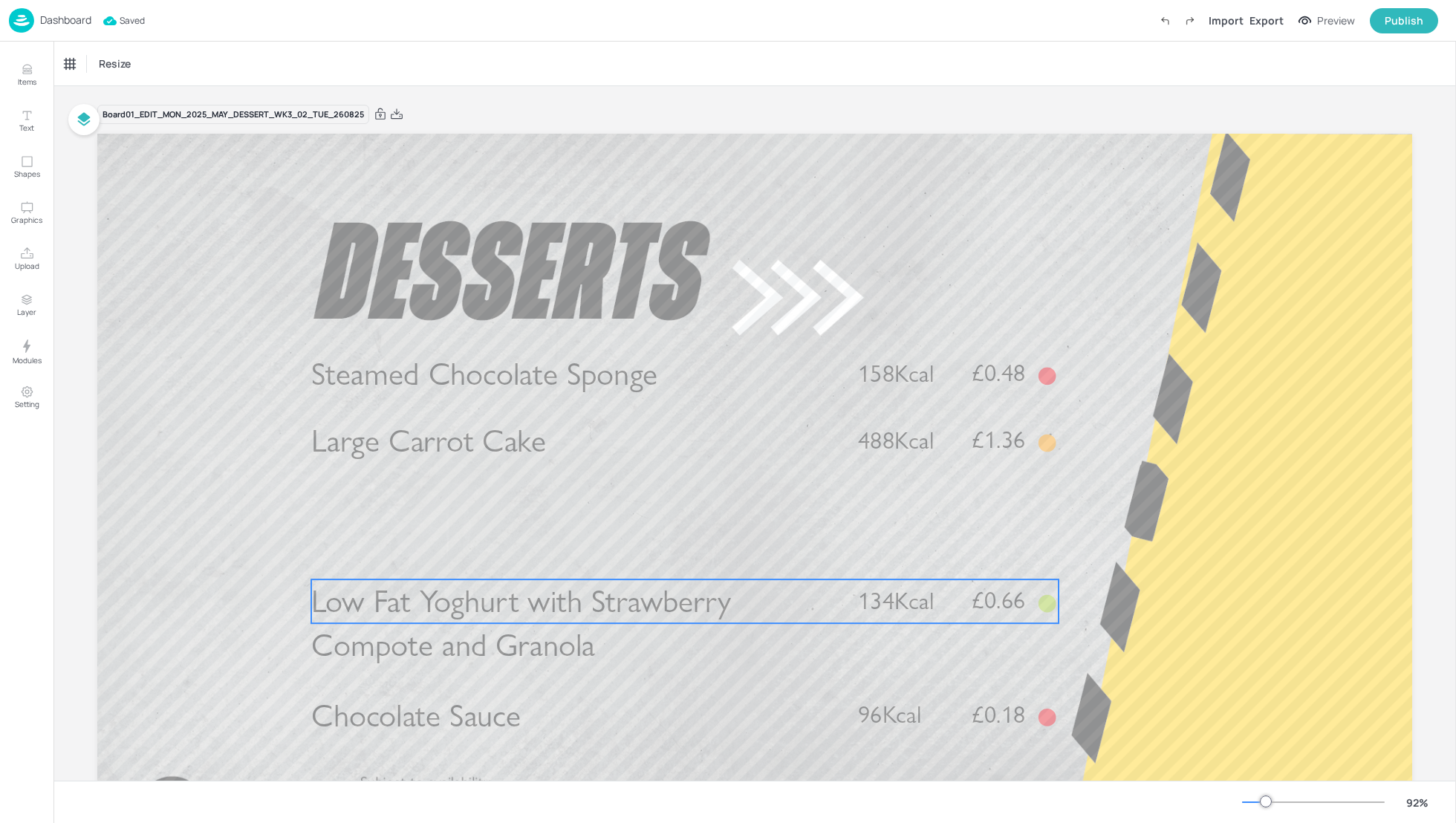
click at [559, 584] on span "Low Fat Yoghurt with Strawberry Compote and Granola" at bounding box center [521, 624] width 420 height 83
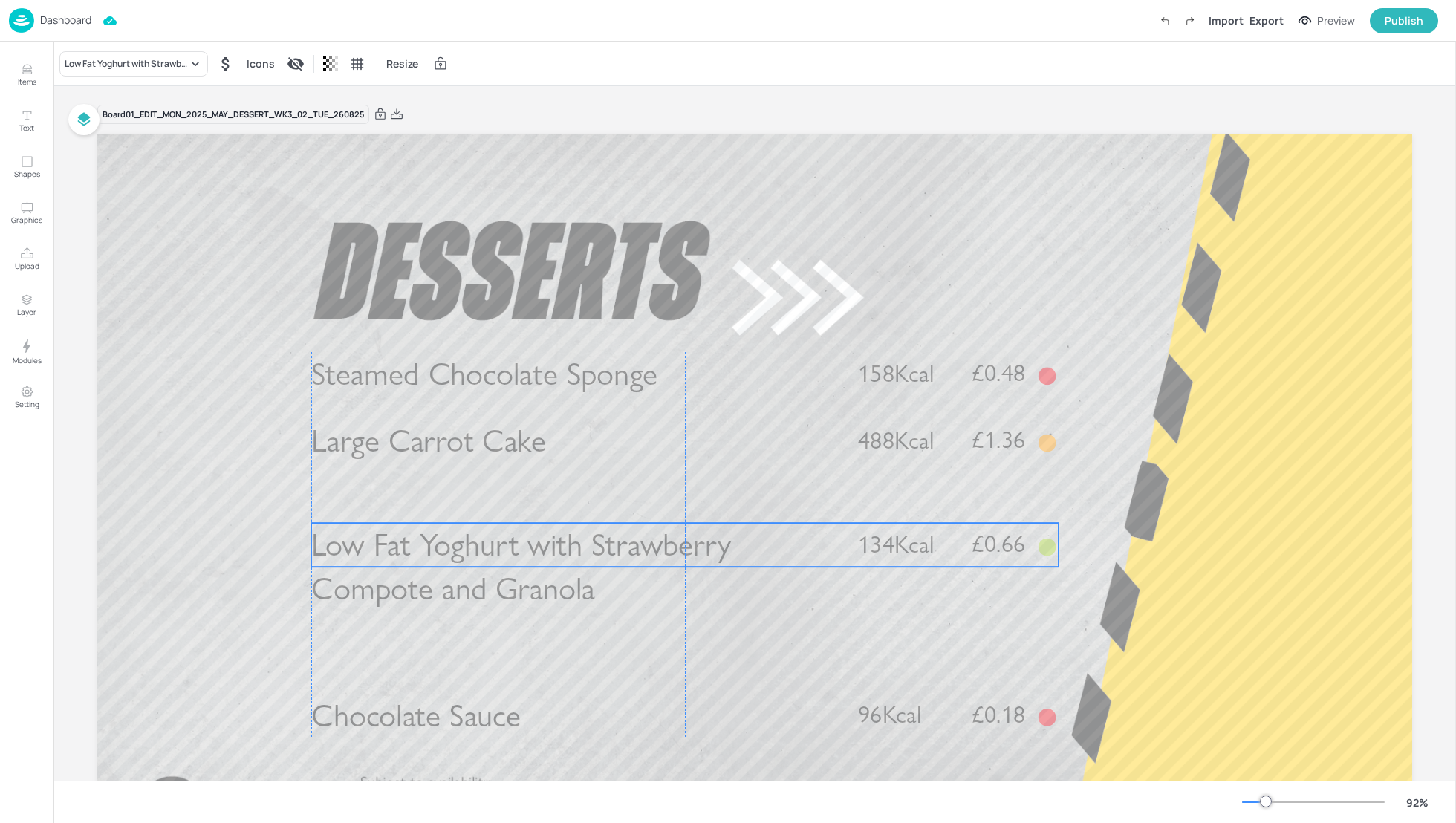
drag, startPoint x: 561, startPoint y: 597, endPoint x: 559, endPoint y: 541, distance: 56.0
click at [559, 541] on span "Low Fat Yoghurt with Strawberry Compote and Granola" at bounding box center [521, 567] width 420 height 83
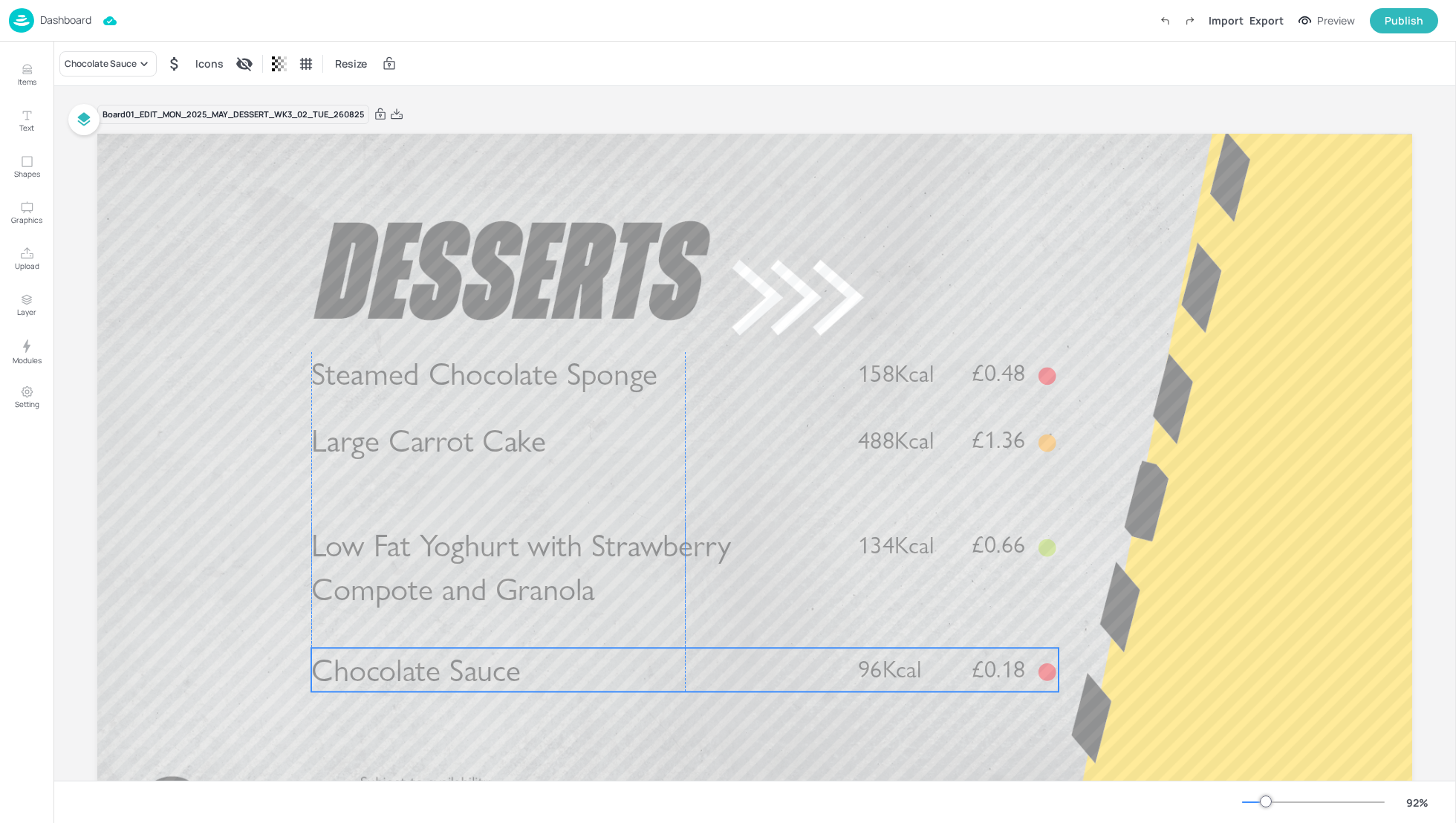
drag, startPoint x: 543, startPoint y: 712, endPoint x: 541, endPoint y: 666, distance: 46.0
click at [541, 666] on p "Chocolate Sauce" at bounding box center [572, 670] width 522 height 44
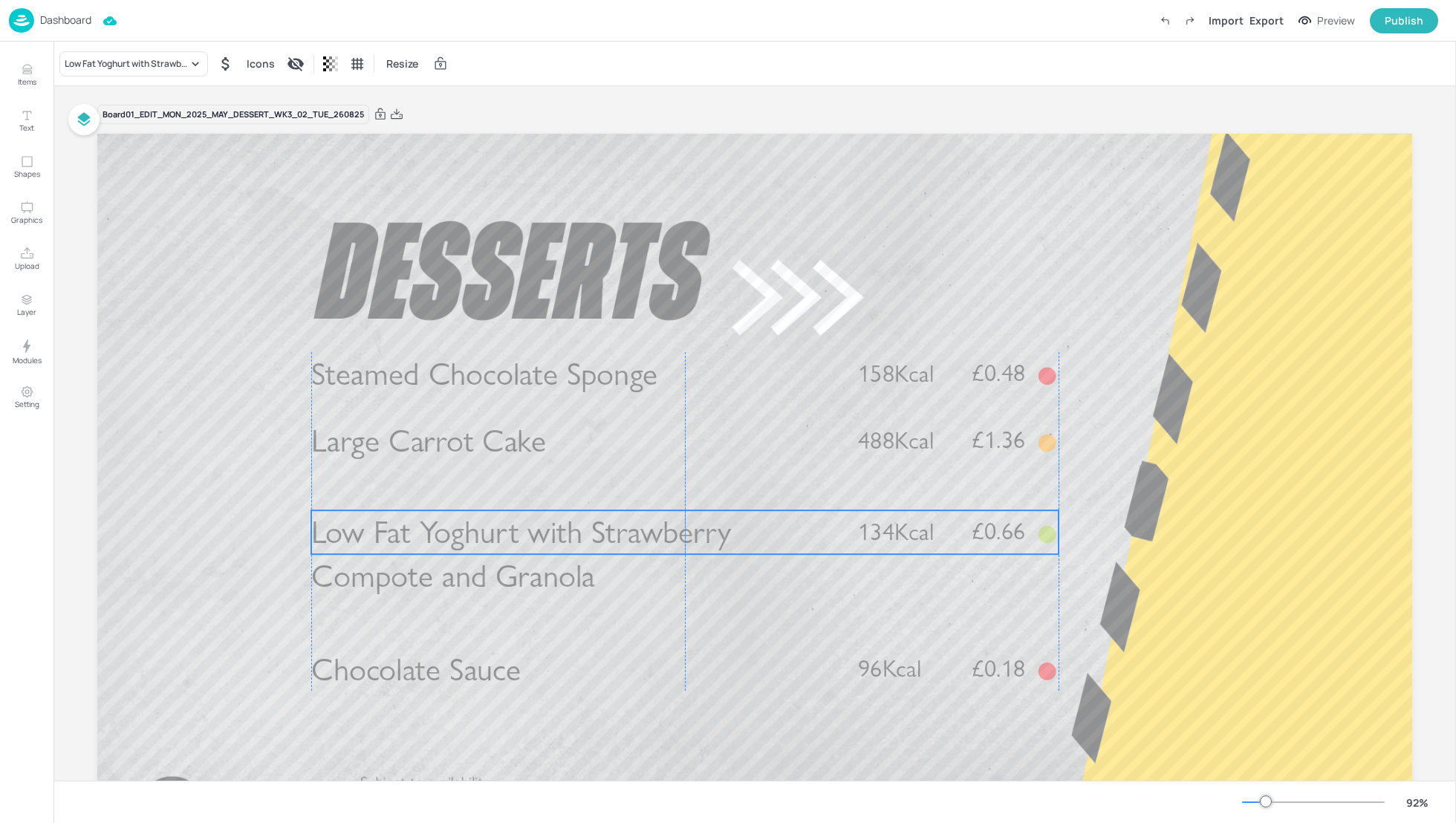
drag, startPoint x: 441, startPoint y: 552, endPoint x: 441, endPoint y: 538, distance: 14.0
click at [441, 538] on span "Low Fat Yoghurt with Strawberry Compote and Granola" at bounding box center [521, 554] width 420 height 83
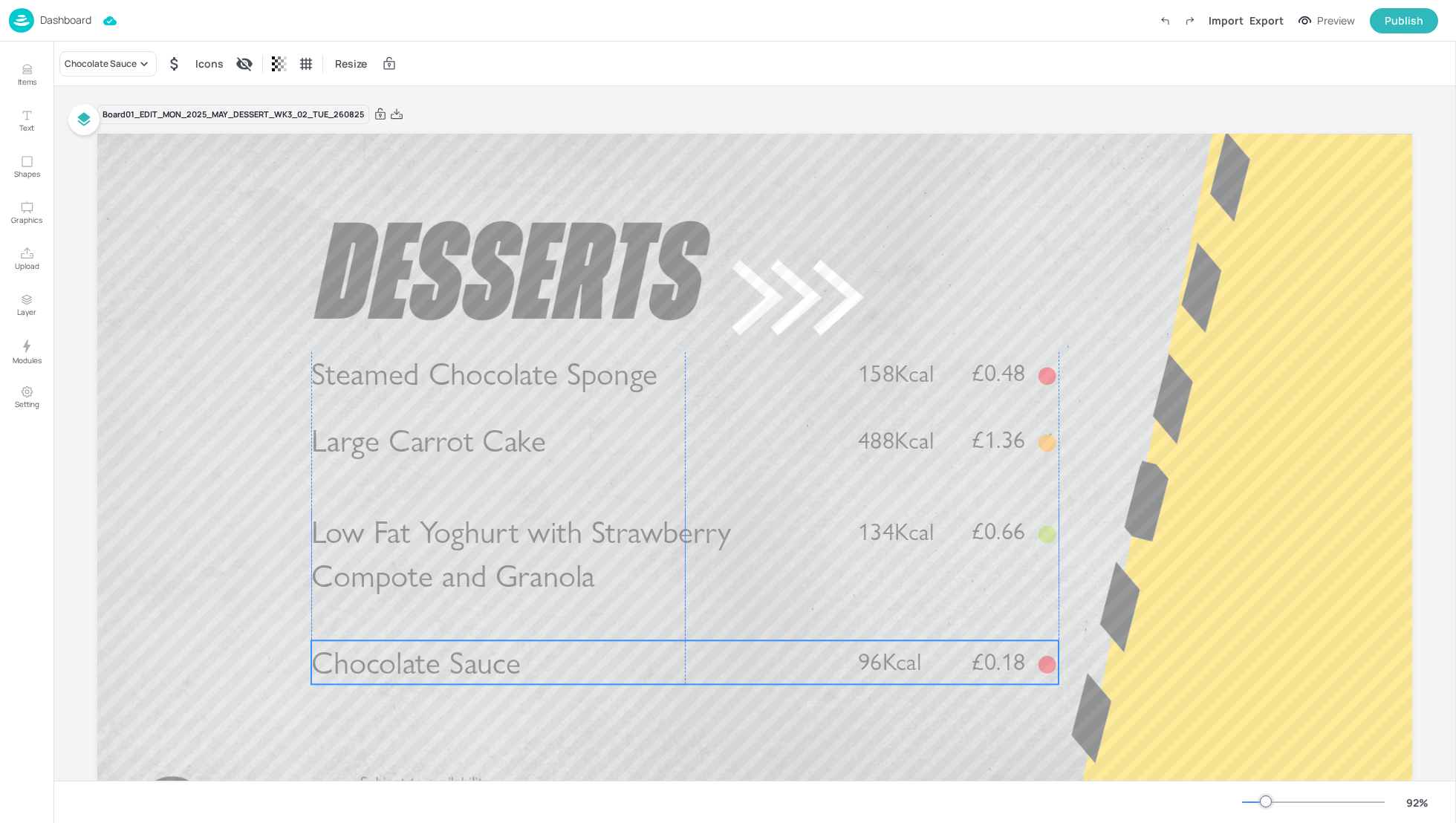
click at [449, 646] on span "Chocolate Sauce" at bounding box center [416, 663] width 209 height 39
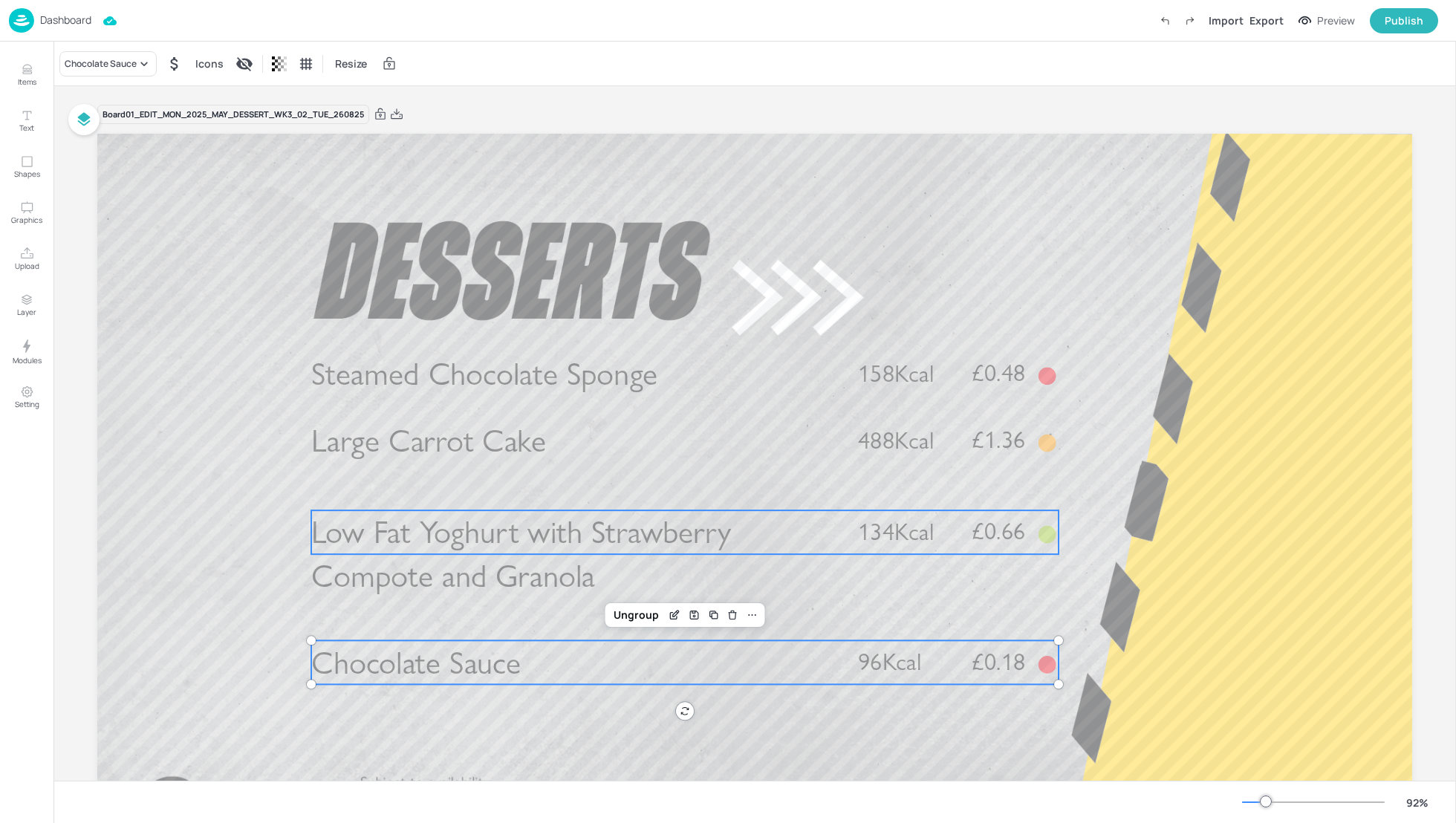
click at [446, 521] on span "Low Fat Yoghurt with Strawberry Compote and Granola" at bounding box center [521, 554] width 420 height 83
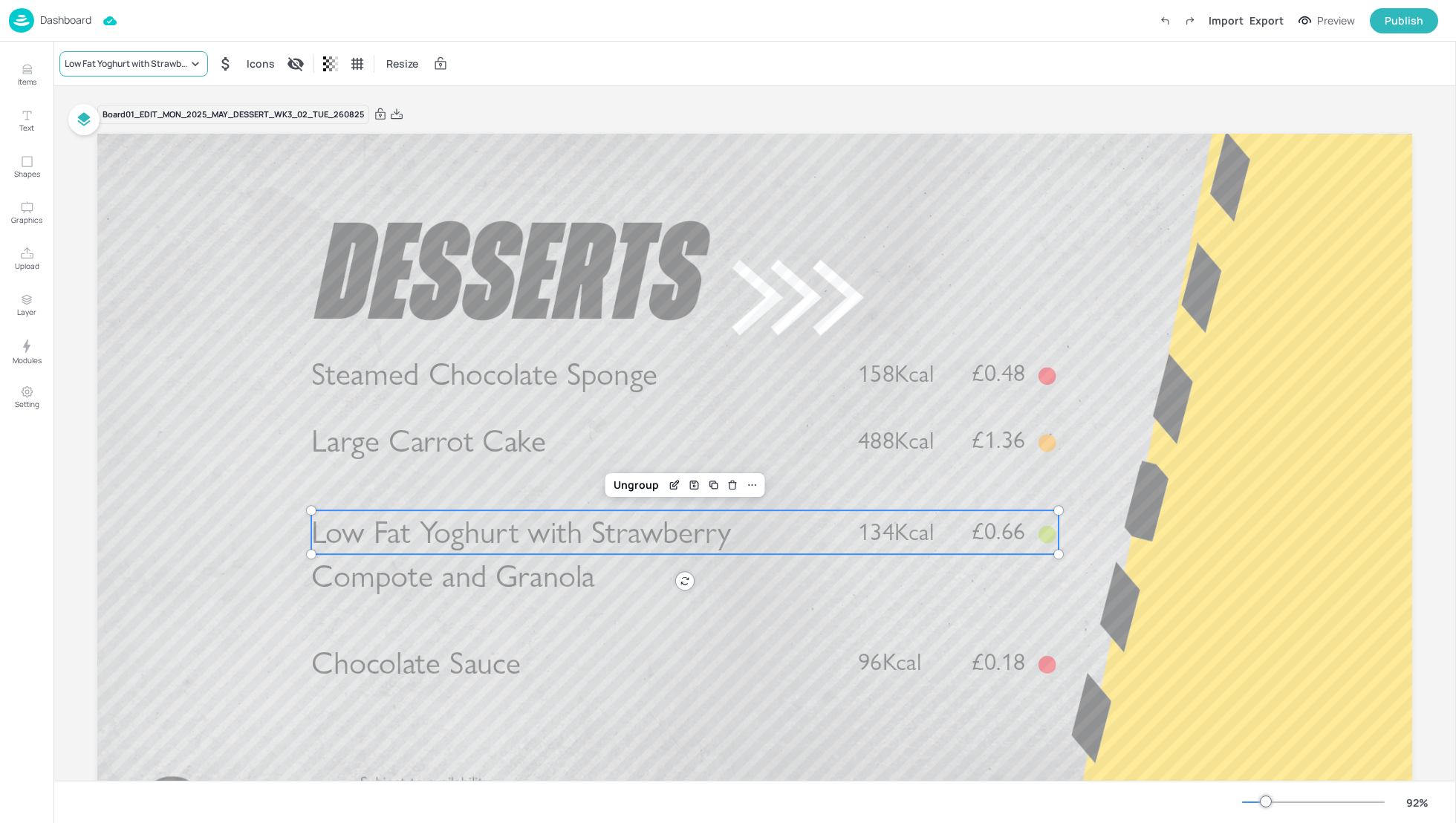
click at [123, 63] on div "Low Fat Yoghurt with Strawberry Compote and Granola" at bounding box center [126, 64] width 123 height 13
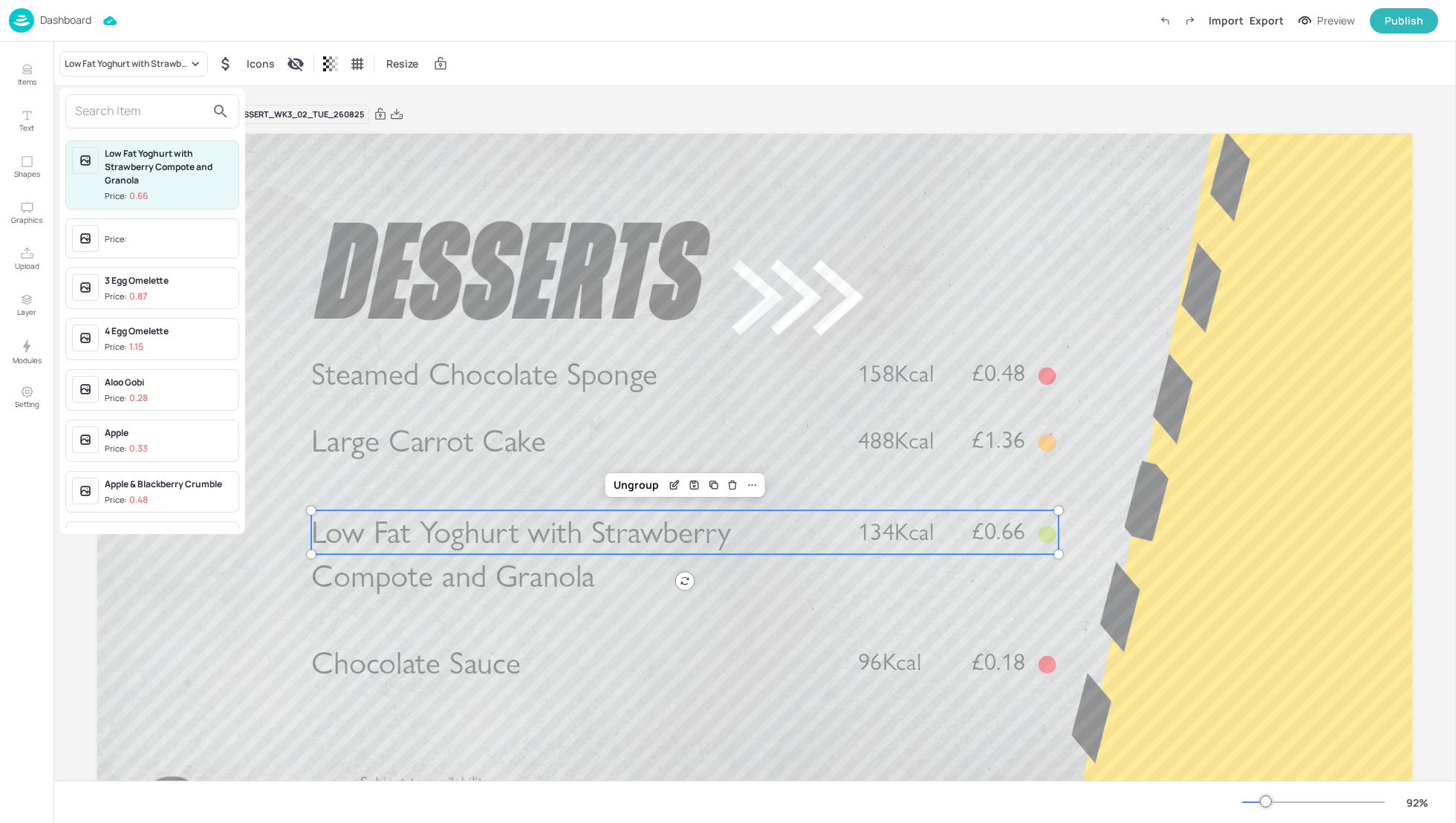
click at [94, 109] on input "text" at bounding box center [141, 111] width 131 height 23
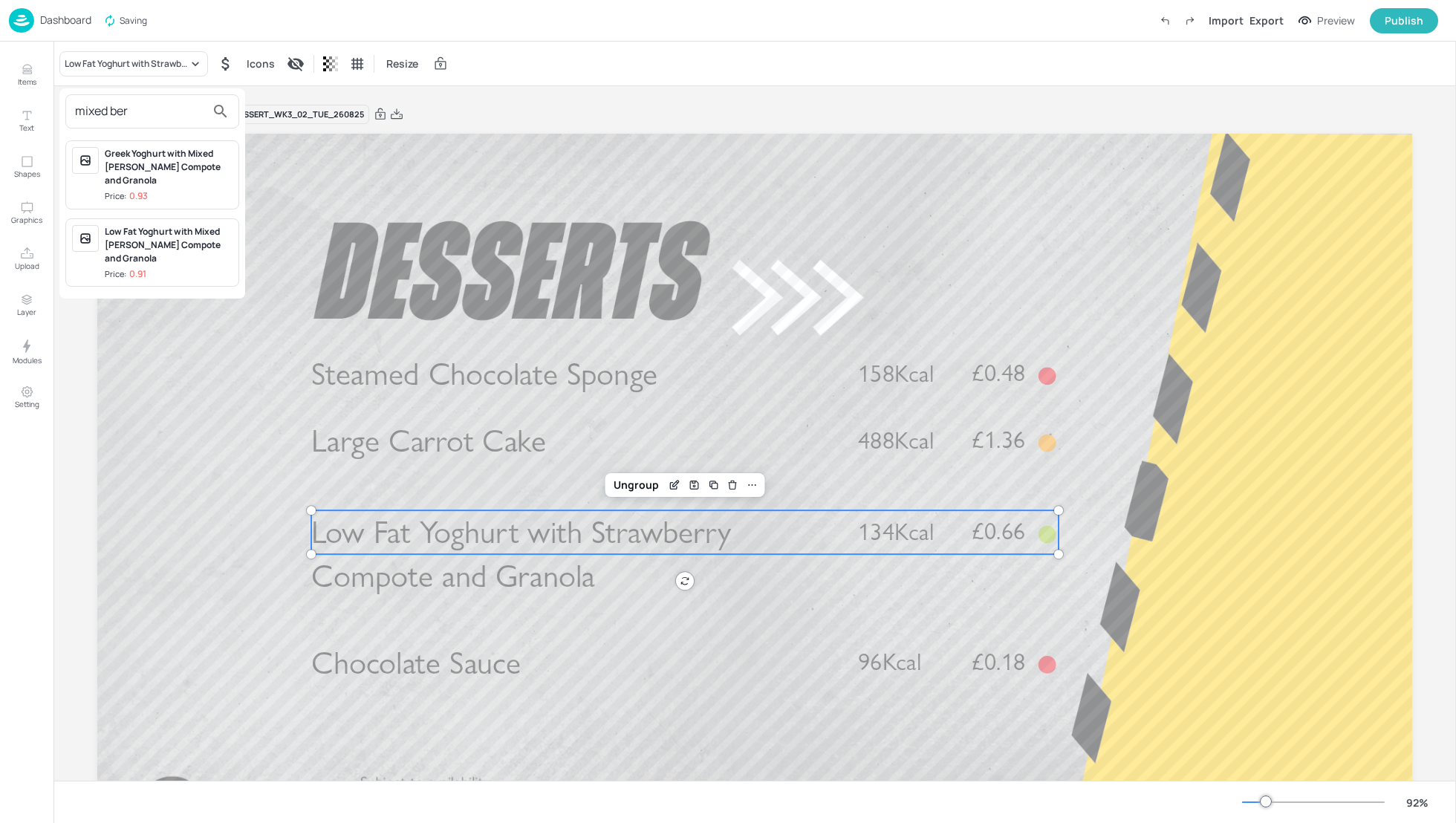
type input "mixed ber"
click at [142, 225] on div "Low Fat Yoghurt with Mixed Berry Compote and Granola" at bounding box center [168, 245] width 128 height 40
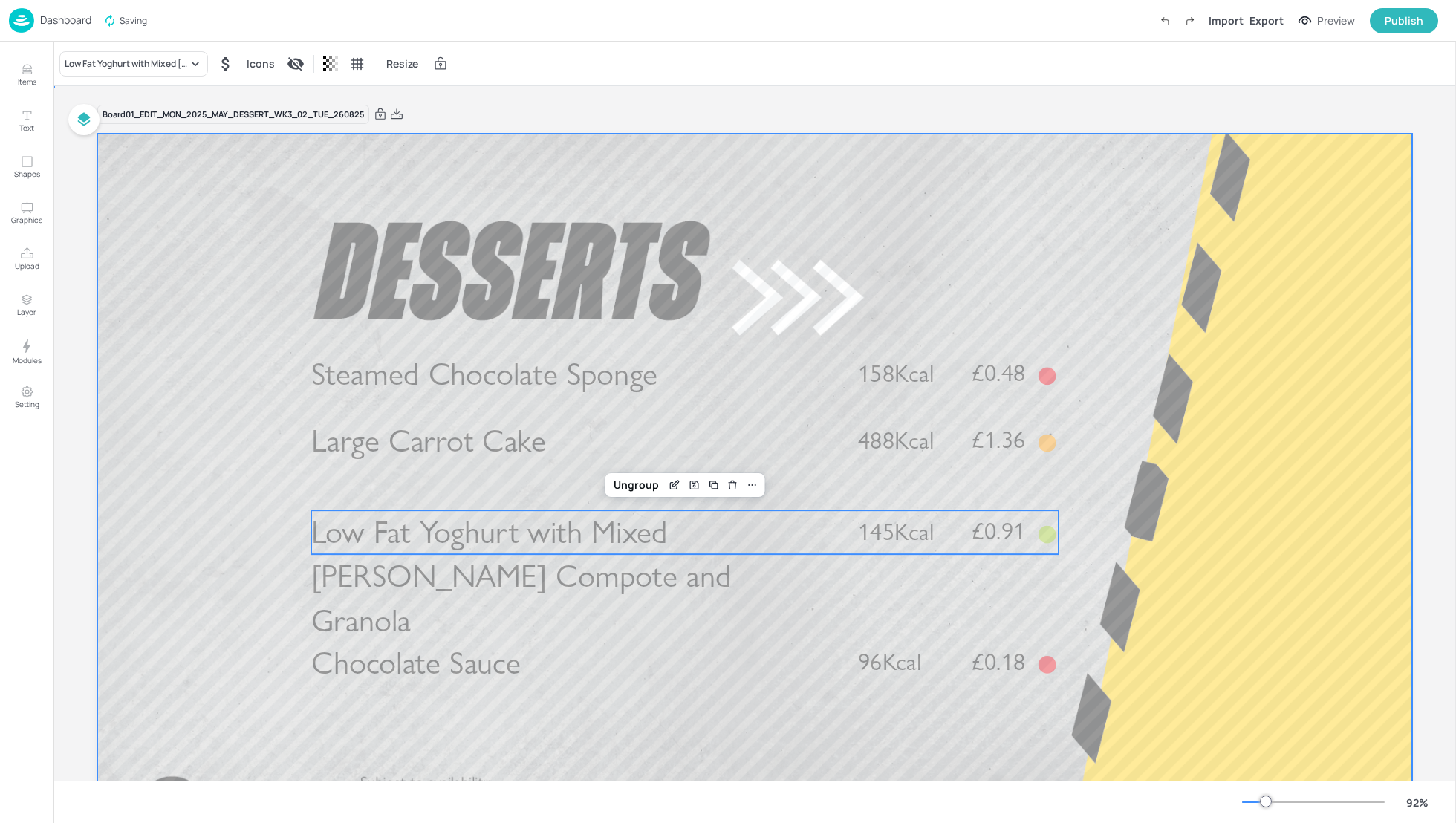
click at [1263, 504] on div at bounding box center [754, 504] width 1315 height 740
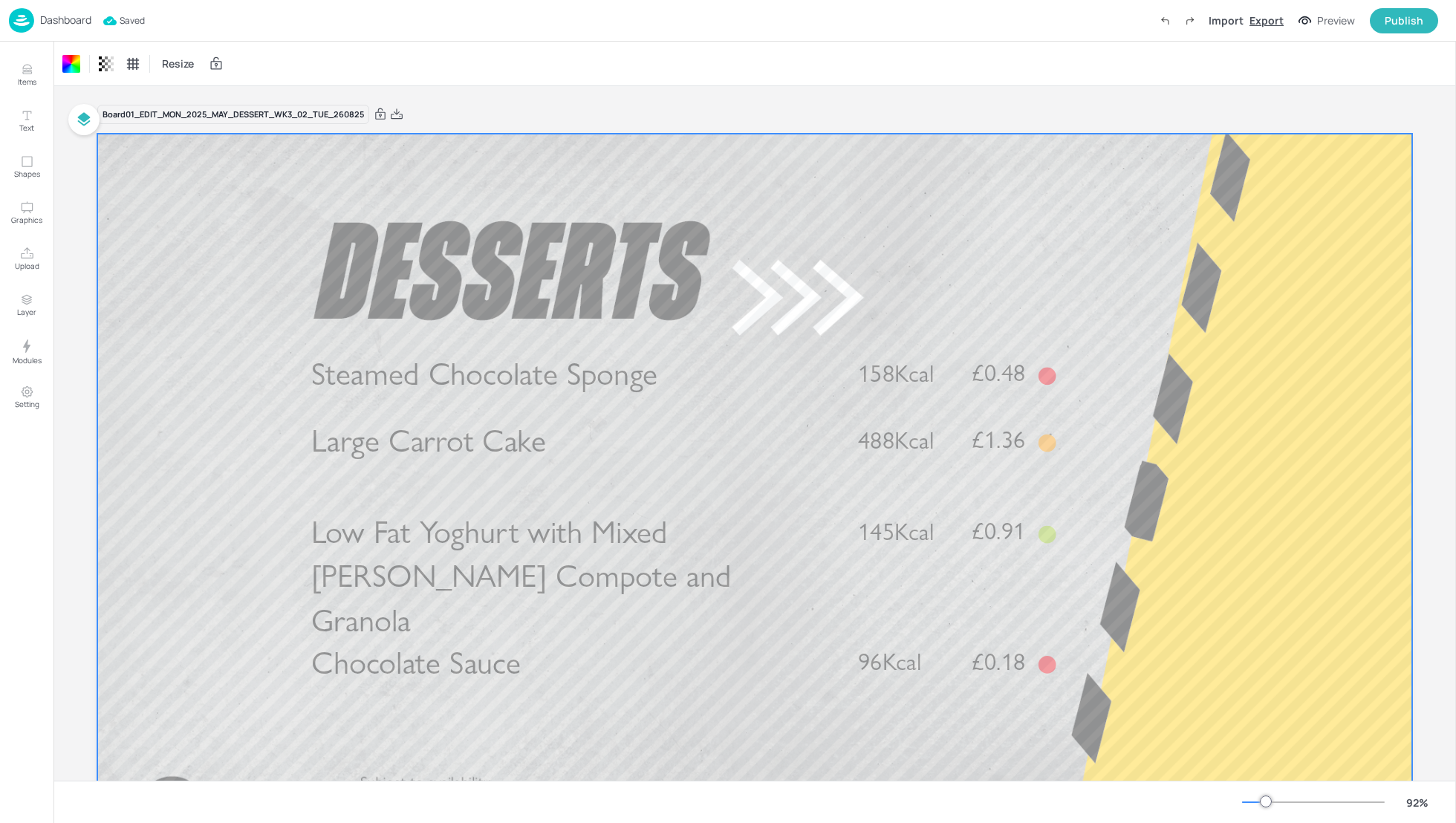
click at [1266, 26] on div "Export" at bounding box center [1266, 20] width 34 height 16
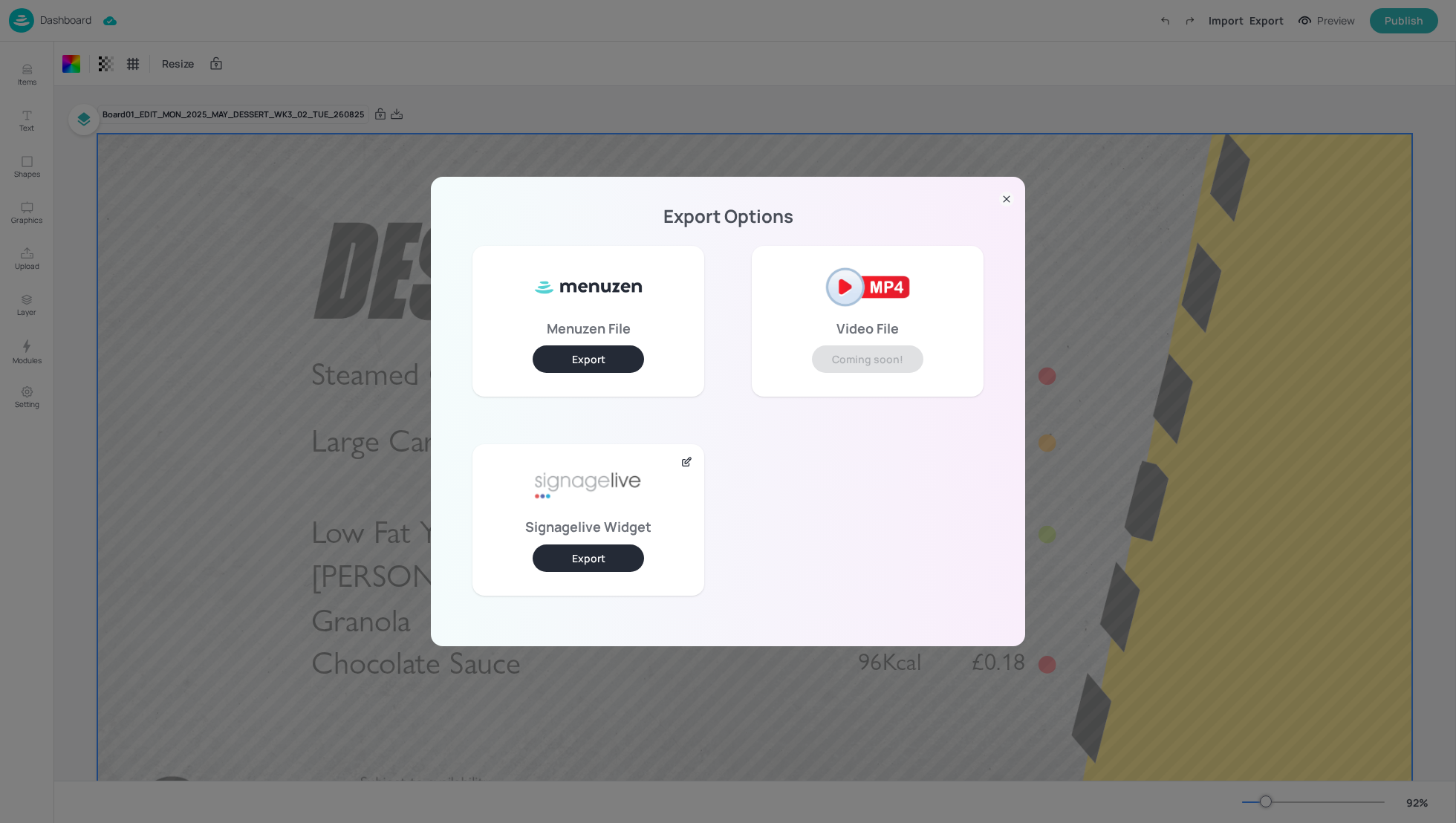
click at [608, 553] on button "Export" at bounding box center [587, 558] width 111 height 28
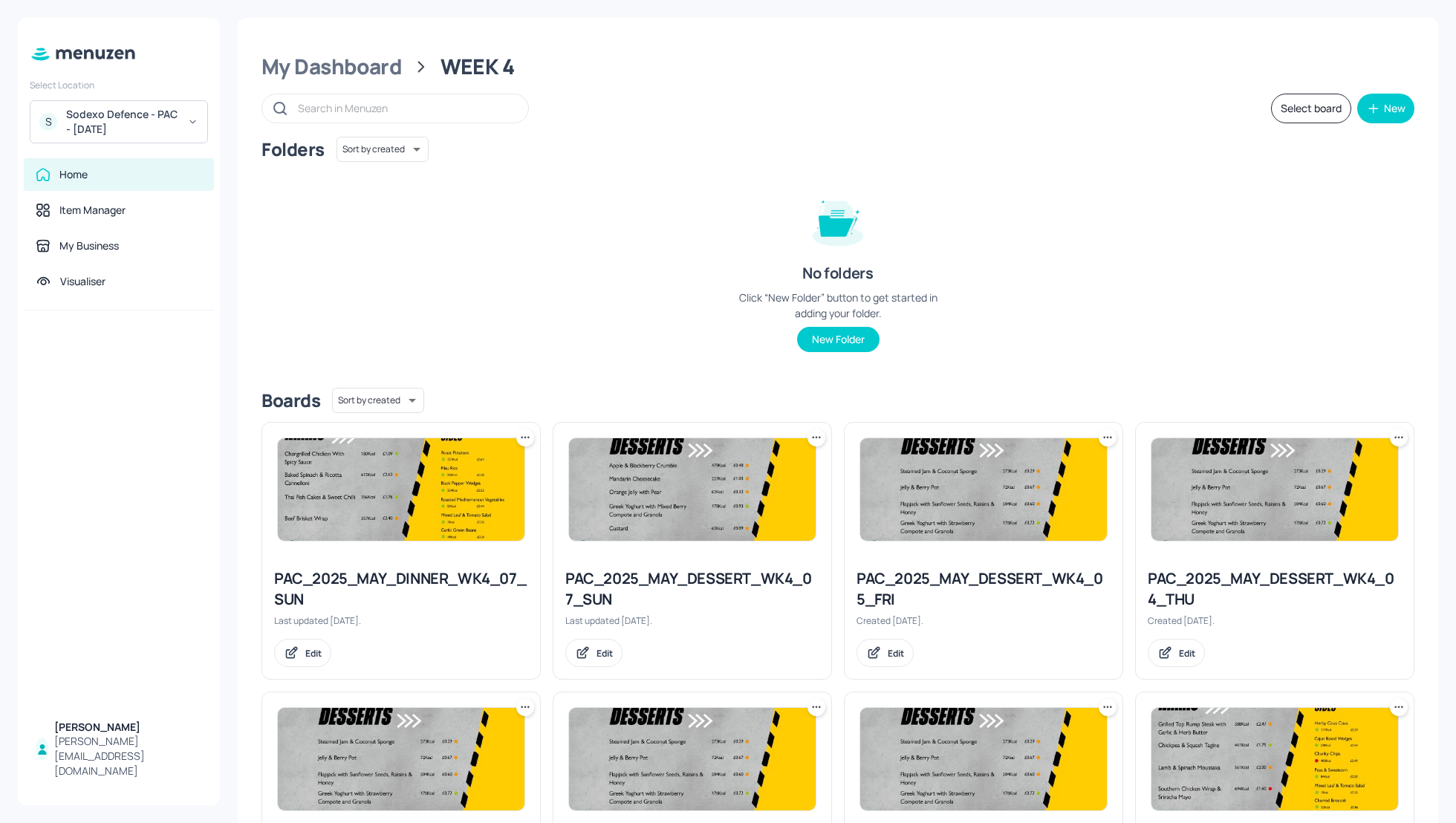
click at [1171, 256] on div "Folders Sort by created id ​ No folders Click “New Folder” button to get starte…" at bounding box center [838, 256] width 1153 height 239
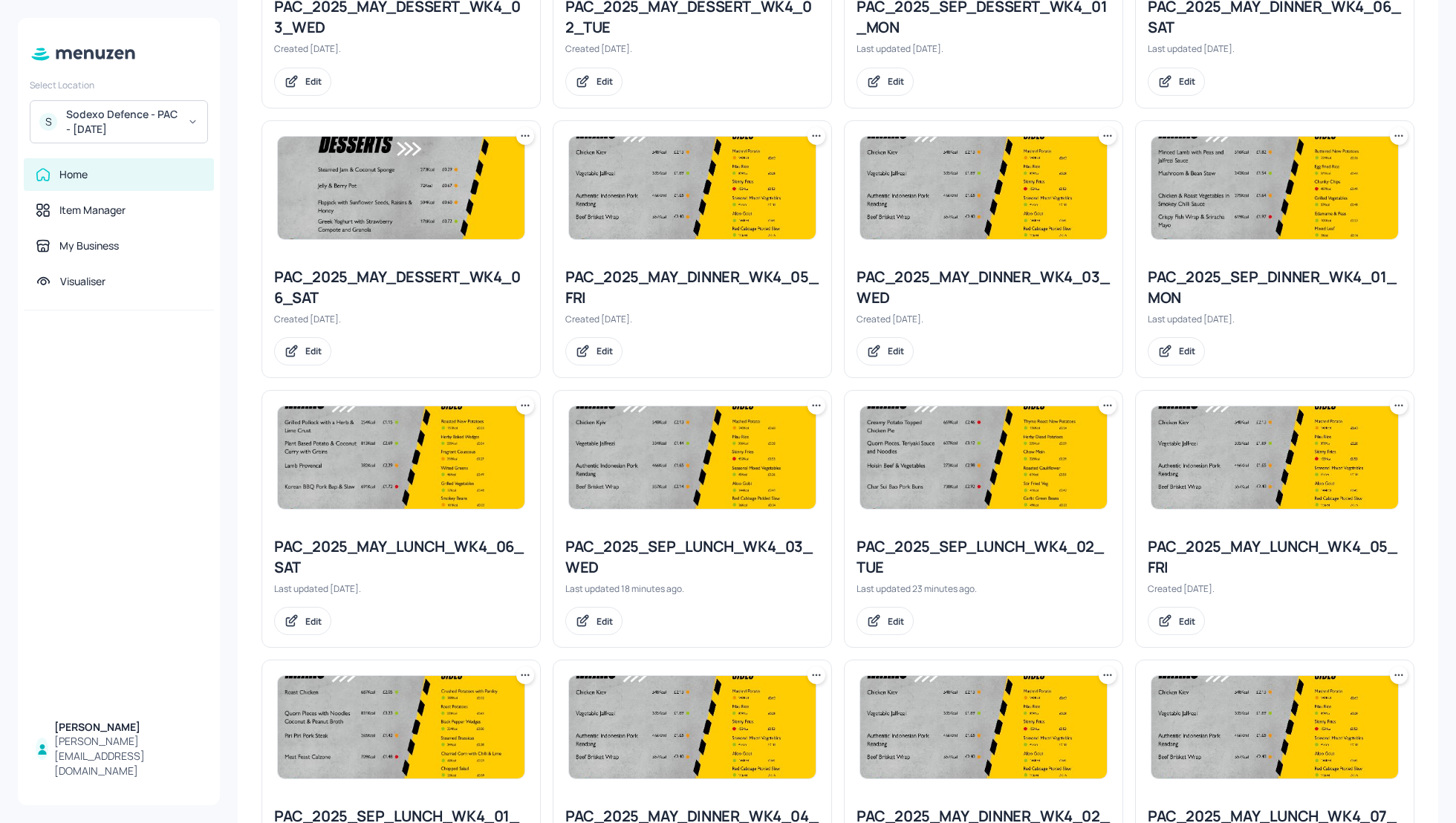
scroll to position [840, 0]
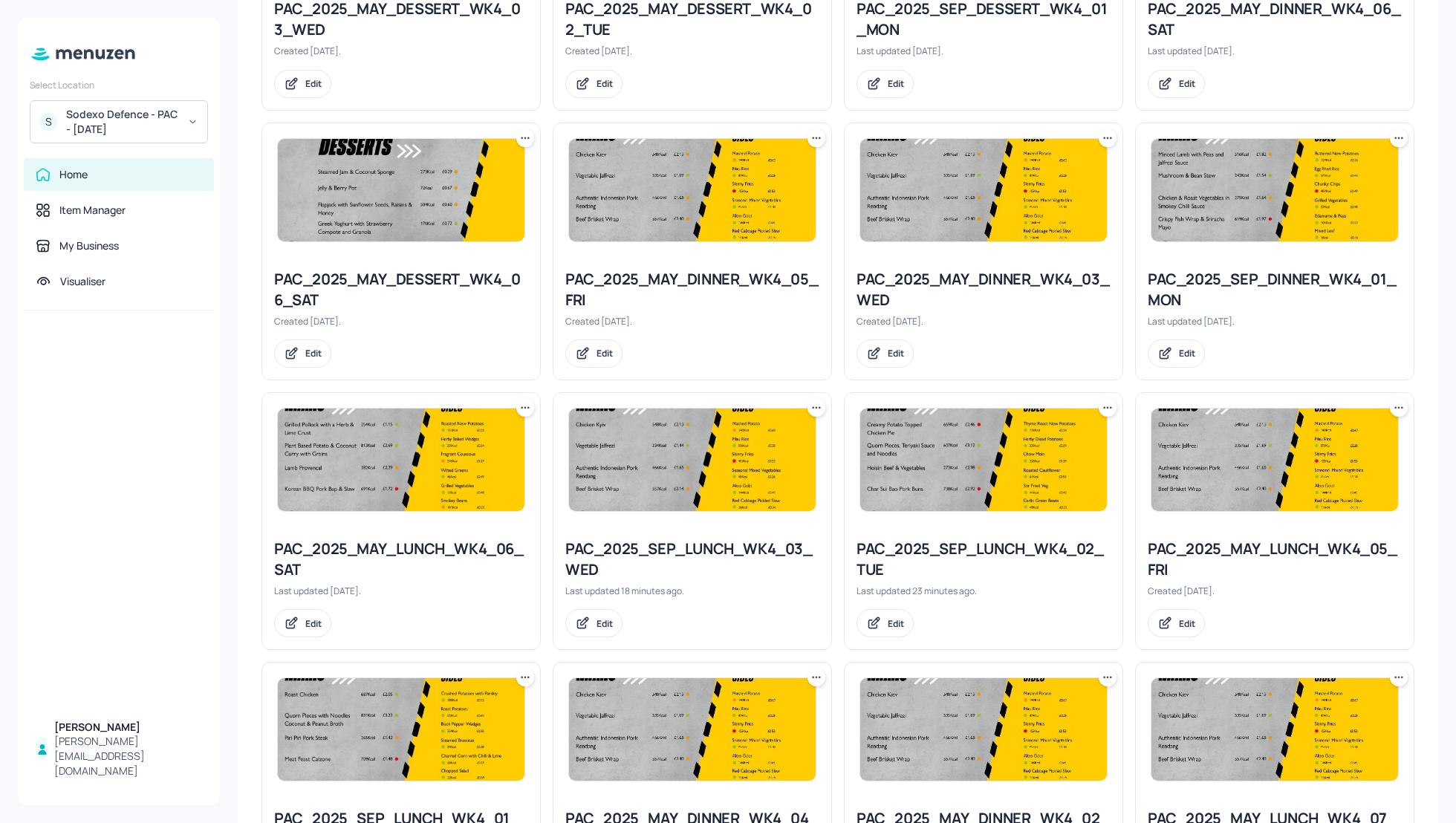
click at [1430, 504] on div "My Dashboard WEEK 4 Select board New Folders Sort by created id ​ No folders Cl…" at bounding box center [838, 202] width 1200 height 2048
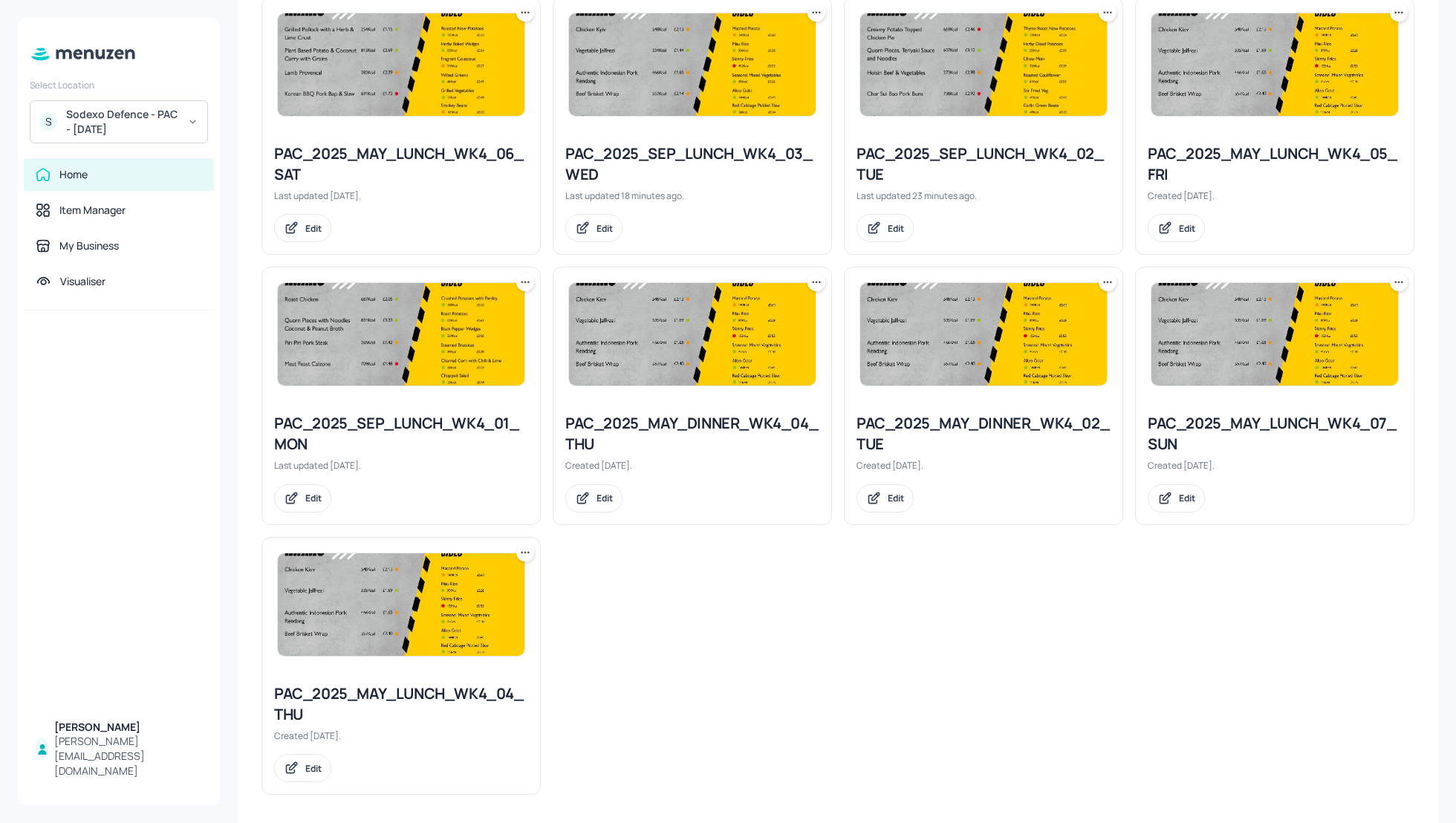
scroll to position [1237, 0]
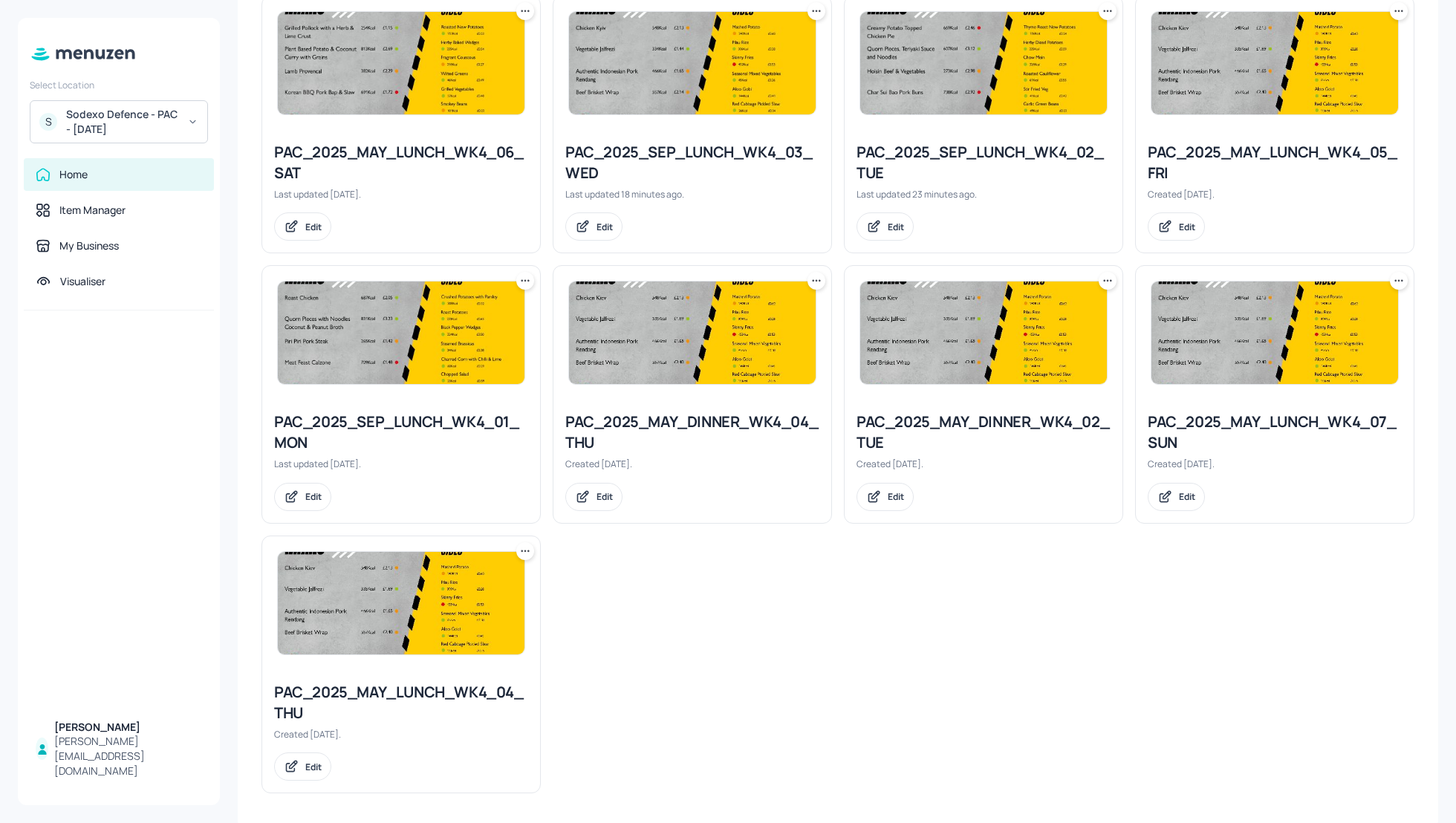
click at [521, 544] on icon at bounding box center [525, 552] width 15 height 15
click at [441, 579] on p "Rename" at bounding box center [448, 577] width 34 height 13
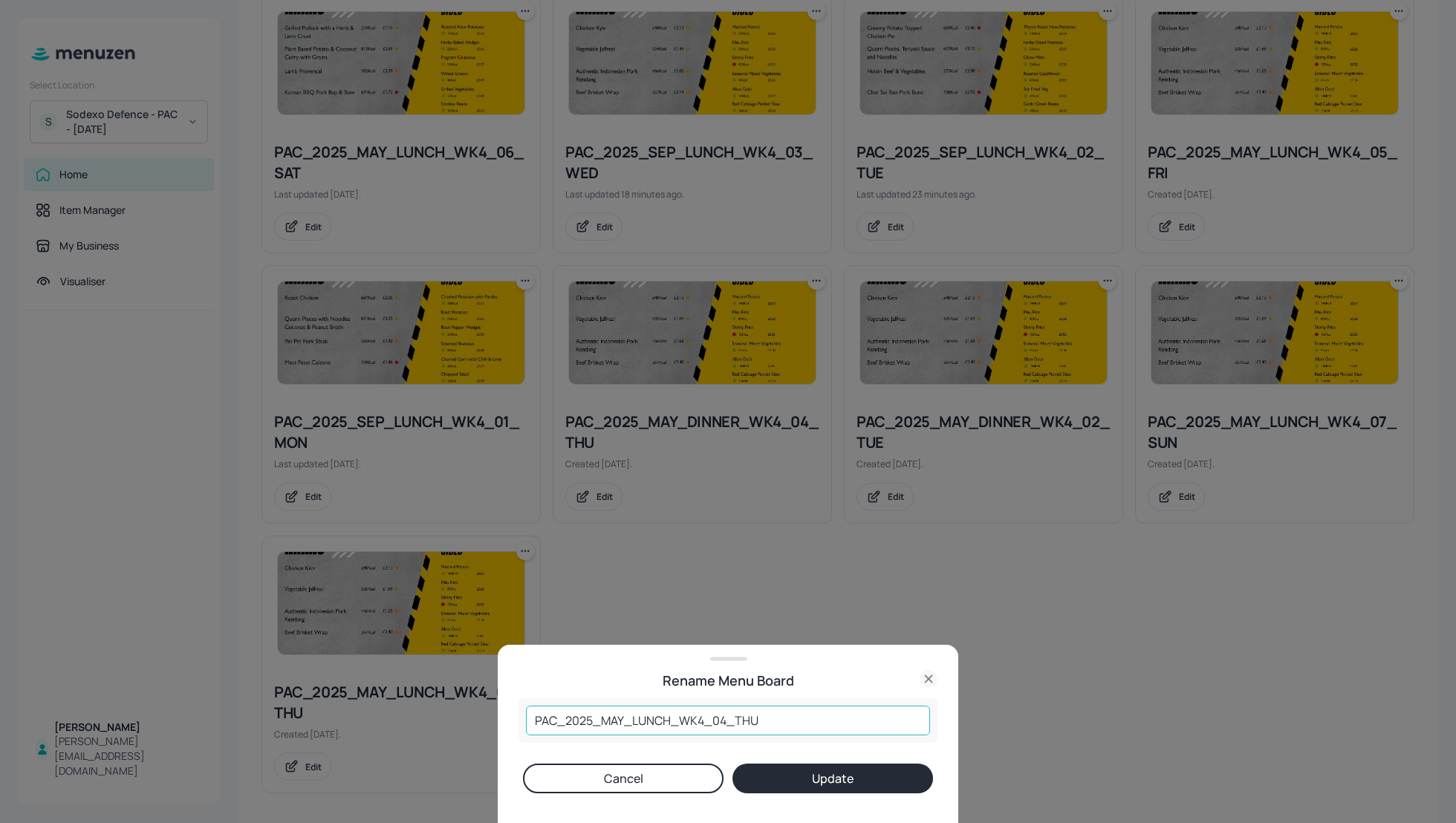
click at [625, 713] on input "PAC_2025_MAY_LUNCH_WK4_04_THU" at bounding box center [727, 721] width 404 height 30
type input "PAC_2025_SEP_LUNCH_WK4_04_THU"
click at [824, 784] on button "Update" at bounding box center [833, 779] width 201 height 30
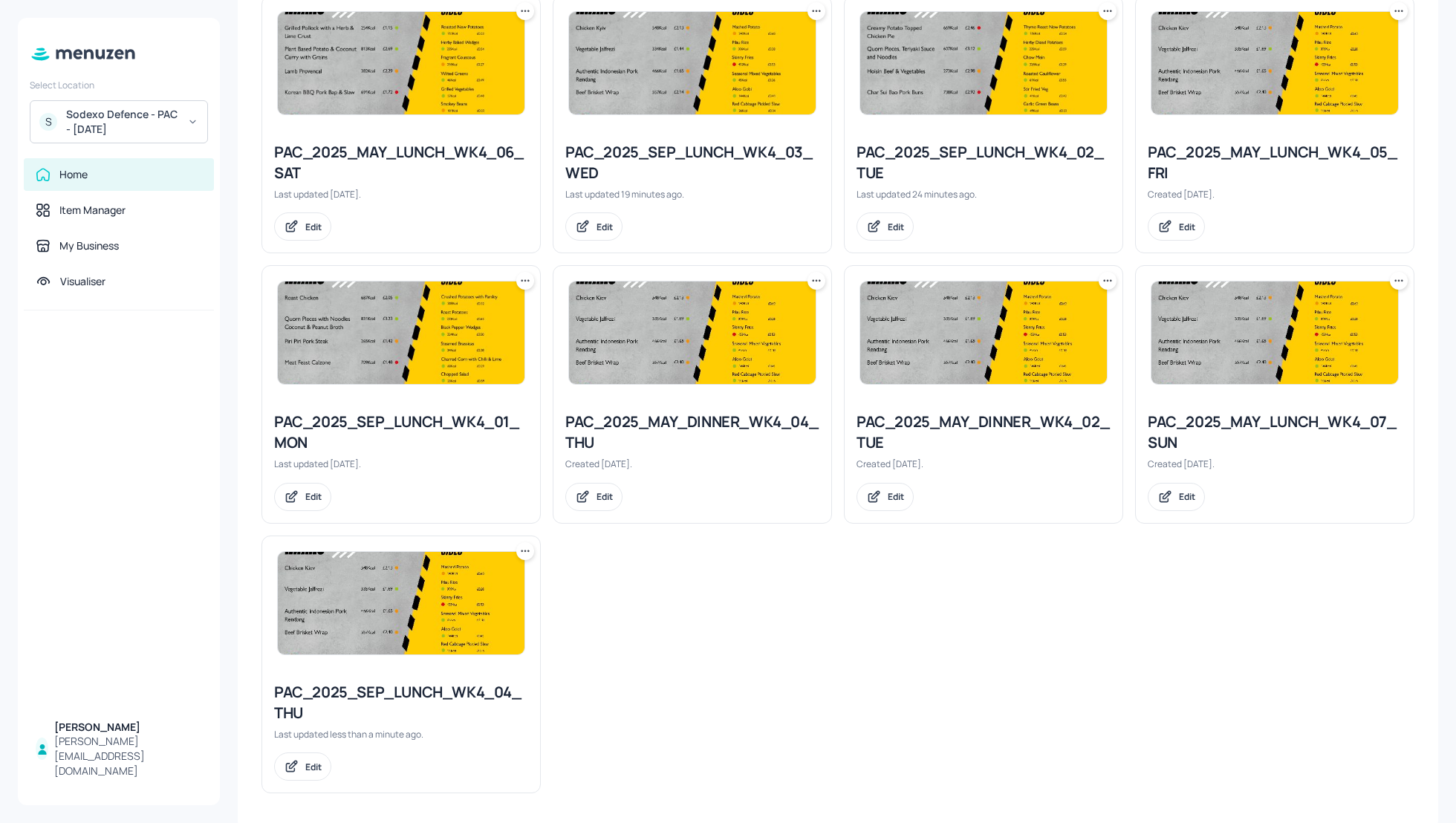
click at [397, 692] on div "PAC_2025_SEP_LUNCH_WK4_04_THU" at bounding box center [402, 703] width 254 height 42
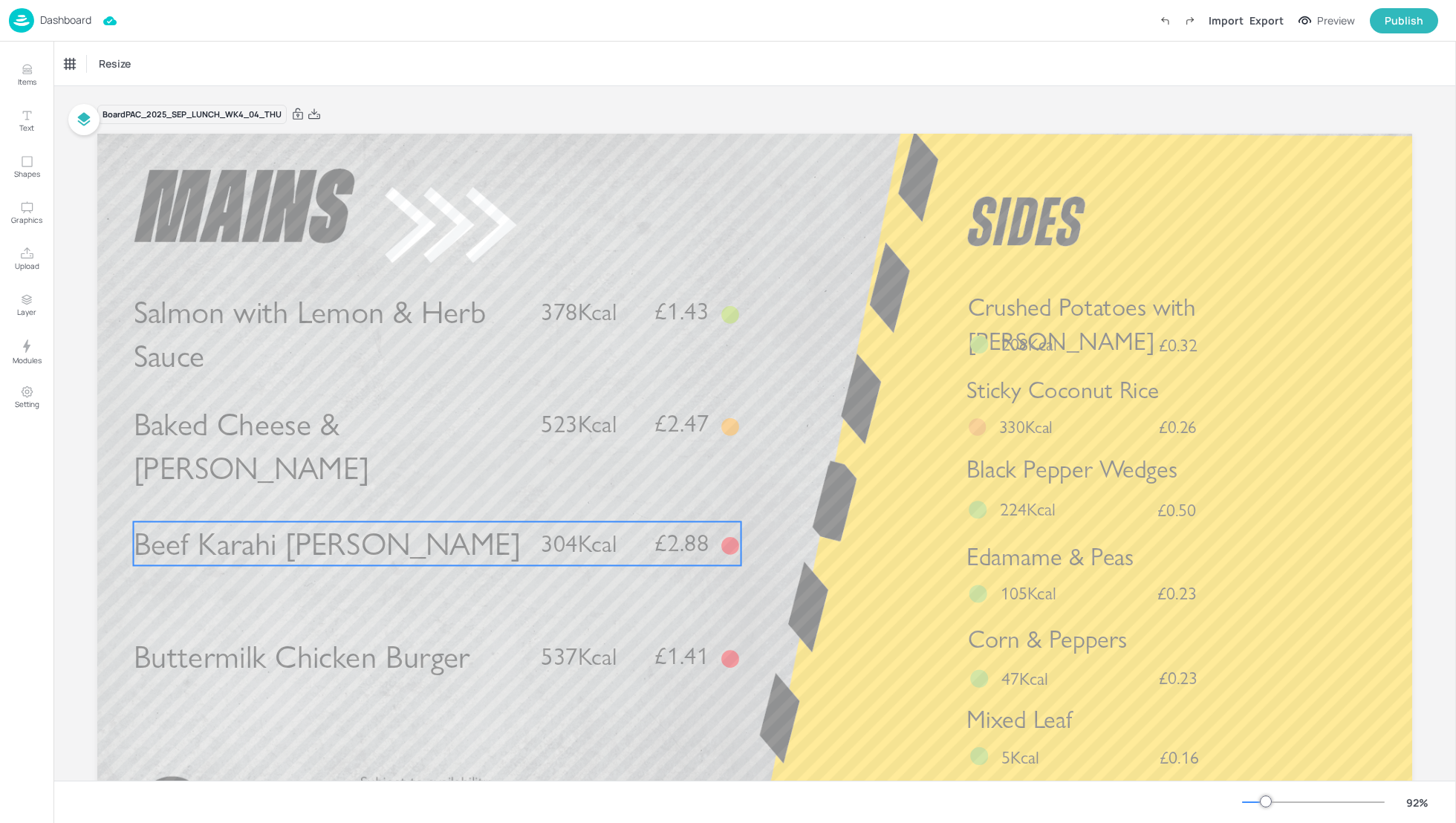
click at [554, 539] on span "304Kcal" at bounding box center [578, 543] width 76 height 29
click at [428, 495] on icon "Edit Item" at bounding box center [427, 496] width 13 height 12
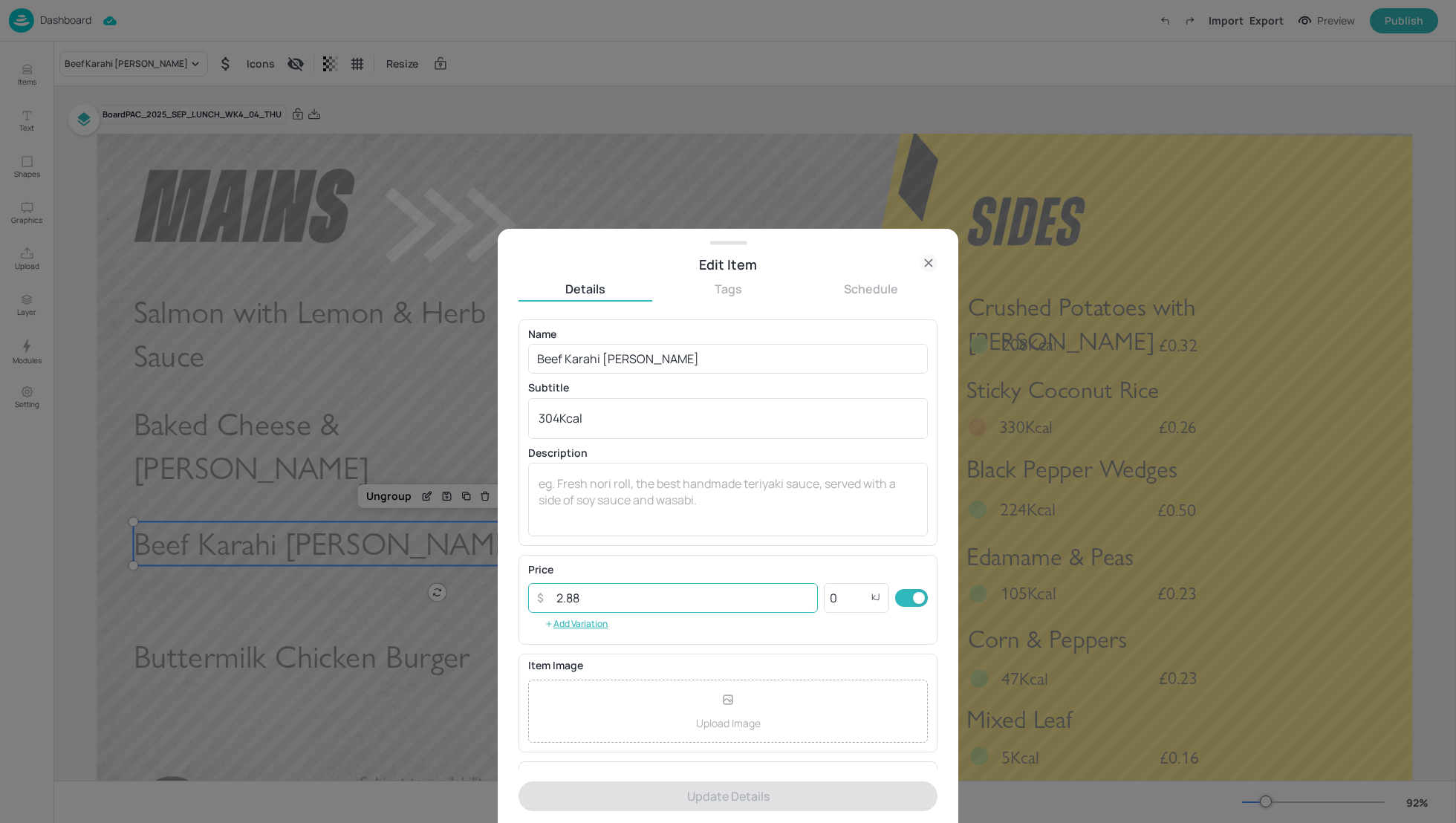
click at [652, 605] on input "2.88" at bounding box center [682, 599] width 270 height 30
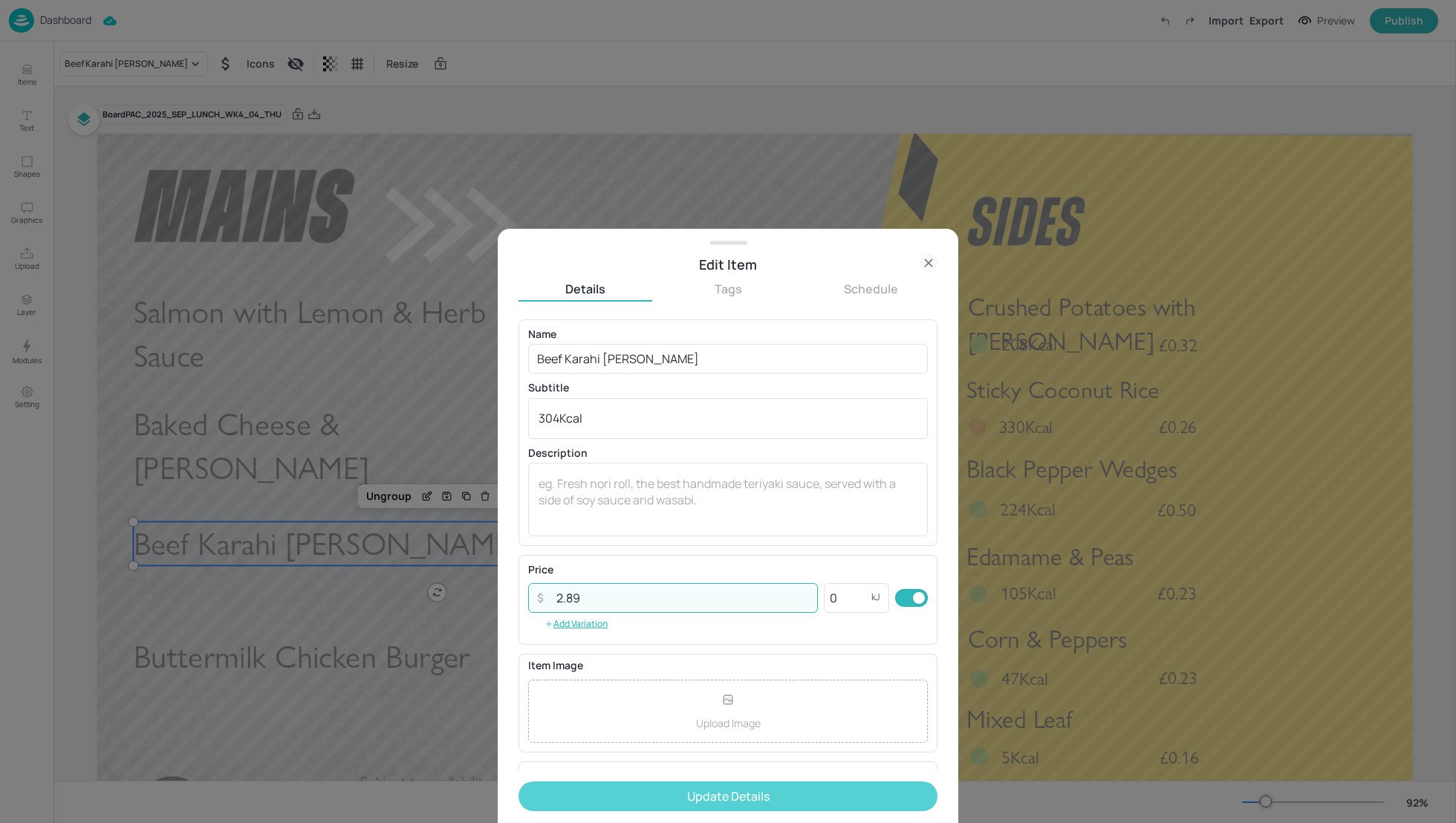
type input "2.89"
click at [770, 797] on button "Update Details" at bounding box center [728, 797] width 419 height 30
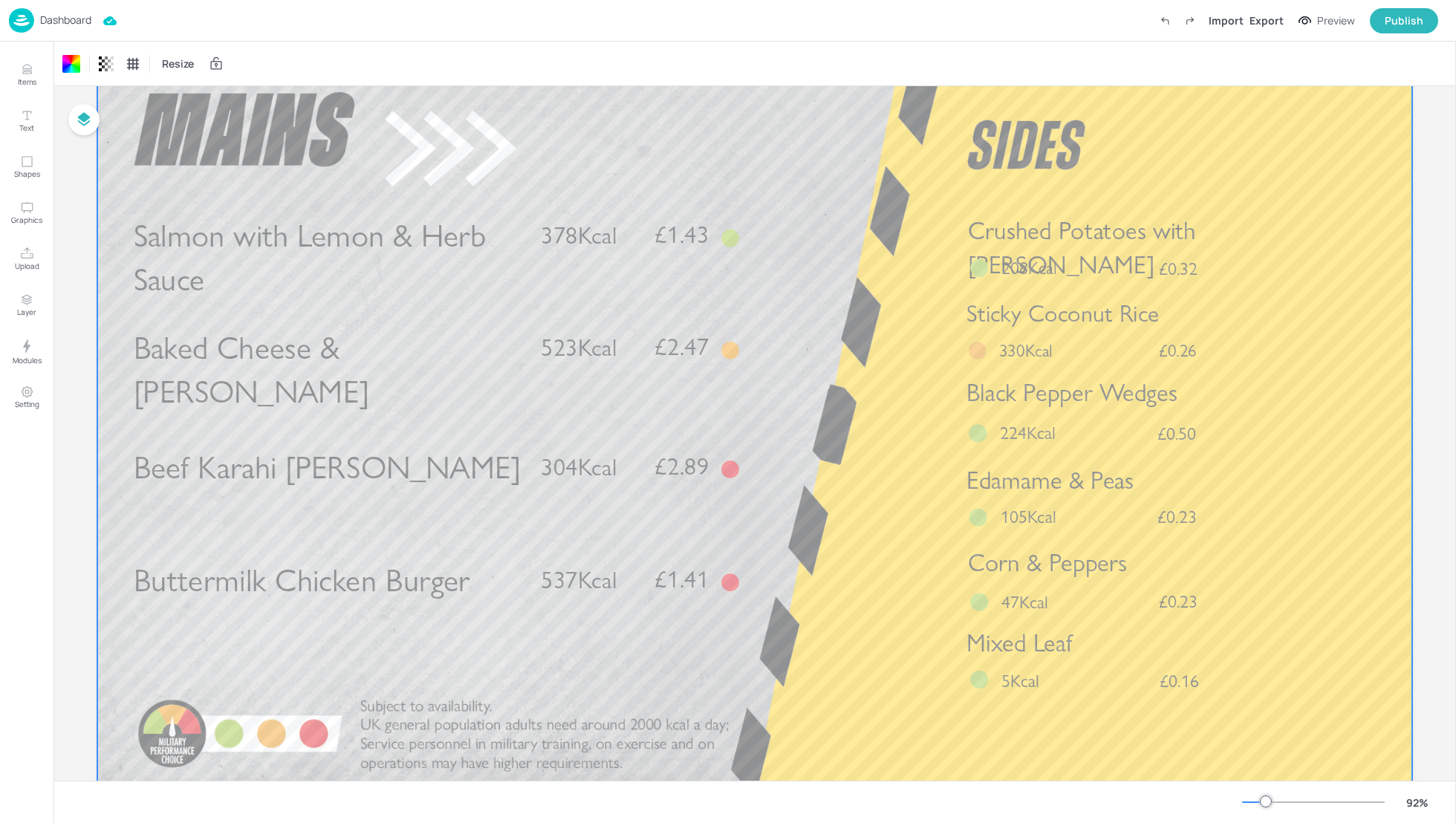
scroll to position [79, 0]
click at [1075, 315] on span "Sticky Coconut Rice" at bounding box center [1063, 311] width 192 height 28
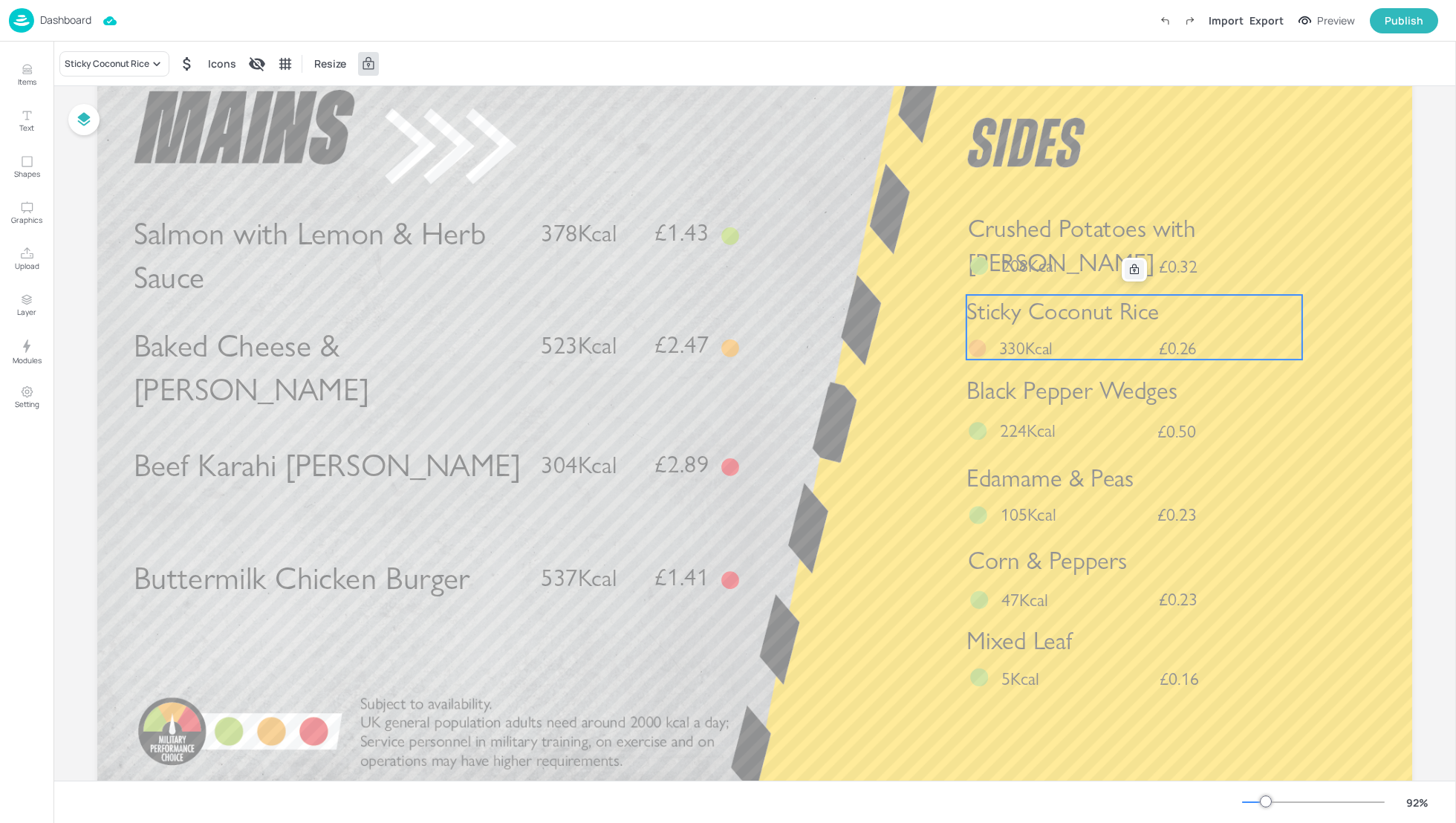
click at [1127, 275] on div at bounding box center [1134, 270] width 19 height 19
click at [1121, 270] on icon "Edit Item" at bounding box center [1124, 270] width 13 height 12
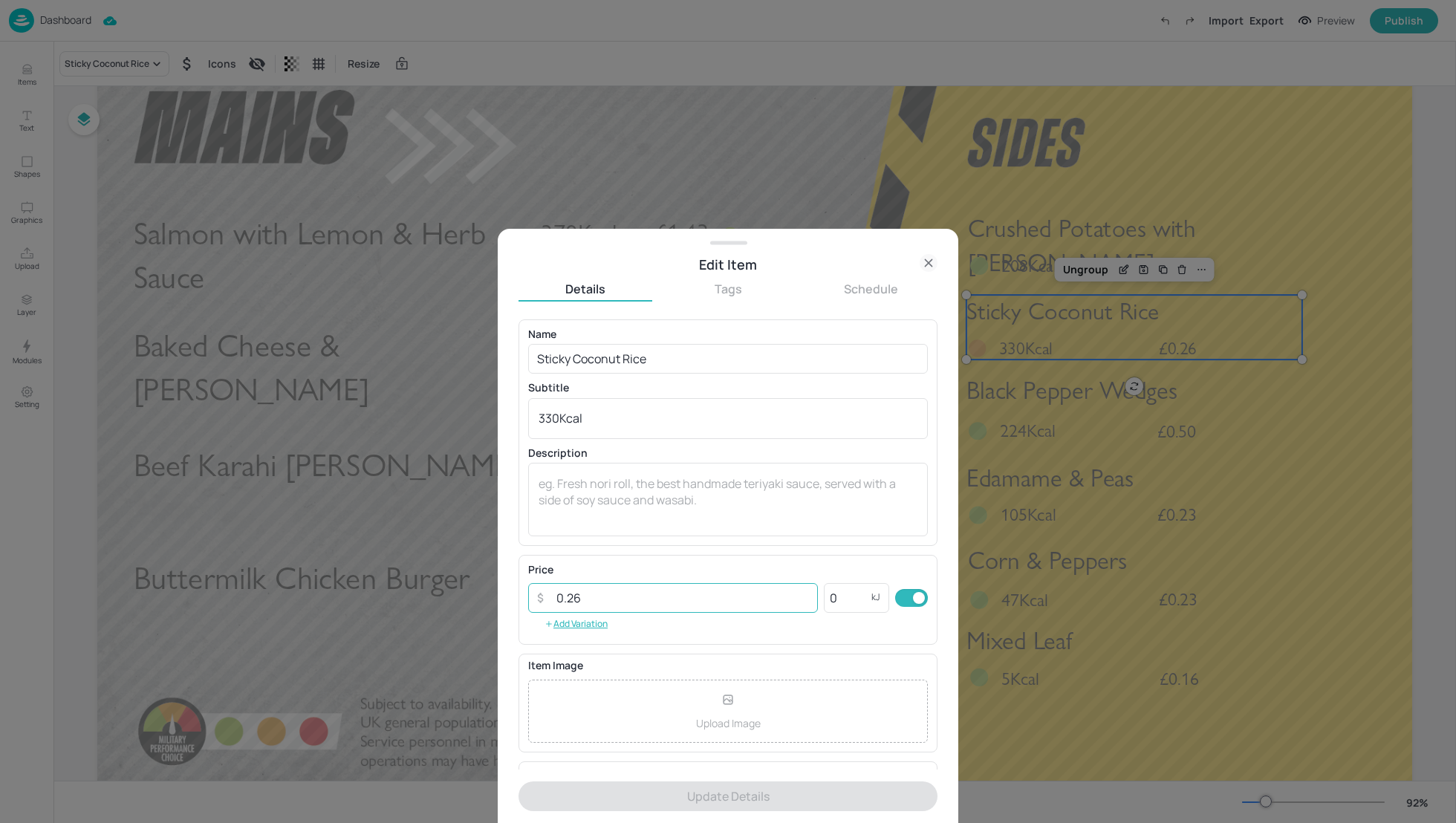
click at [582, 599] on input "0.26" at bounding box center [682, 599] width 270 height 30
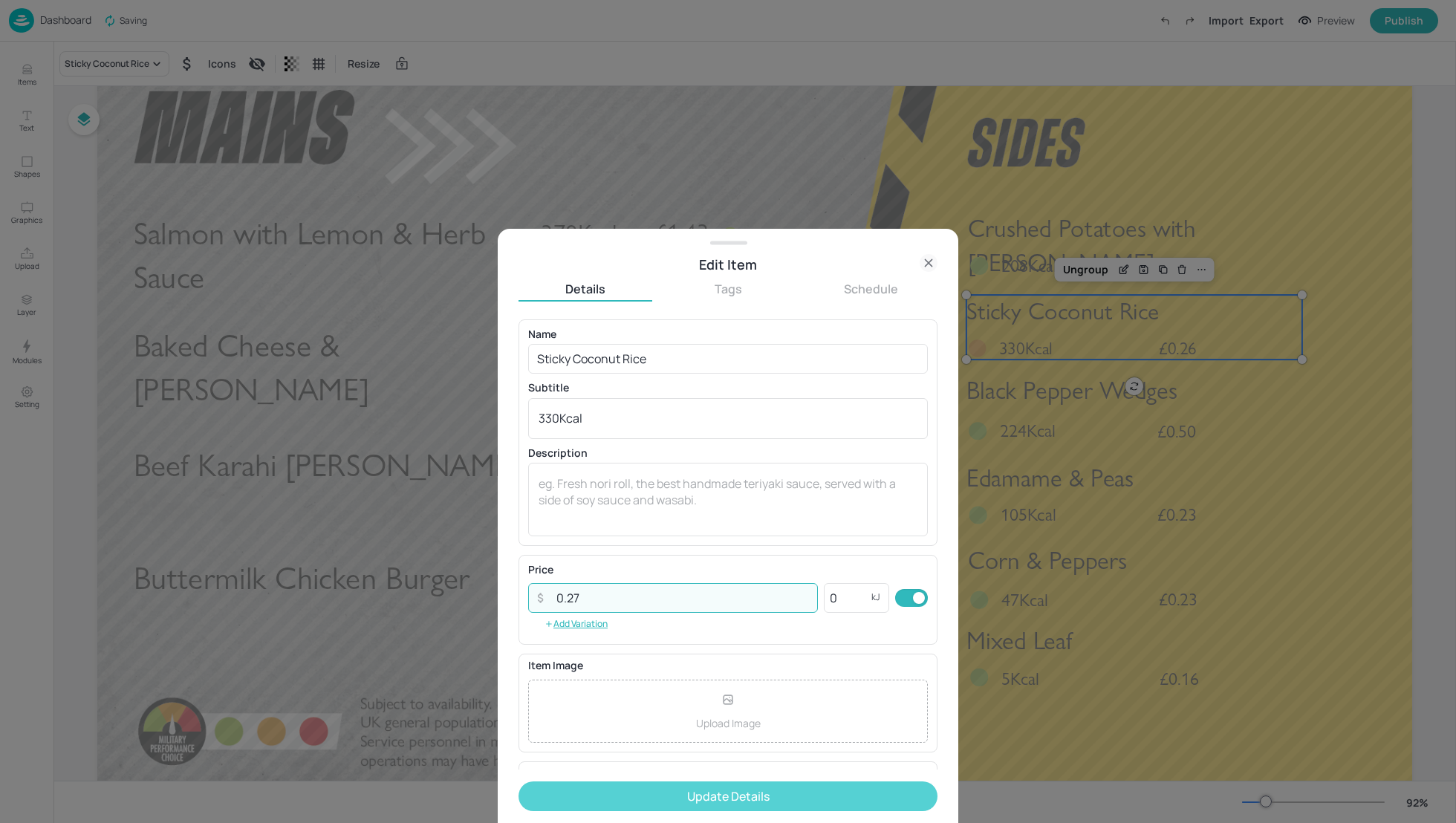
type input "0.27"
click at [732, 797] on button "Update Details" at bounding box center [728, 797] width 419 height 30
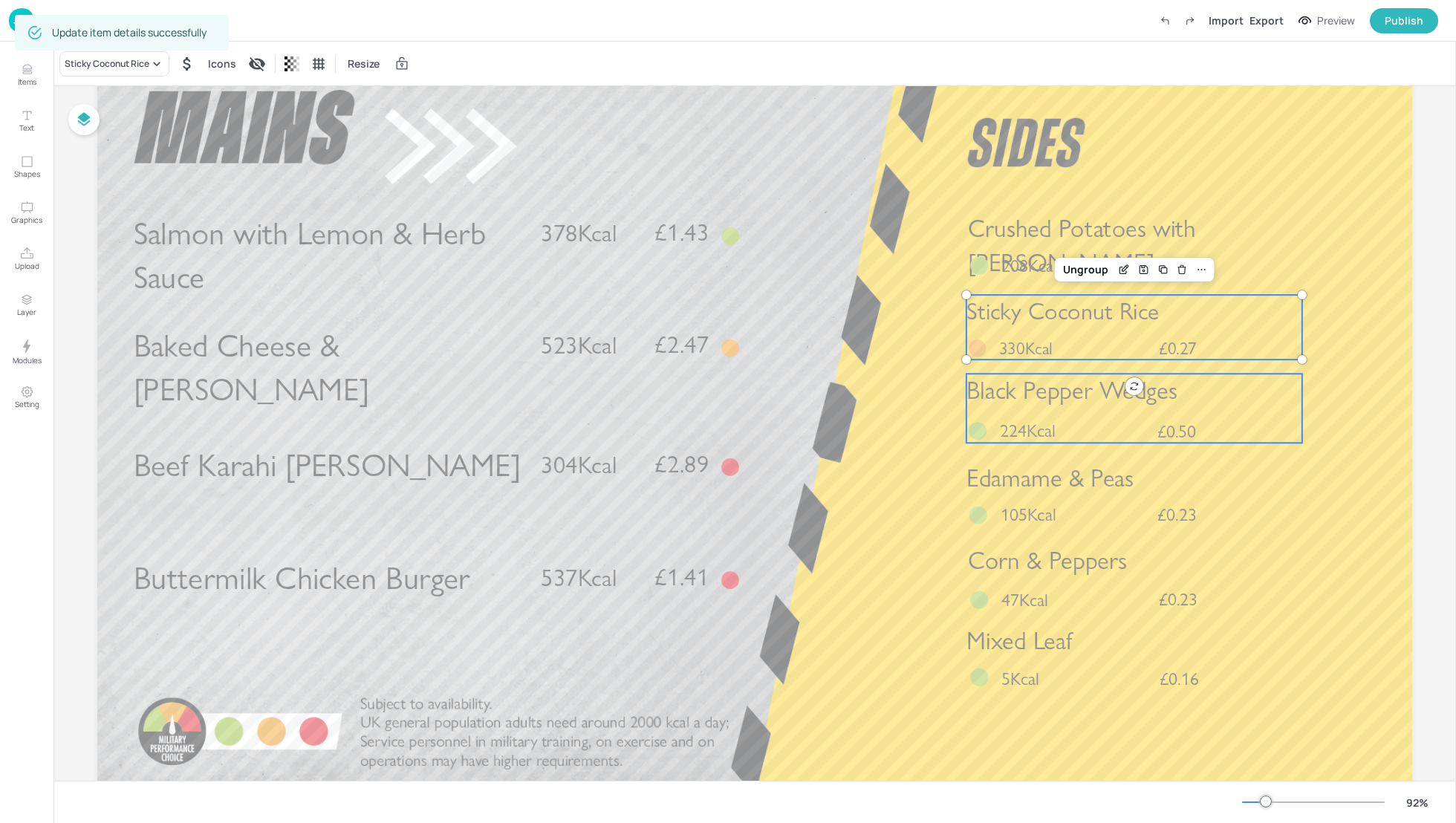
click at [1018, 412] on div "Black Pepper Wedges £0.50 224Kcal" at bounding box center [1134, 408] width 336 height 69
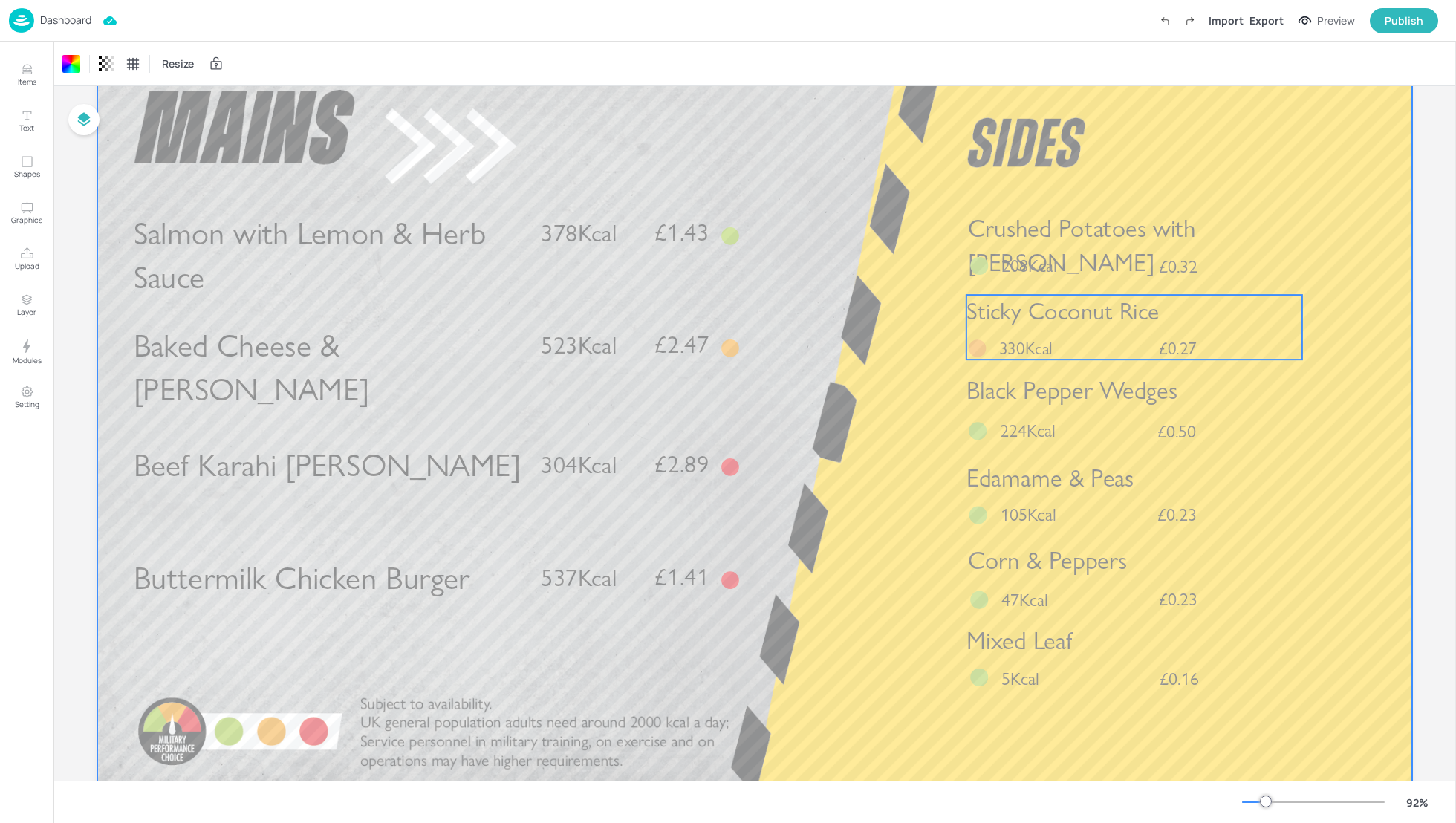
click at [1091, 323] on span "Sticky Coconut Rice" at bounding box center [1063, 311] width 192 height 28
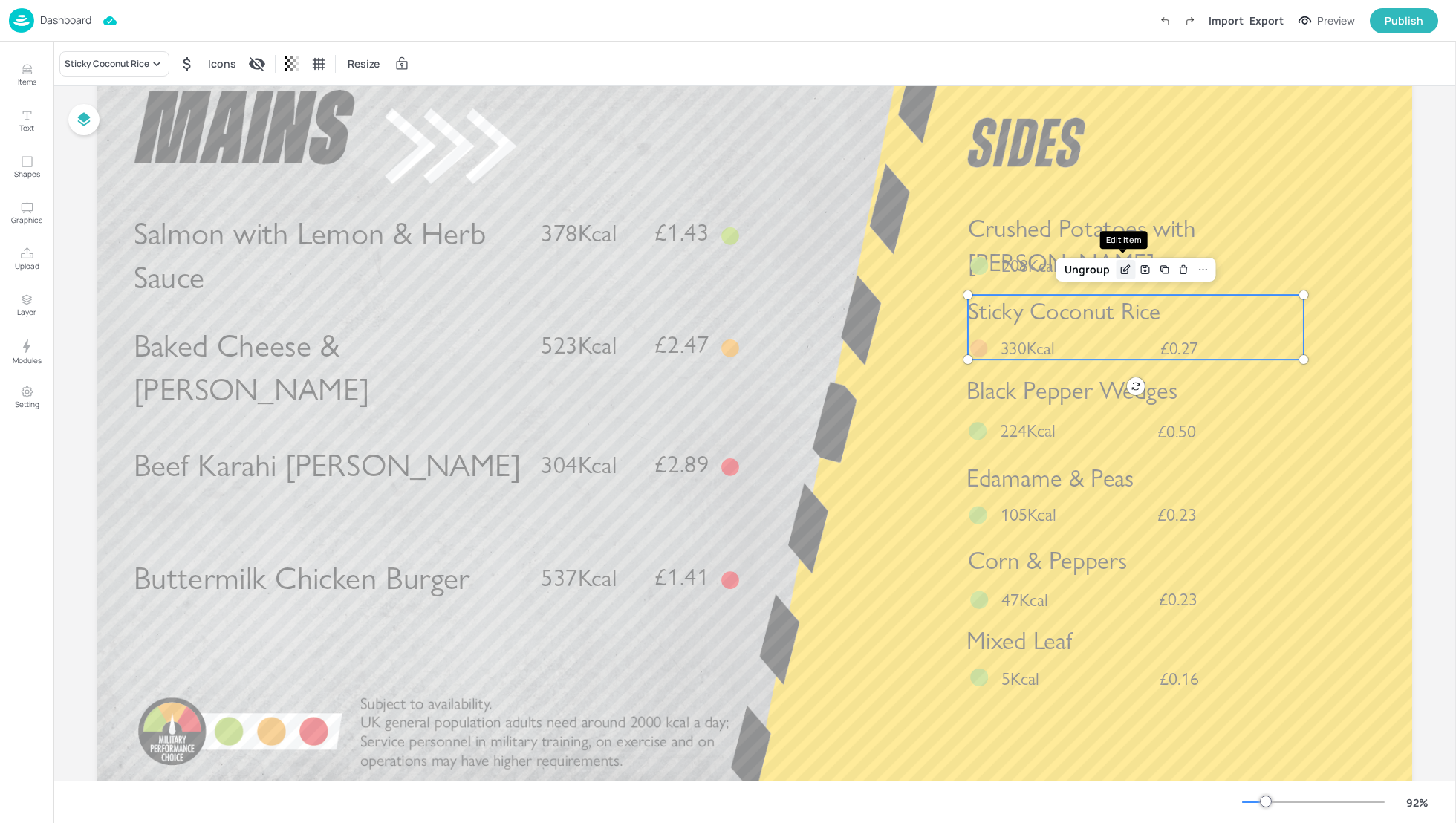
click at [1124, 270] on icon "Edit Item" at bounding box center [1125, 271] width 7 height 7
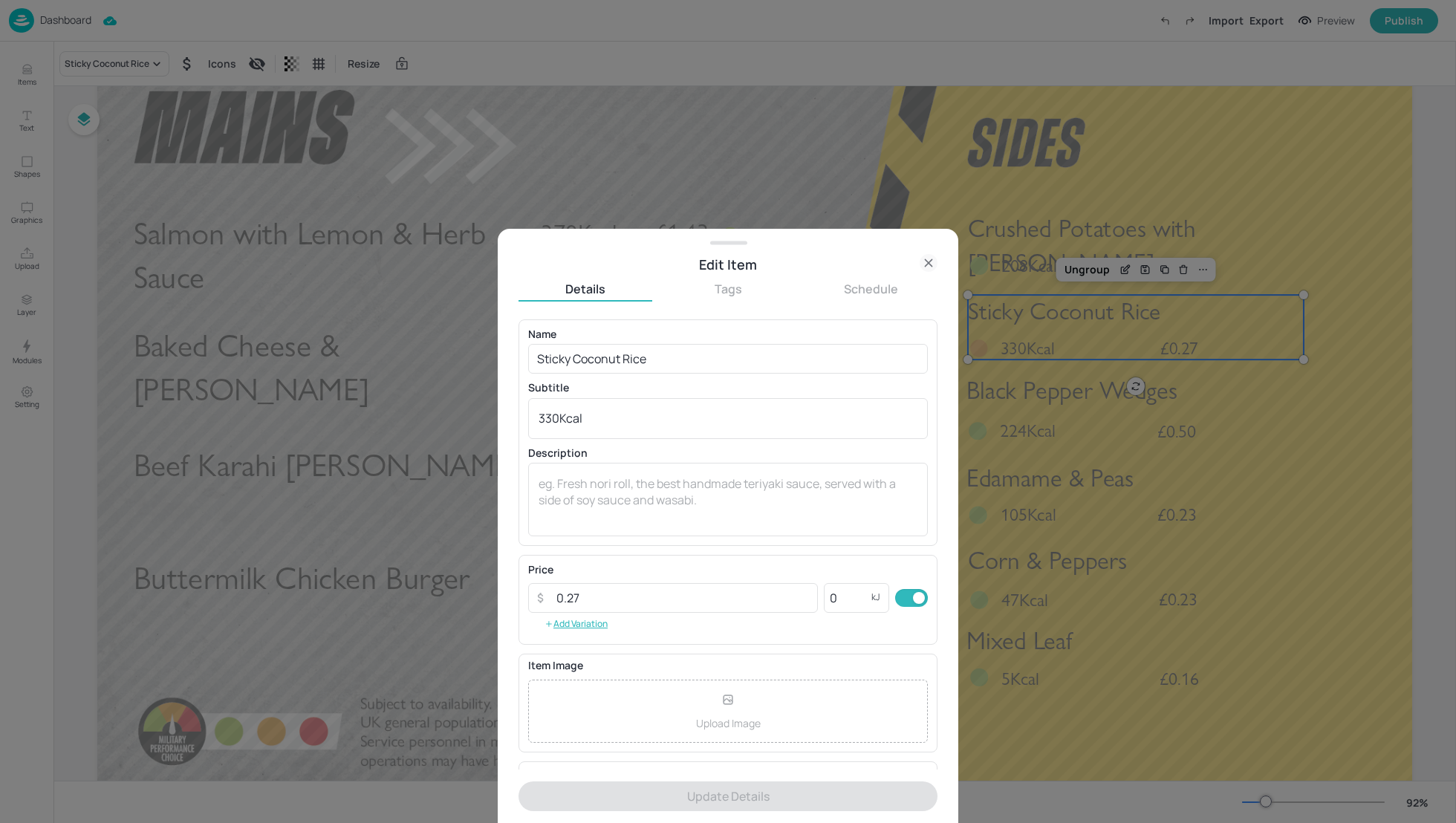
scroll to position [98, 0]
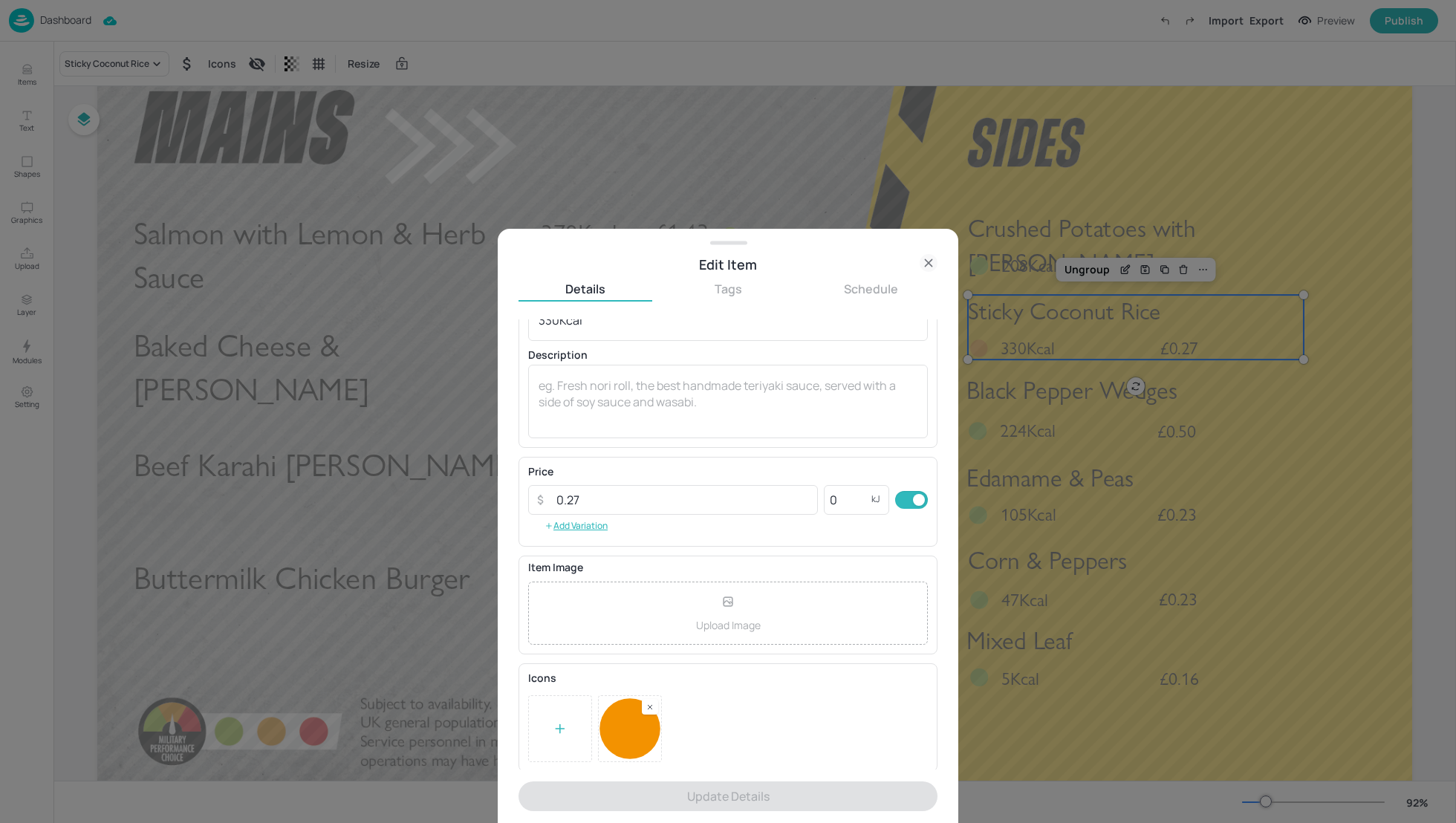
click at [646, 699] on div at bounding box center [650, 707] width 17 height 16
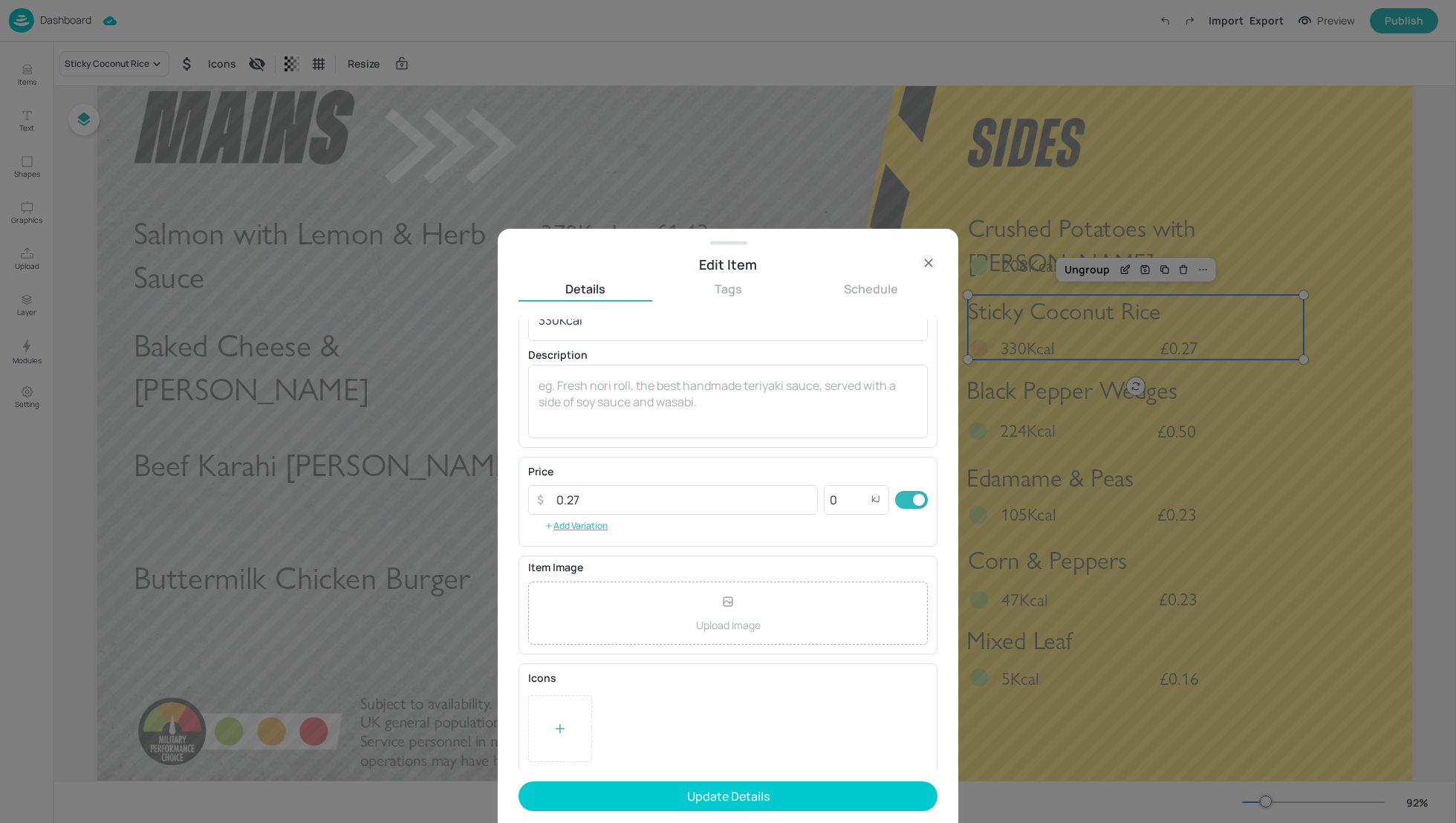
click at [565, 728] on icon at bounding box center [560, 729] width 15 height 15
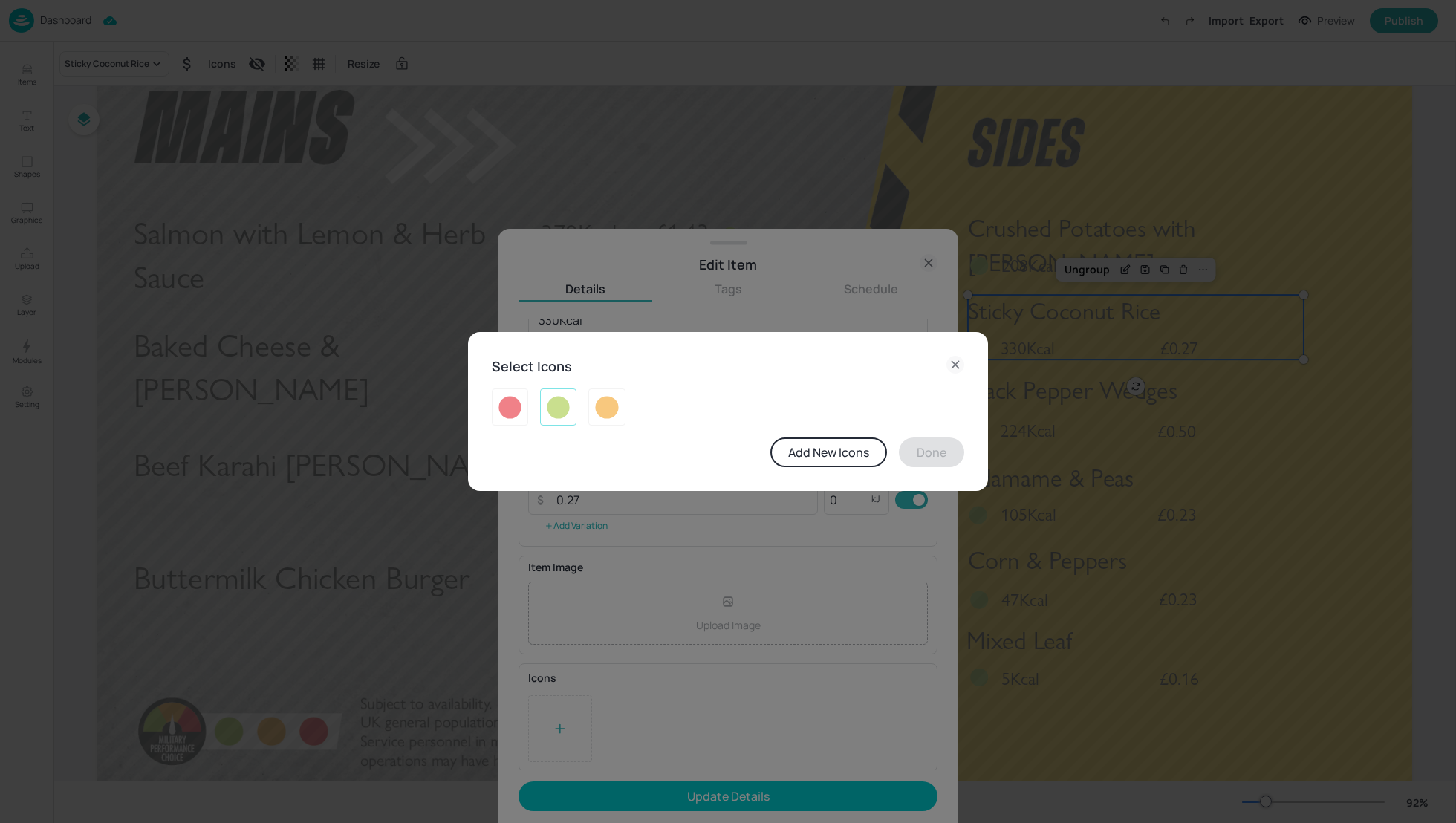
click at [563, 410] on img at bounding box center [558, 407] width 23 height 23
click at [935, 453] on button "Done" at bounding box center [931, 453] width 65 height 30
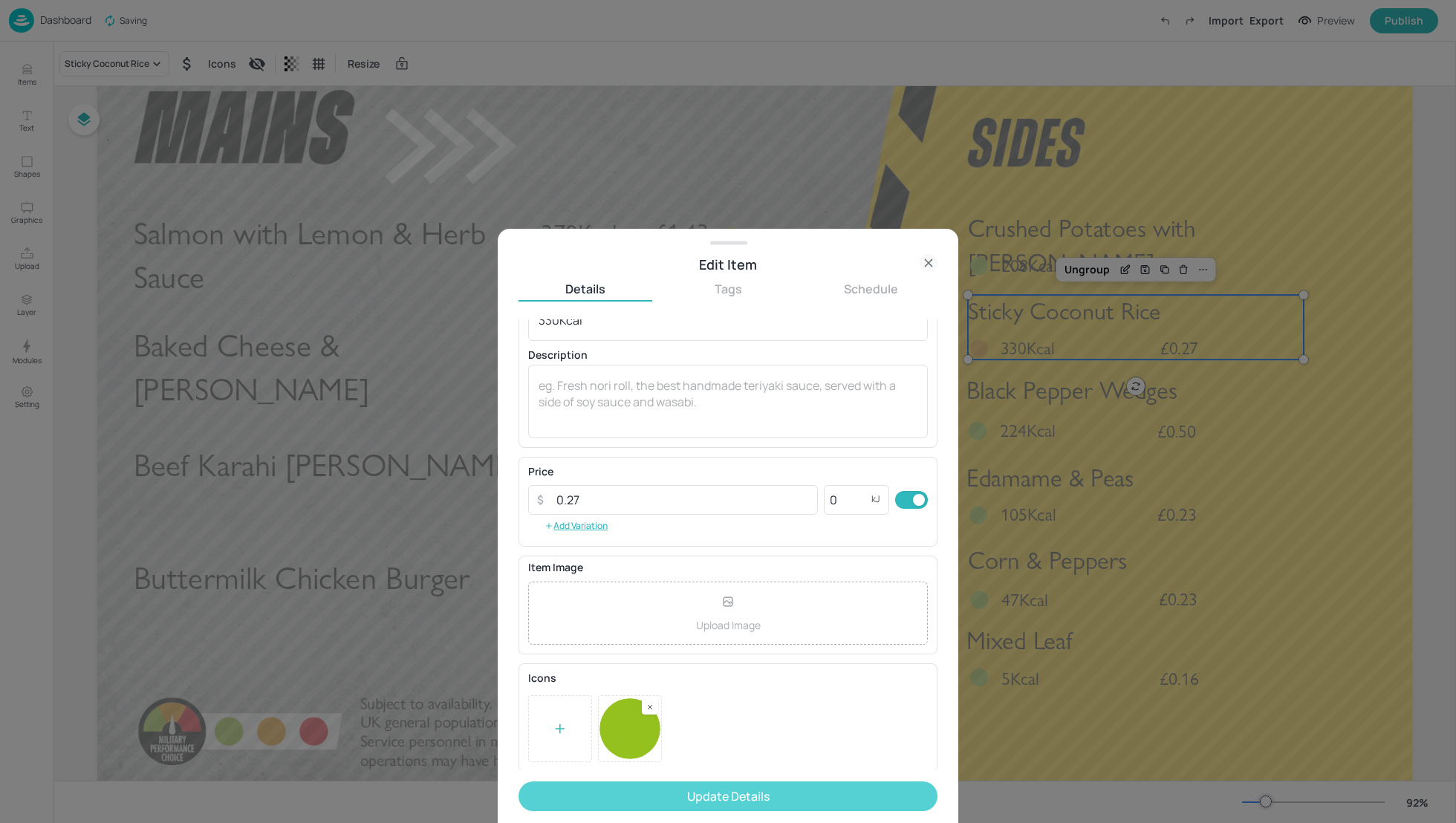
click at [745, 791] on button "Update Details" at bounding box center [728, 797] width 419 height 30
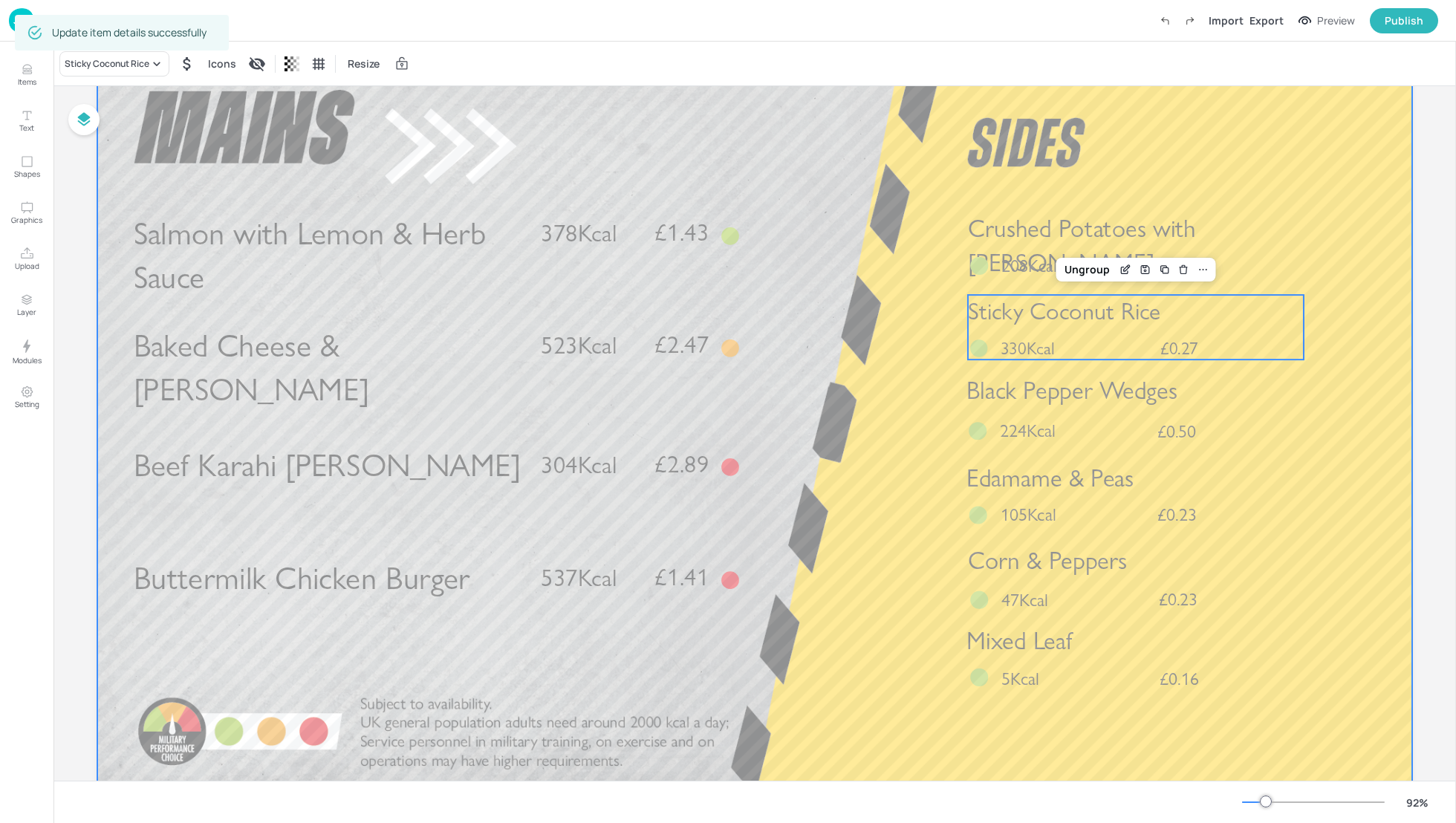
click at [1386, 408] on div at bounding box center [754, 425] width 1315 height 740
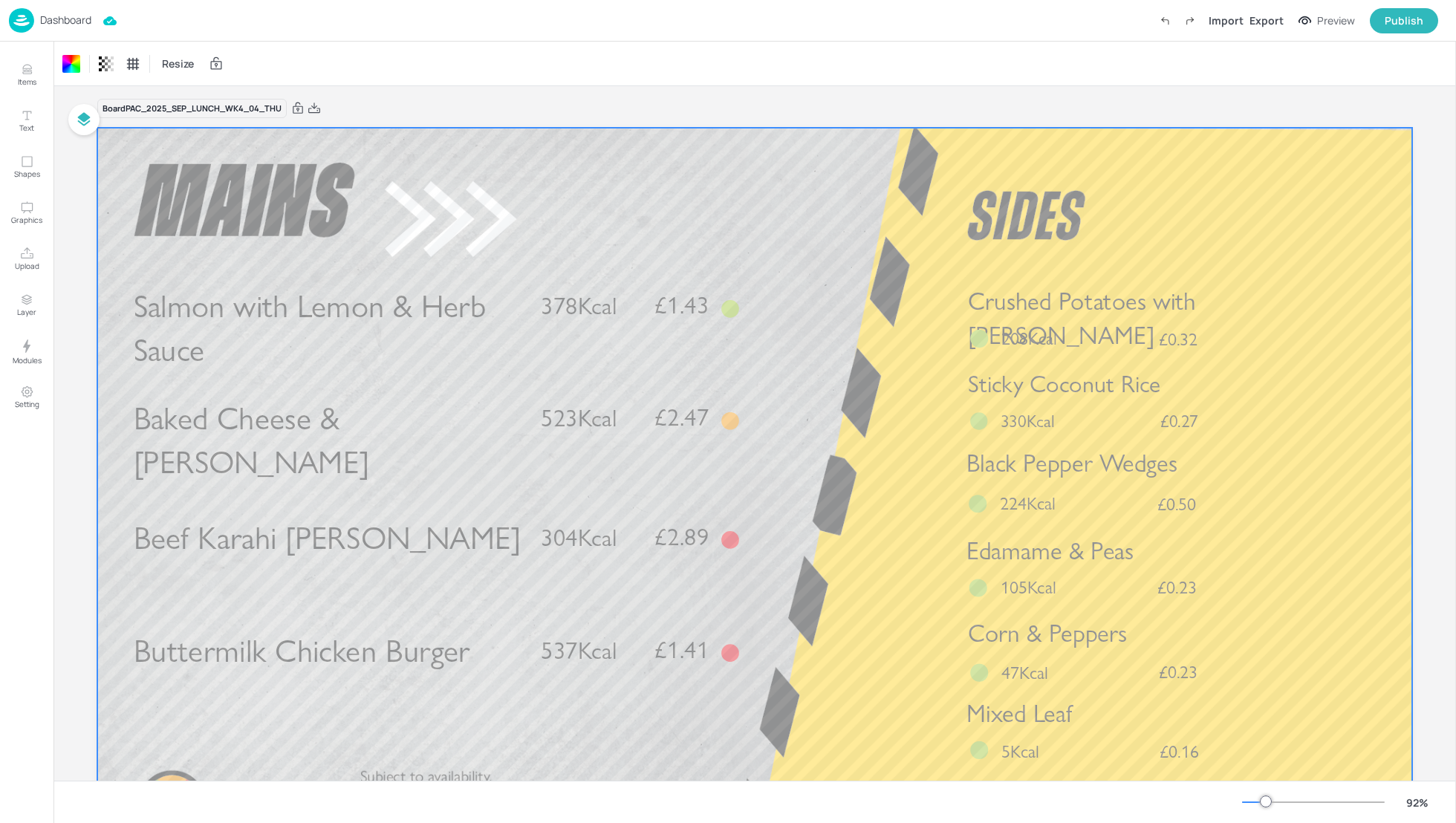
scroll to position [7, 0]
